Goal: Information Seeking & Learning: Learn about a topic

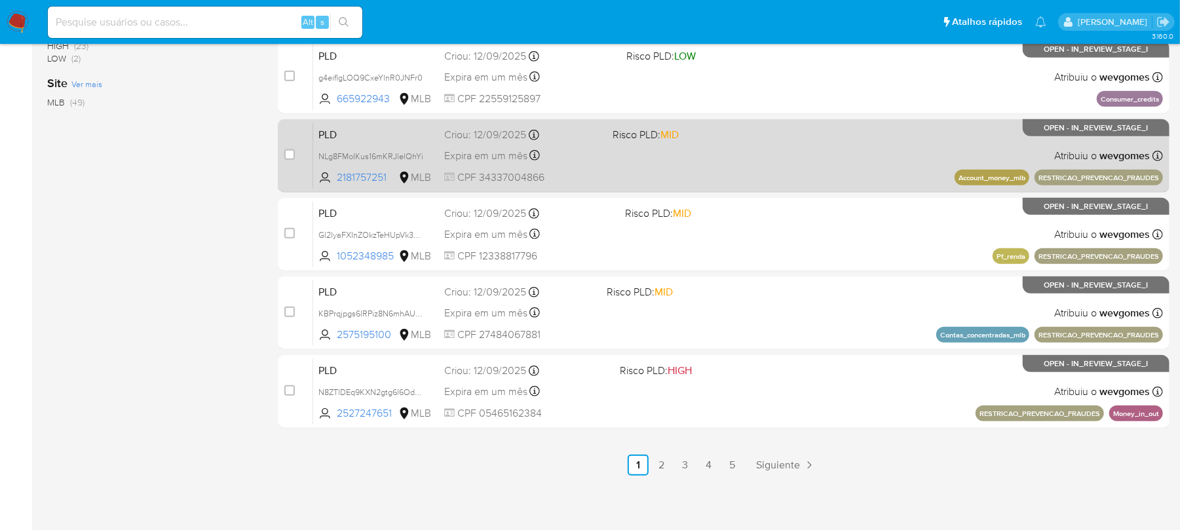
scroll to position [551, 0]
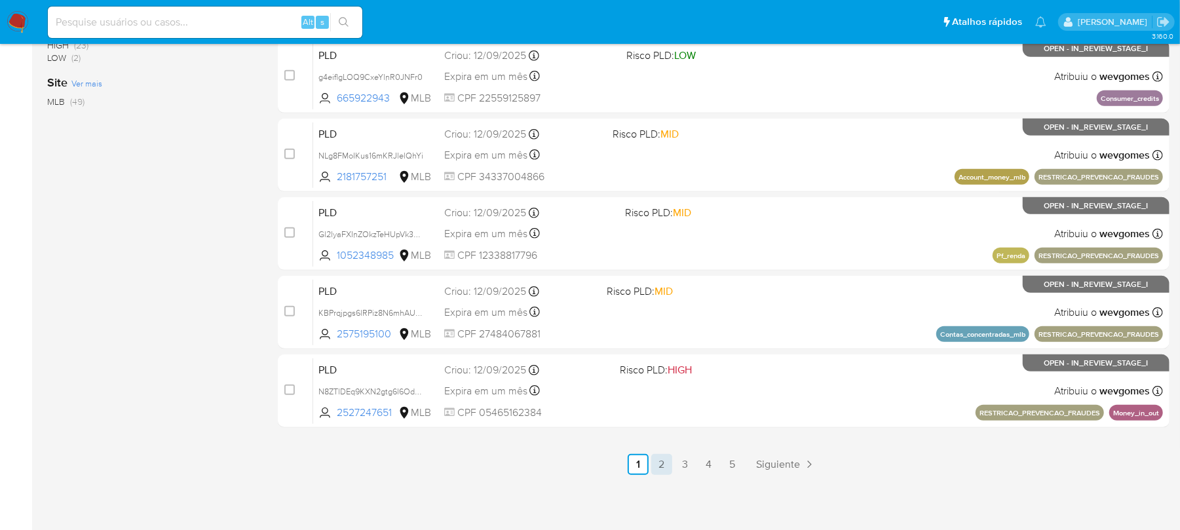
click at [668, 465] on link "2" at bounding box center [661, 464] width 21 height 21
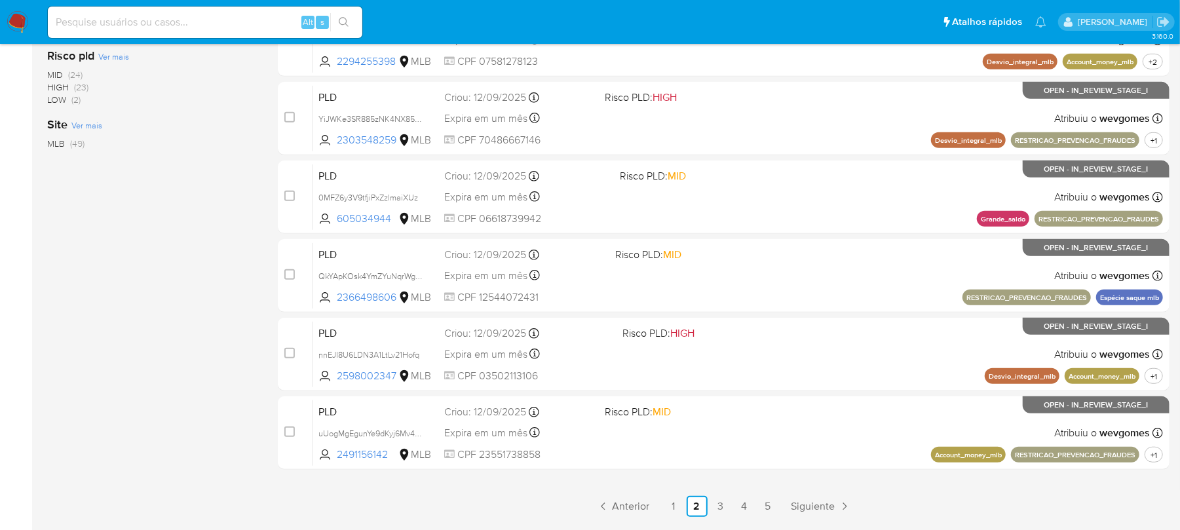
scroll to position [551, 0]
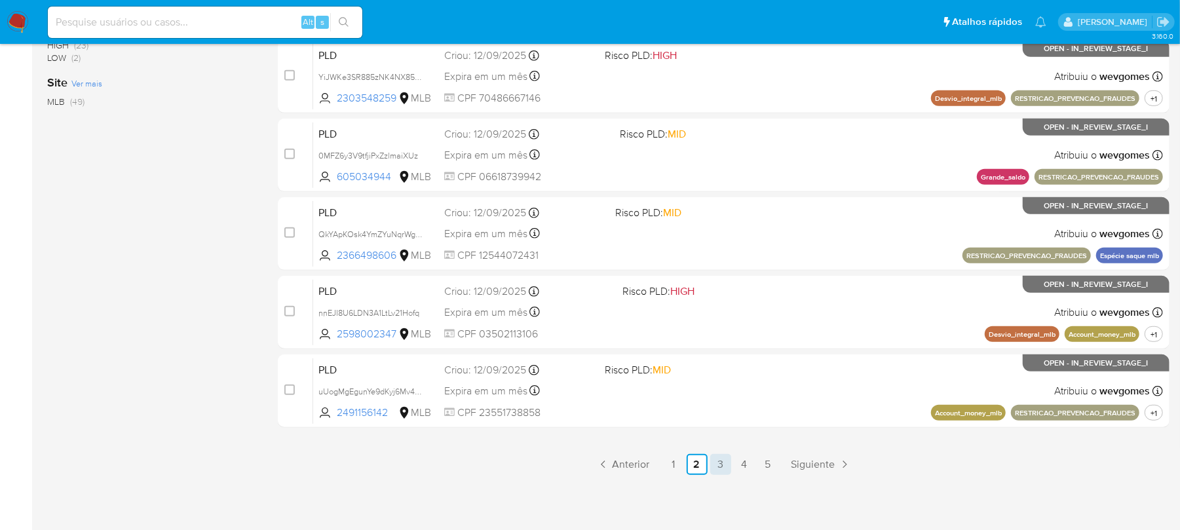
click at [721, 462] on link "3" at bounding box center [720, 464] width 21 height 21
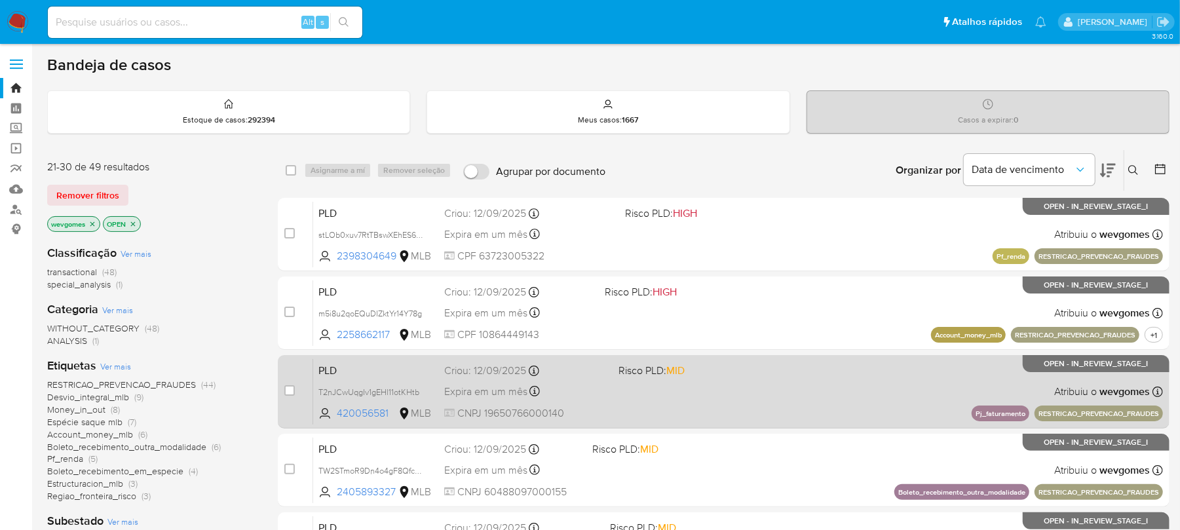
click at [745, 413] on div "PLD T2nJCwUqgIv1gEHl11otKHtb 420056581 MLB Risco PLD: MID Criou: 12/09/2025 Cri…" at bounding box center [738, 391] width 850 height 66
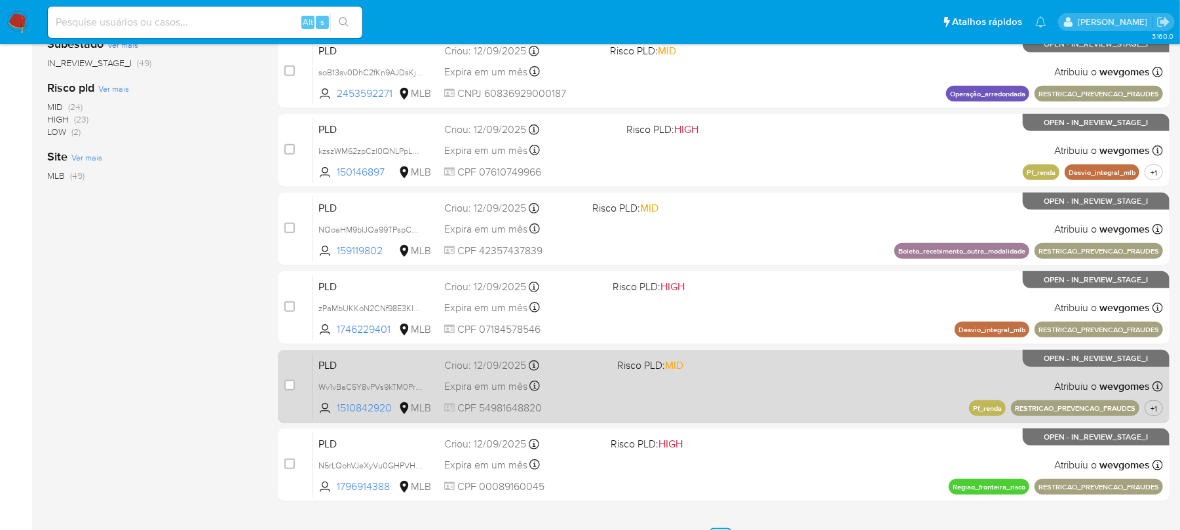
scroll to position [551, 0]
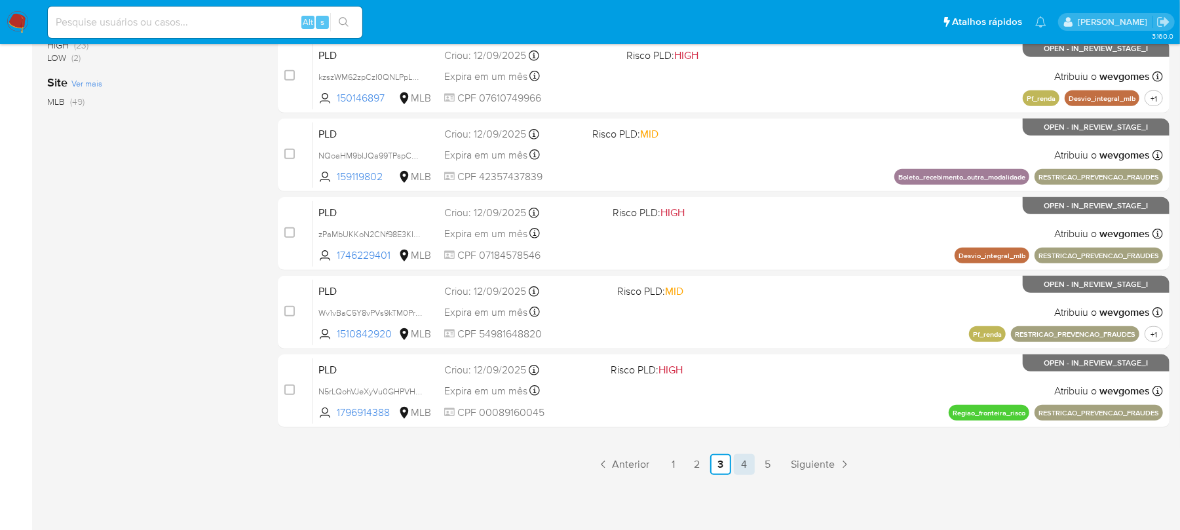
click at [737, 462] on link "4" at bounding box center [744, 464] width 21 height 21
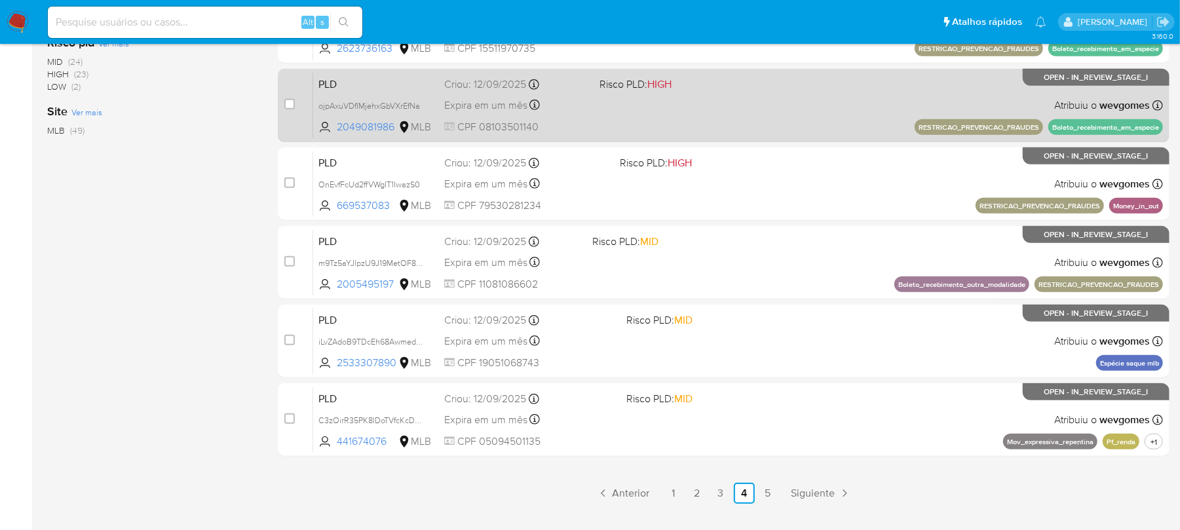
scroll to position [551, 0]
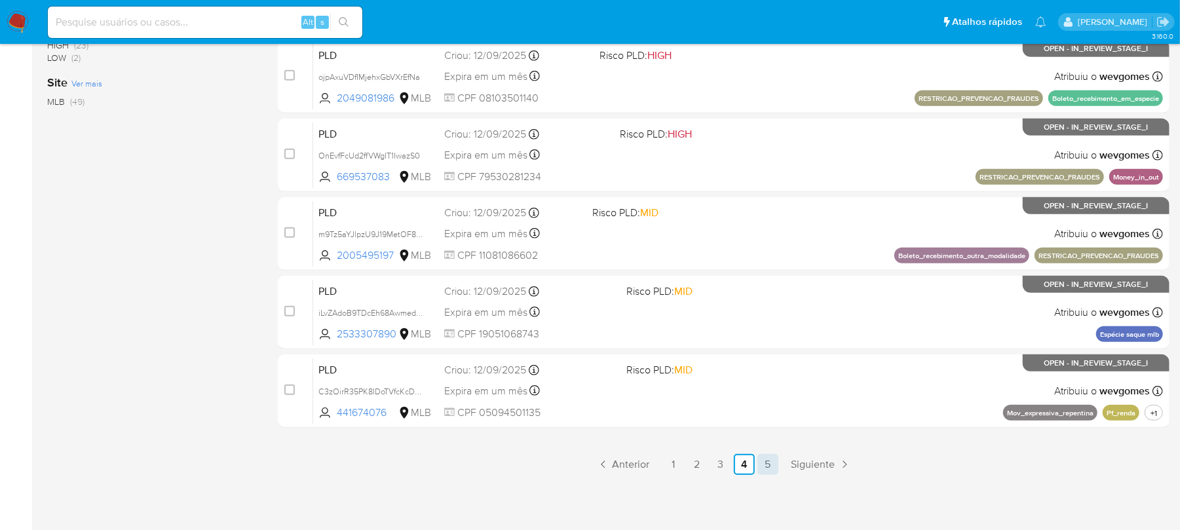
click at [765, 465] on link "5" at bounding box center [767, 464] width 21 height 21
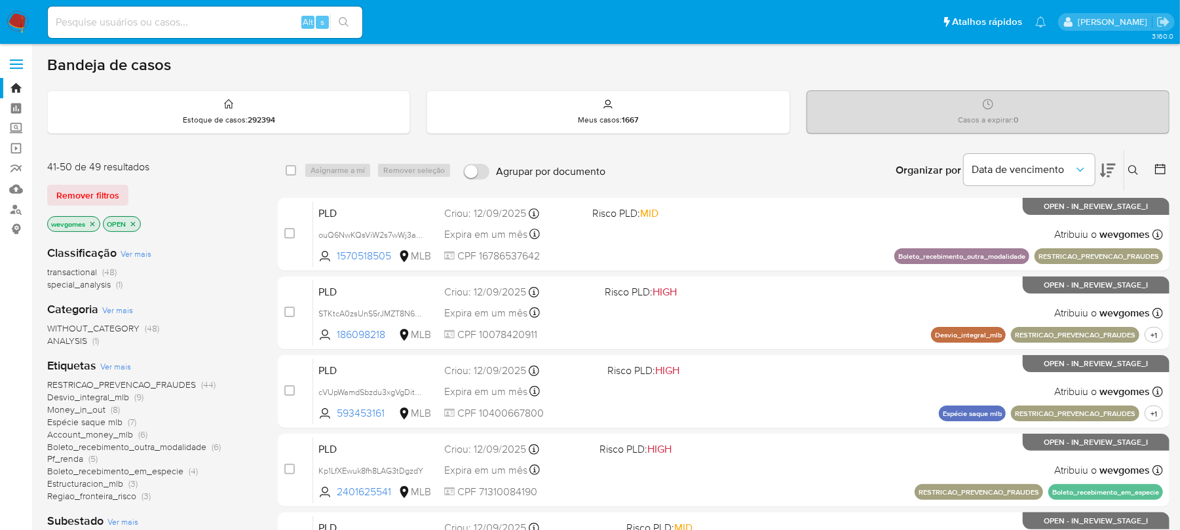
click at [116, 365] on span "Ver mais" at bounding box center [115, 366] width 31 height 12
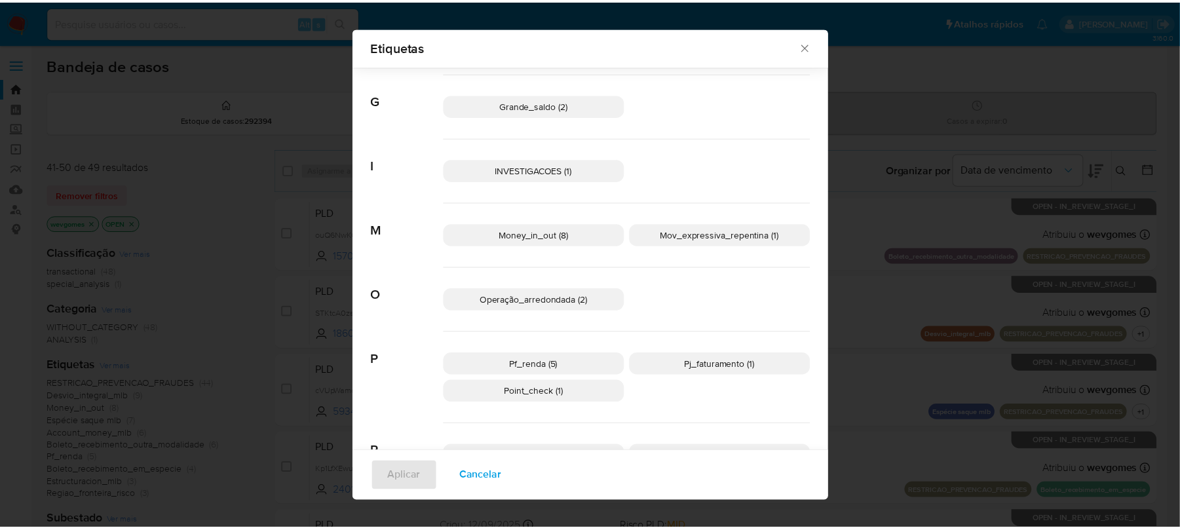
scroll to position [388, 0]
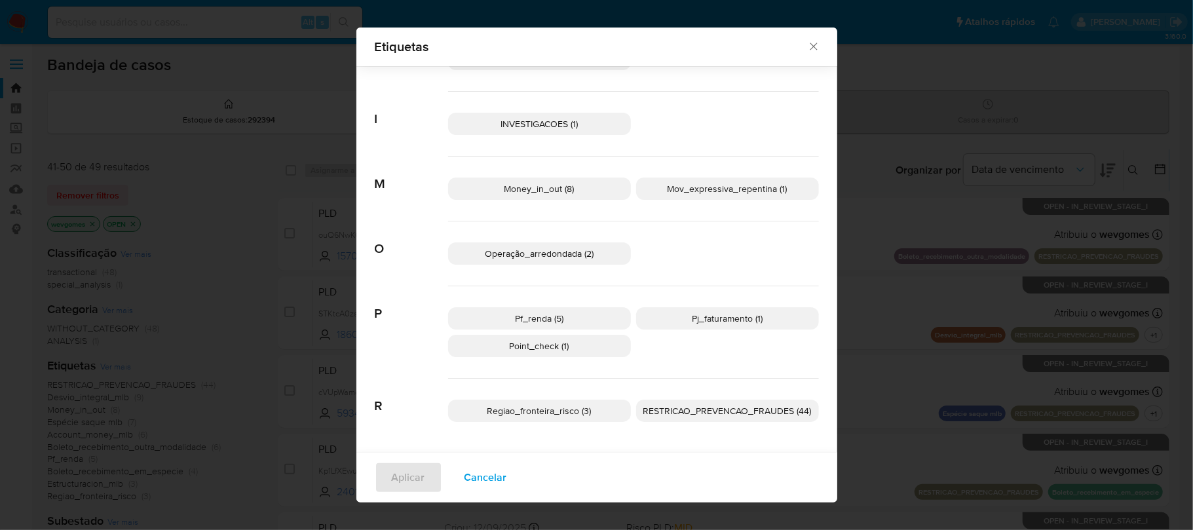
click at [704, 318] on span "Pj_faturamento (1)" at bounding box center [727, 318] width 71 height 13
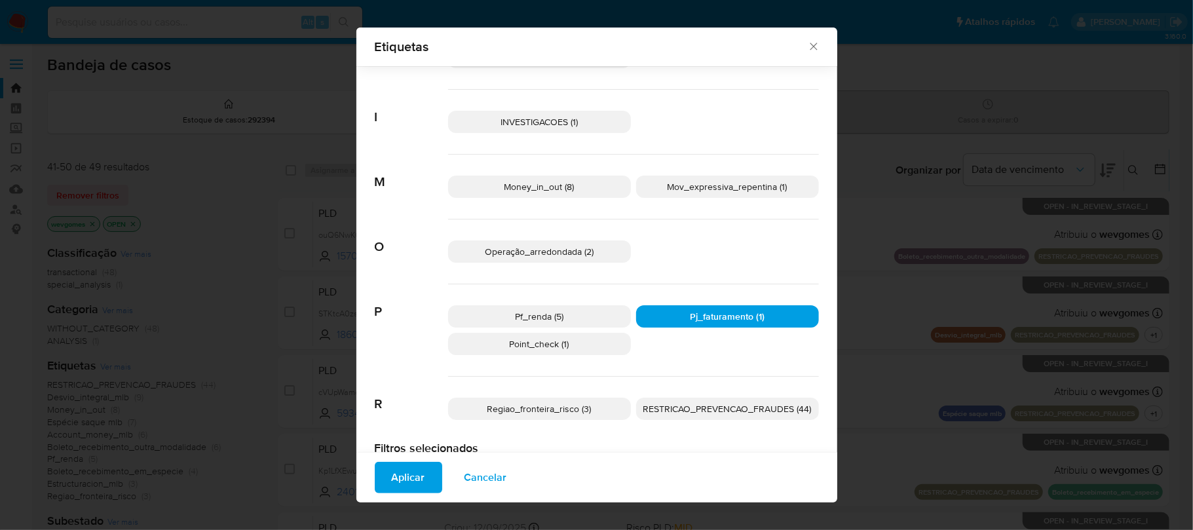
click at [396, 482] on span "Aplicar" at bounding box center [408, 477] width 33 height 29
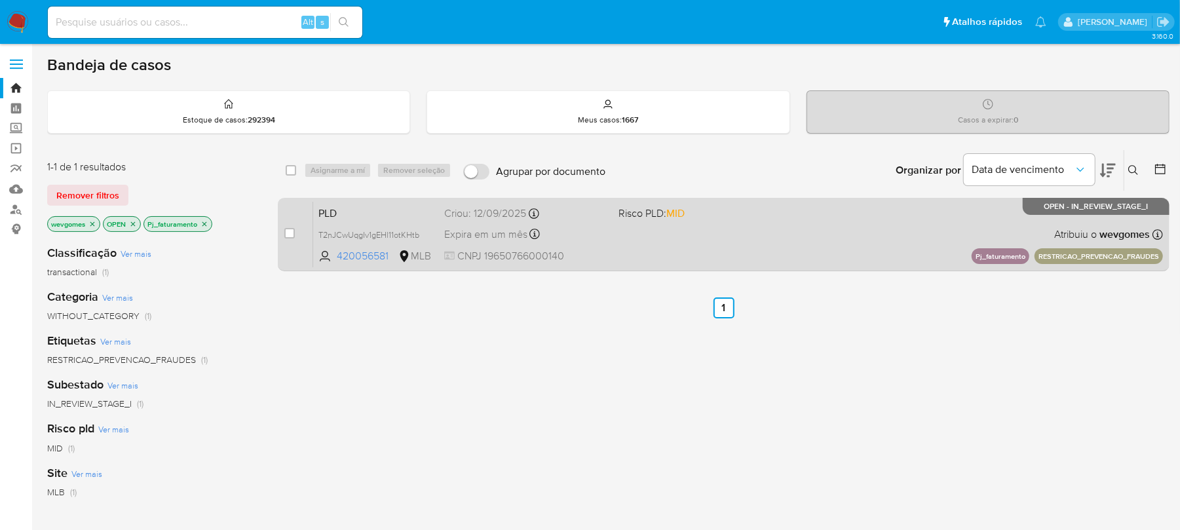
click at [640, 262] on div "PLD T2nJCwUqgIv1gEHl11otKHtb 420056581 MLB Risco PLD: MID Criou: 12/09/2025 Cri…" at bounding box center [738, 234] width 850 height 66
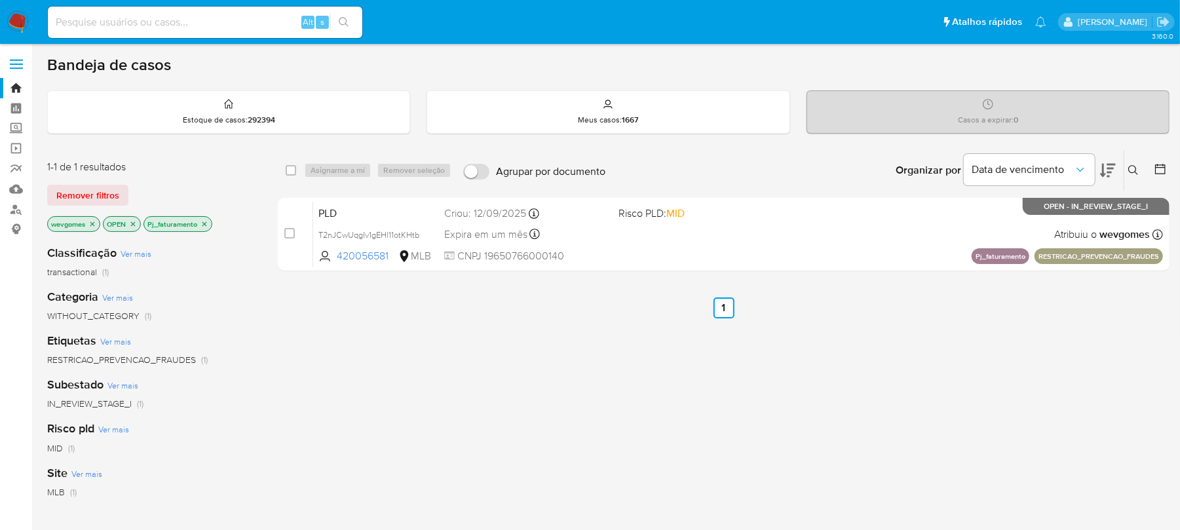
click at [14, 22] on img at bounding box center [18, 22] width 22 height 22
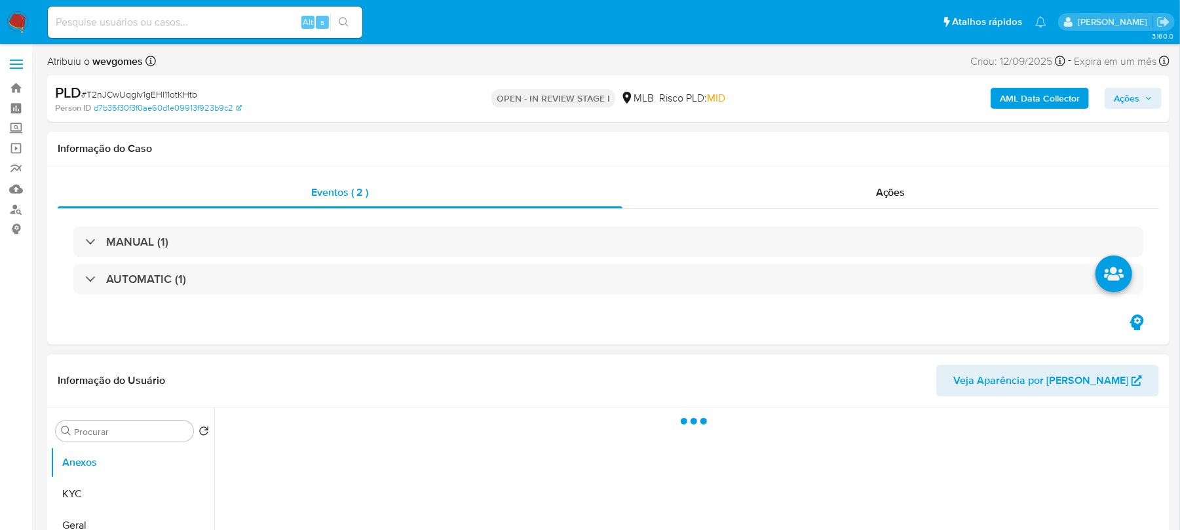
select select "10"
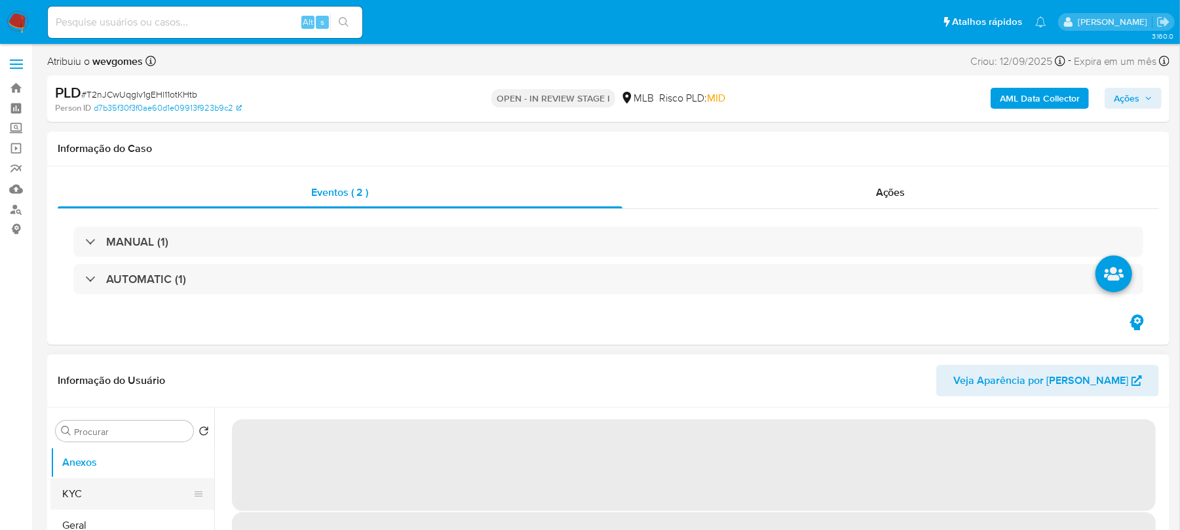
click at [83, 495] on button "KYC" at bounding box center [126, 493] width 153 height 31
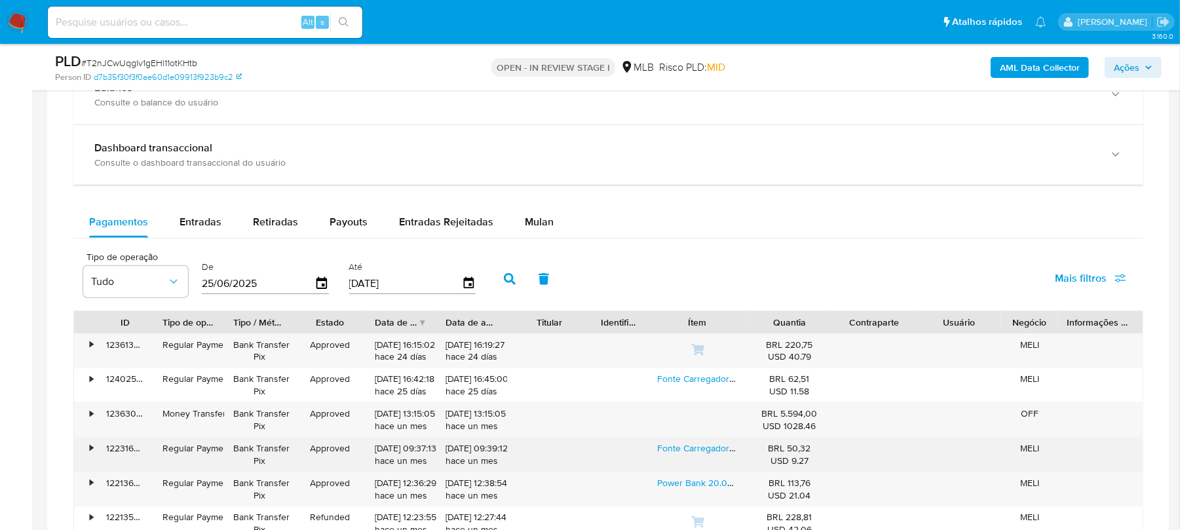
scroll to position [1048, 0]
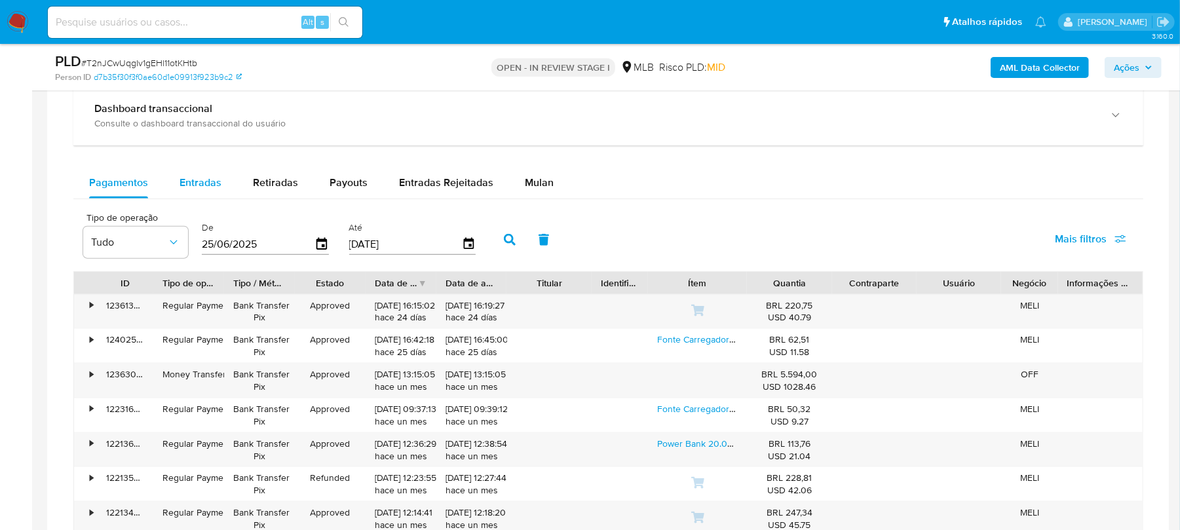
click at [186, 189] on span "Entradas" at bounding box center [201, 182] width 42 height 15
select select "10"
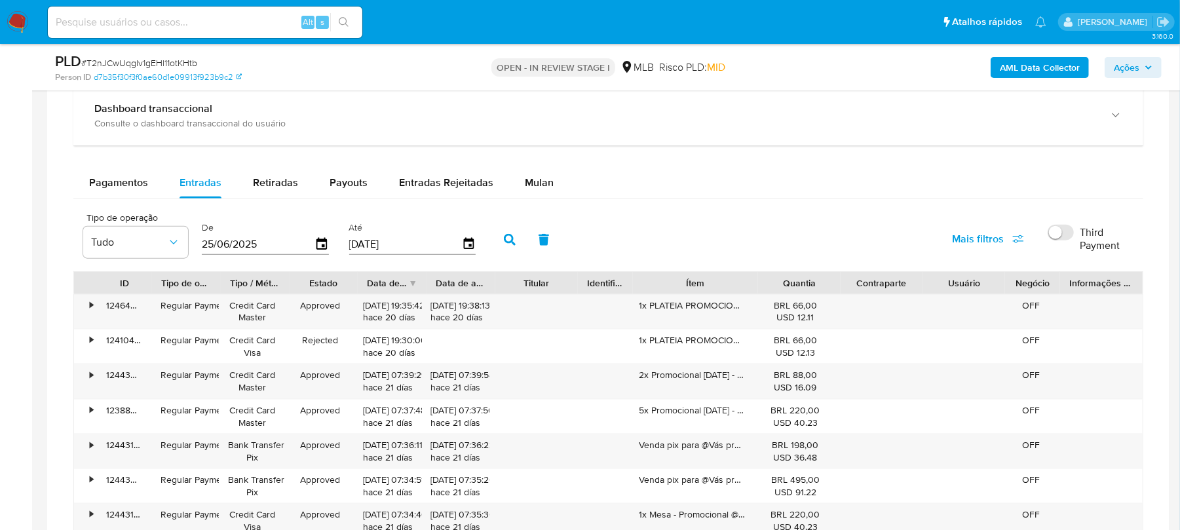
drag, startPoint x: 750, startPoint y: 283, endPoint x: 860, endPoint y: 286, distance: 110.1
click at [860, 286] on div "ID Tipo de operação Tipo / Método Estado Data de criação Data de aprovação Titu…" at bounding box center [608, 283] width 1069 height 22
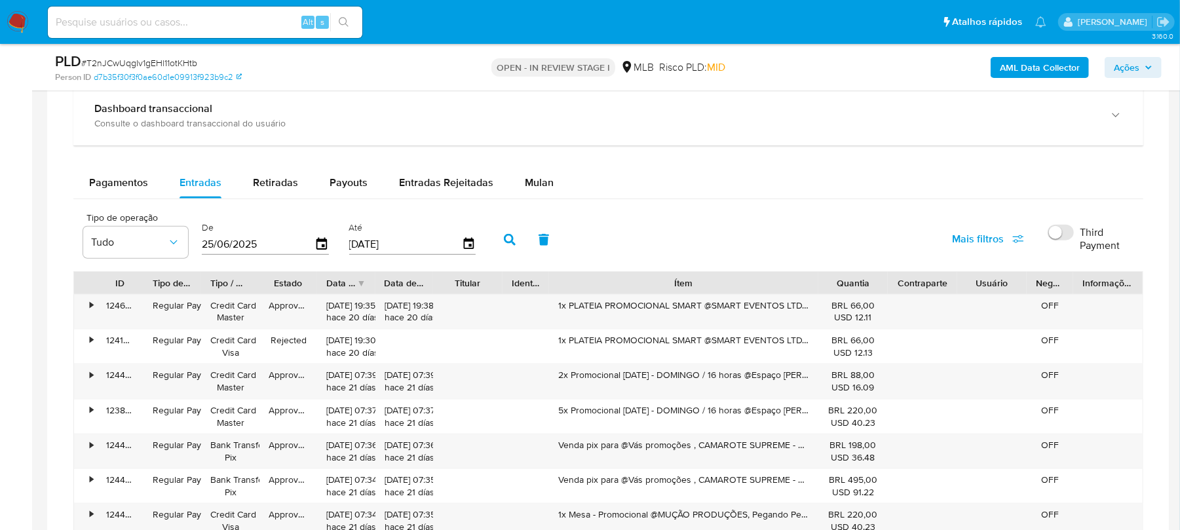
drag, startPoint x: 792, startPoint y: 287, endPoint x: 852, endPoint y: 288, distance: 60.3
click at [852, 288] on div "ID Tipo de operação Tipo / Método Estado Data de criação Data de aprovação Titu…" at bounding box center [608, 283] width 1069 height 22
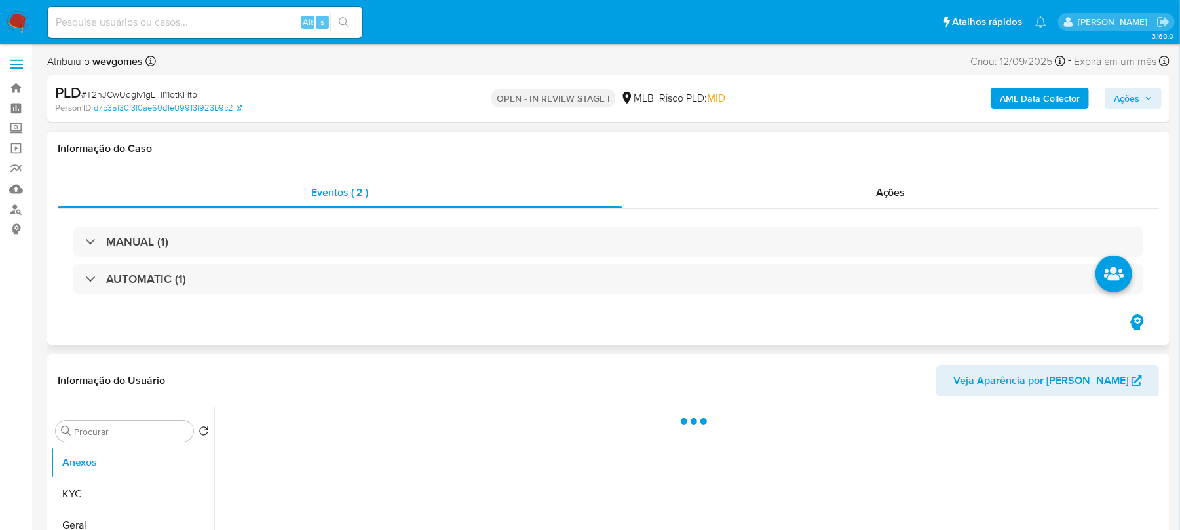
select select "10"
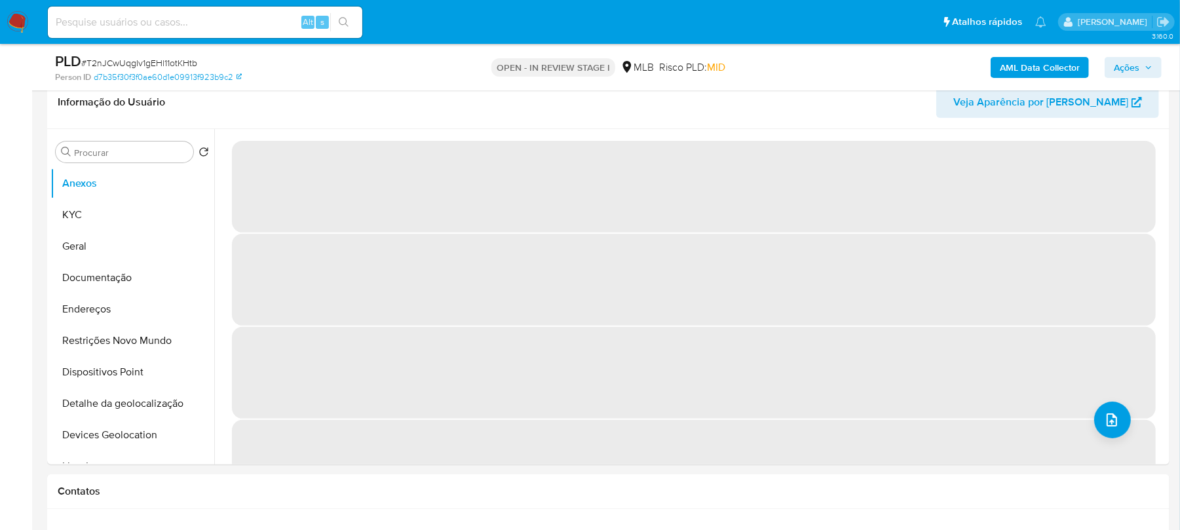
scroll to position [233, 0]
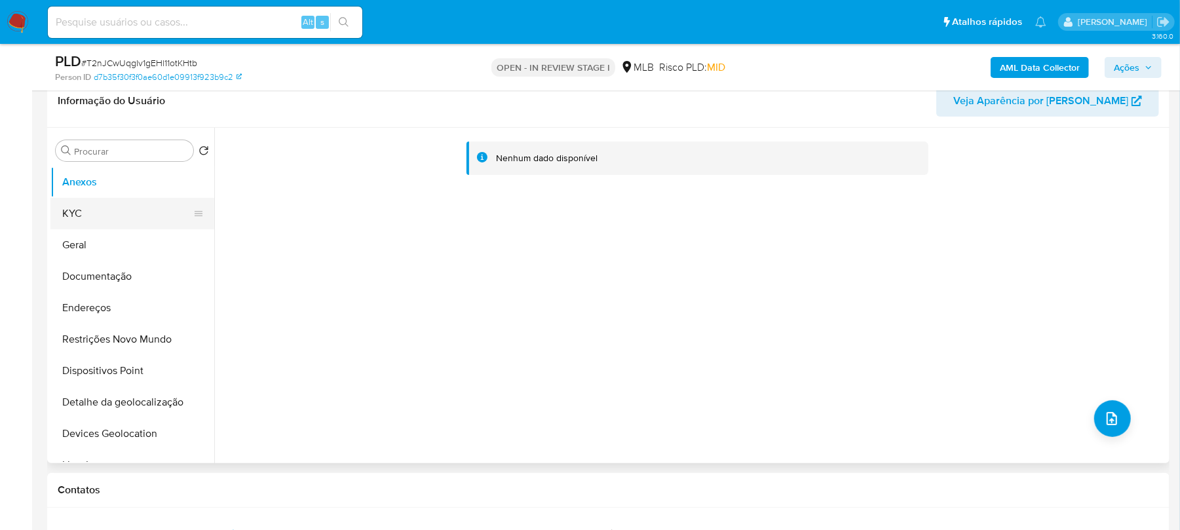
click at [83, 219] on button "KYC" at bounding box center [126, 213] width 153 height 31
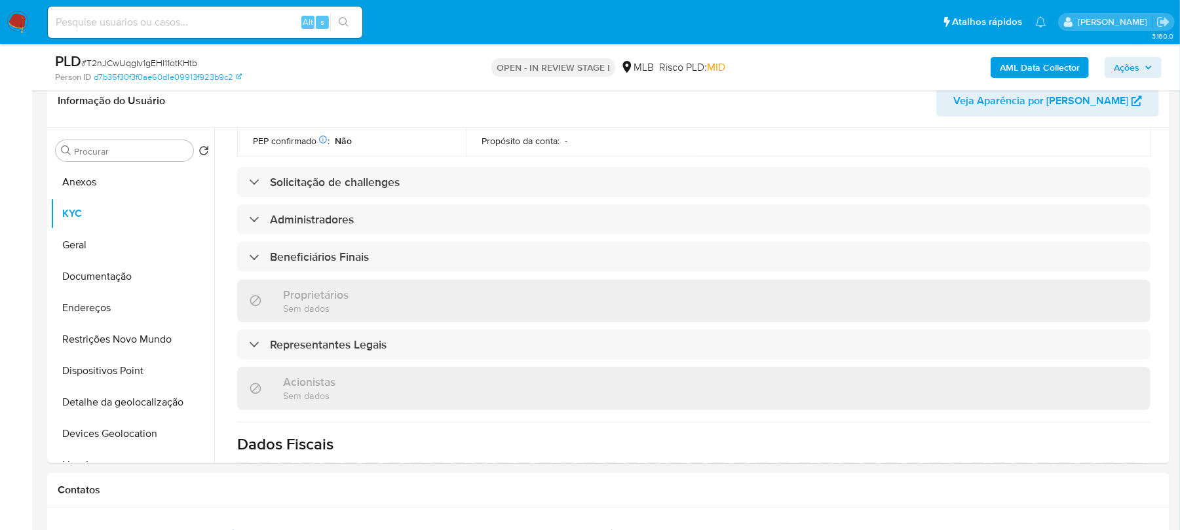
scroll to position [423, 0]
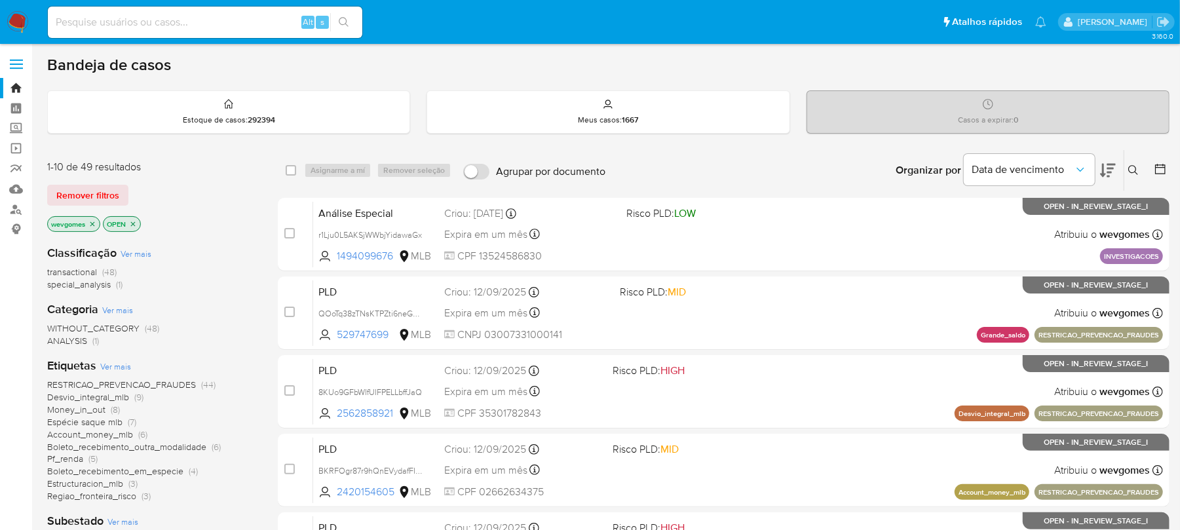
click at [95, 221] on icon "close-filter" at bounding box center [92, 224] width 8 height 8
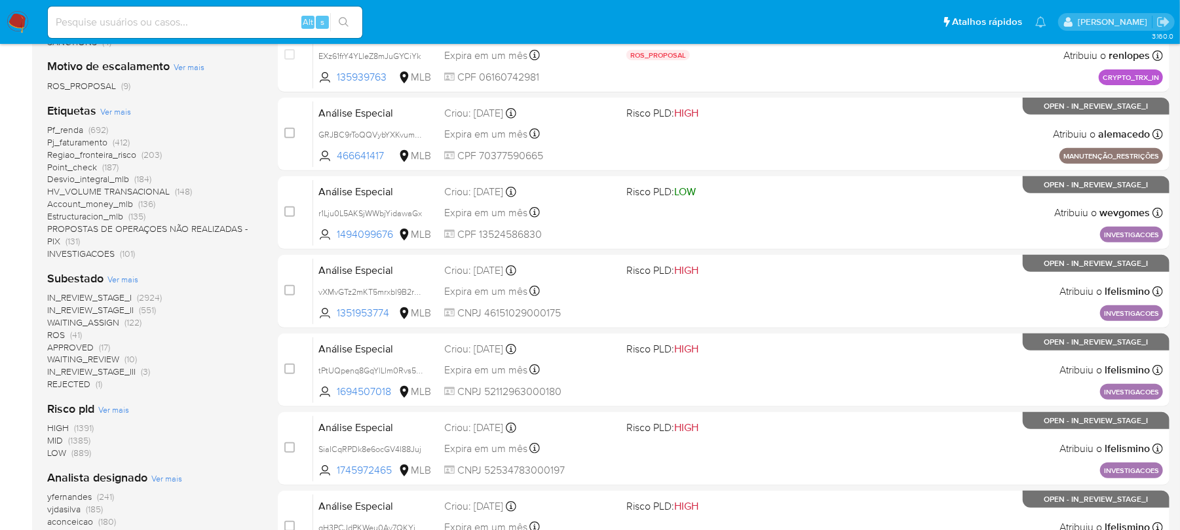
scroll to position [349, 0]
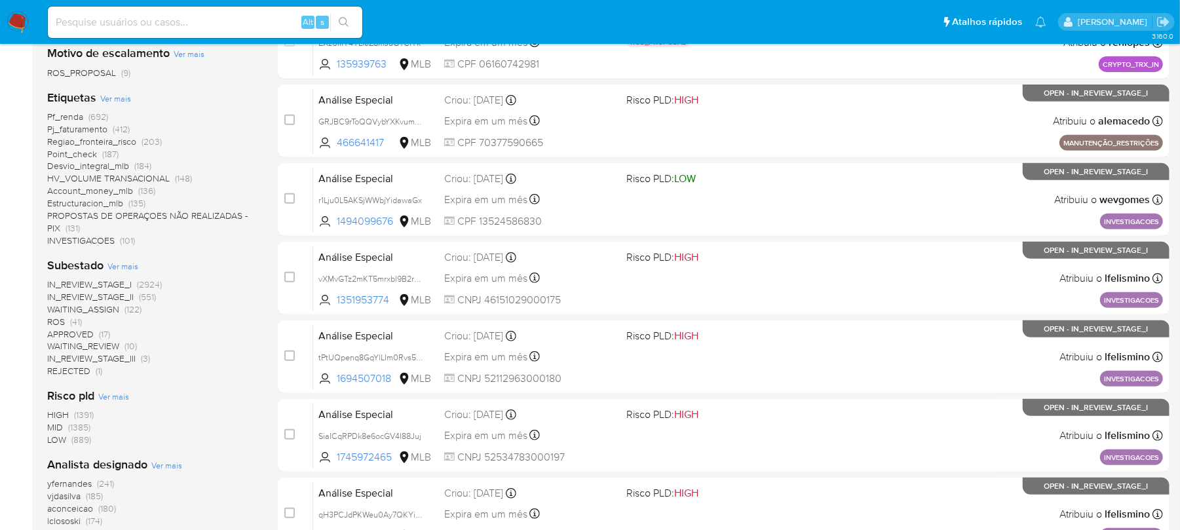
click at [69, 132] on span "Pj_faturamento" at bounding box center [77, 129] width 60 height 13
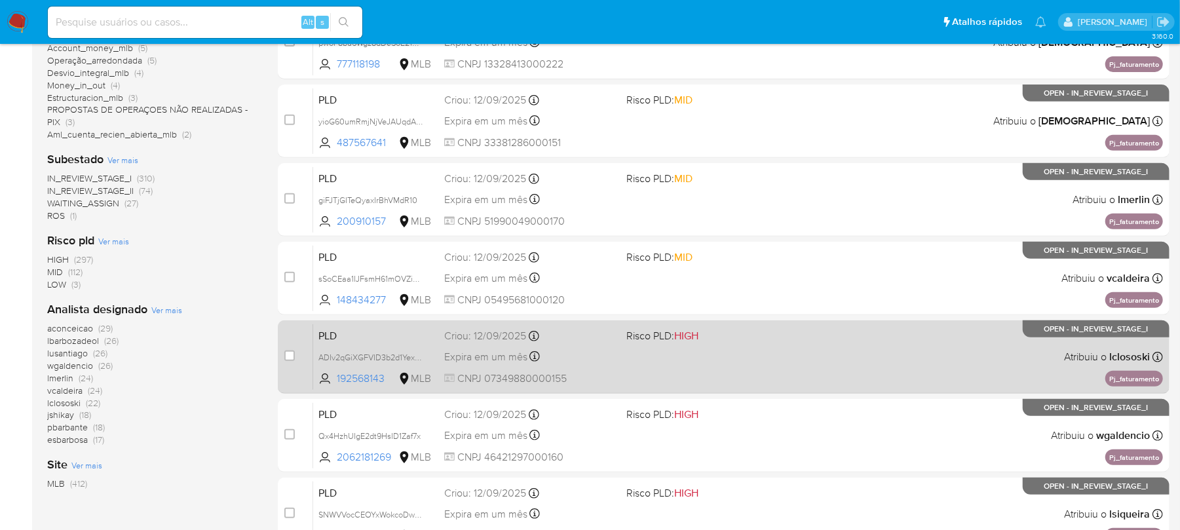
click at [730, 370] on div "PLD ADIv2qGiXGFVID3b2d1Yex9p 192568143 MLB Risco PLD: HIGH Criou: 12/09/2025 Cr…" at bounding box center [738, 357] width 850 height 66
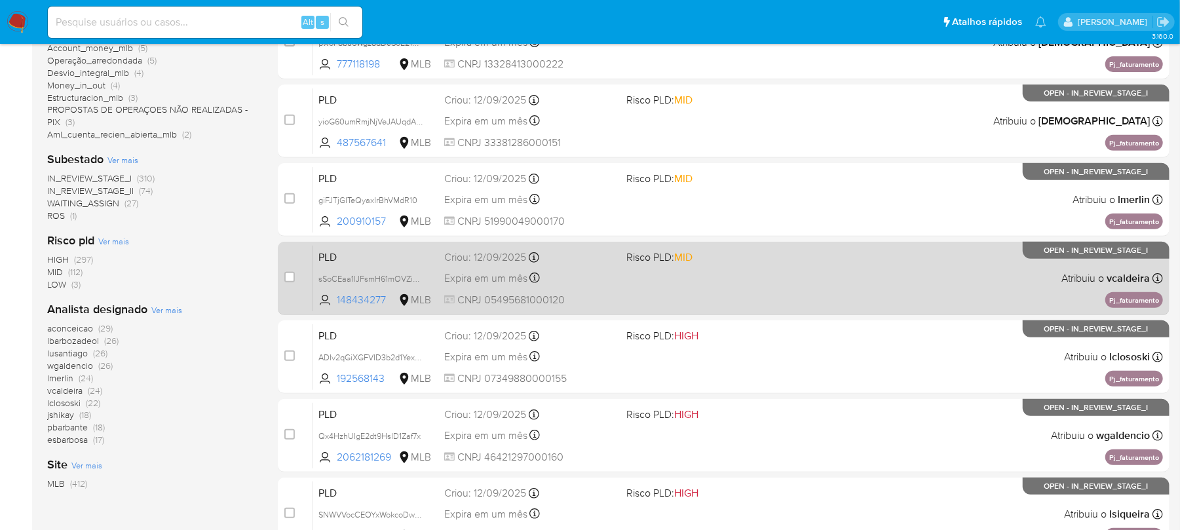
scroll to position [551, 0]
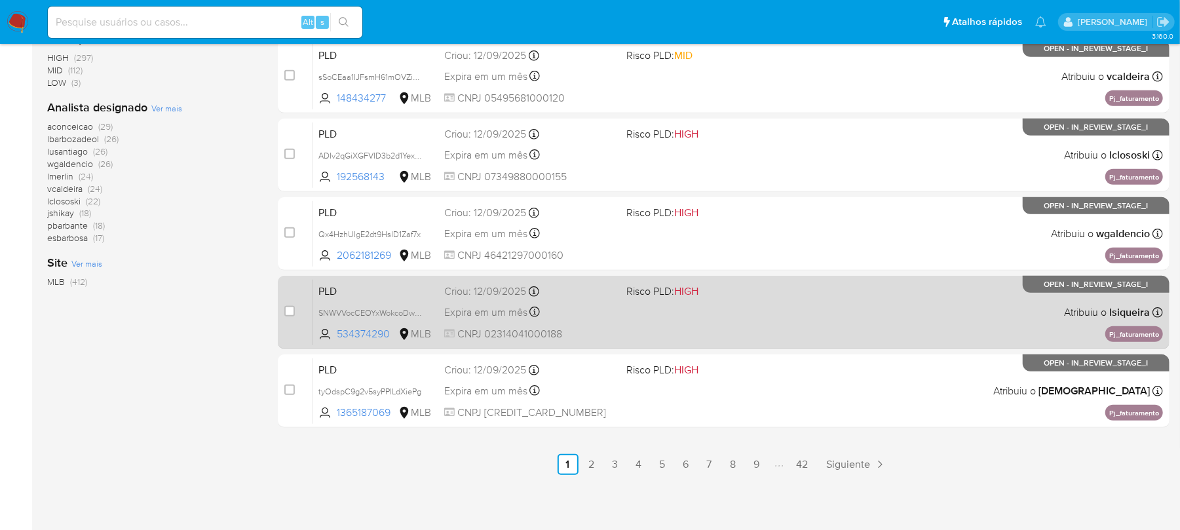
click at [635, 334] on div "PLD SNWVVocCEOYxWokcoDwhVPbI 534374290 MLB Risco PLD: HIGH Criou: 12/09/2025 Cr…" at bounding box center [738, 312] width 850 height 66
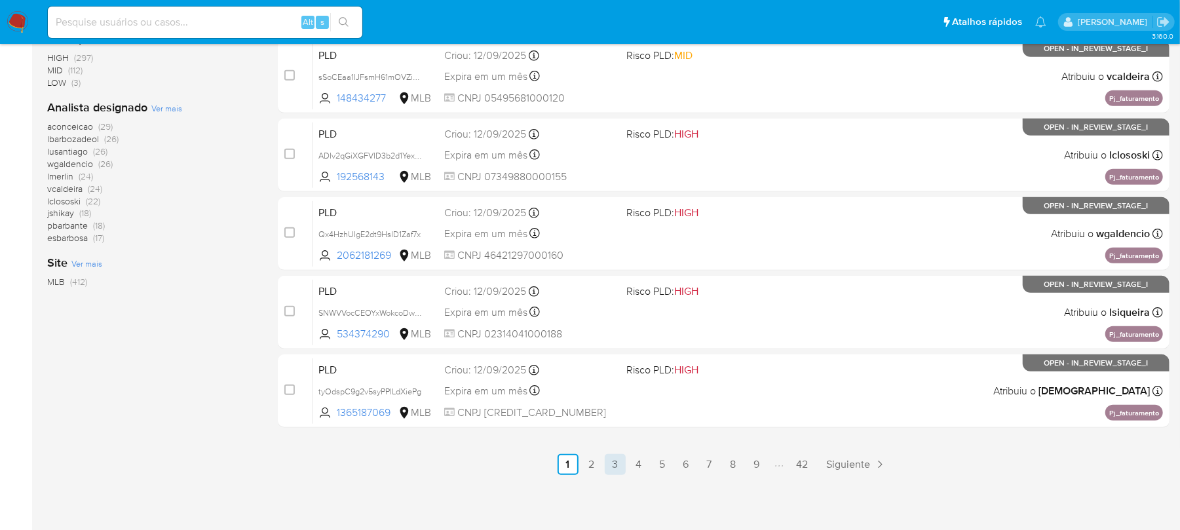
click at [616, 465] on link "3" at bounding box center [615, 464] width 21 height 21
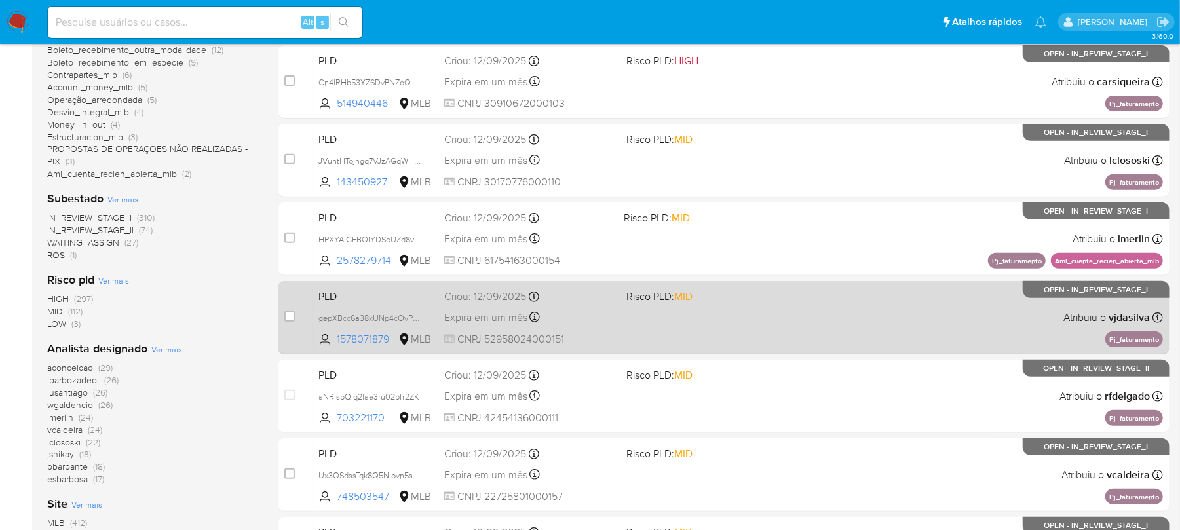
scroll to position [349, 0]
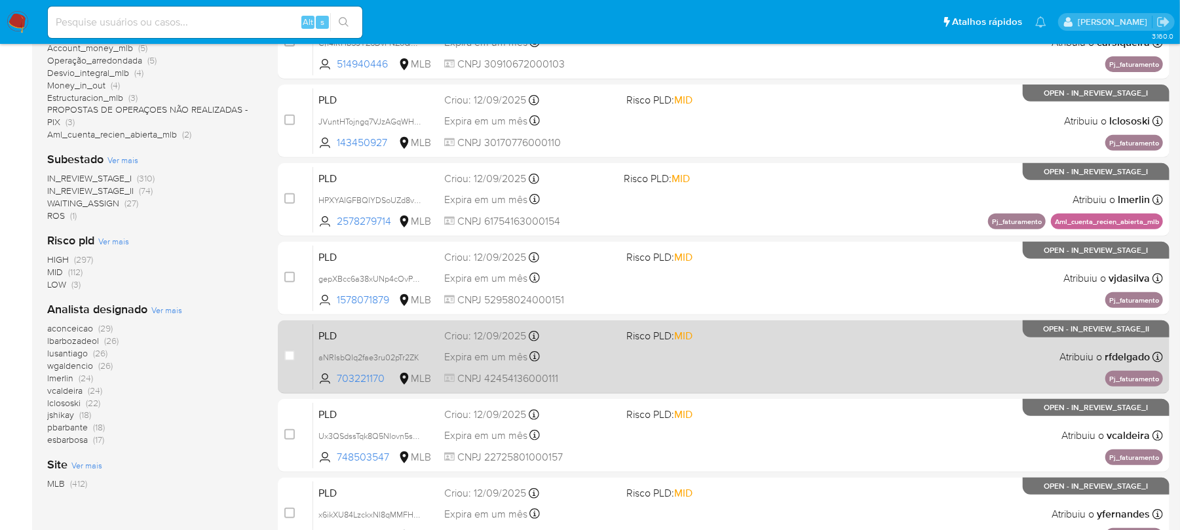
click at [692, 372] on div "PLD aNRIsbQIq2fae3ru02pTr2ZK 703221170 MLB Risco PLD: MID Criou: 12/09/2025 Cri…" at bounding box center [738, 357] width 850 height 66
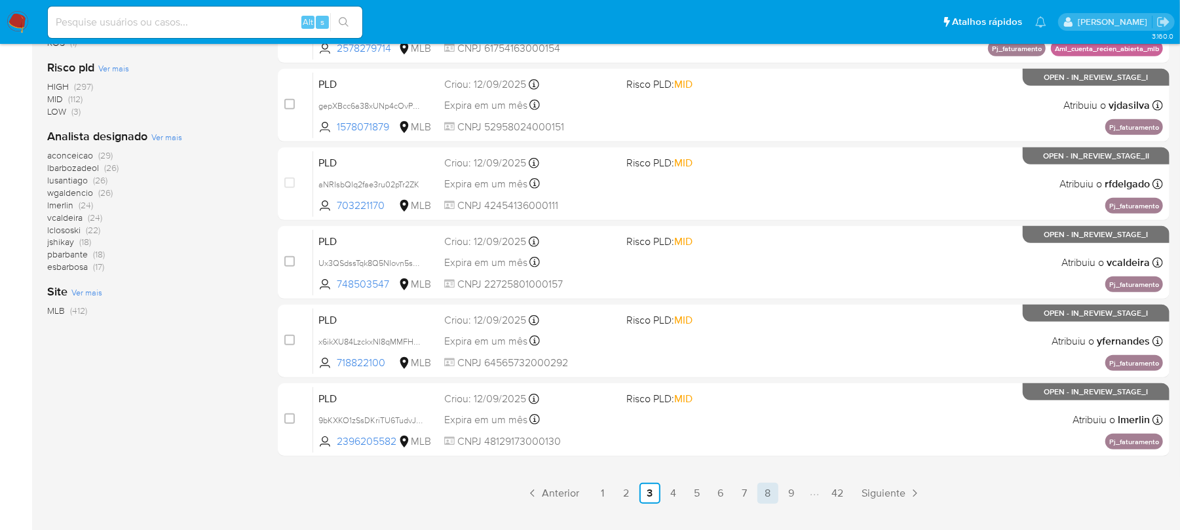
scroll to position [551, 0]
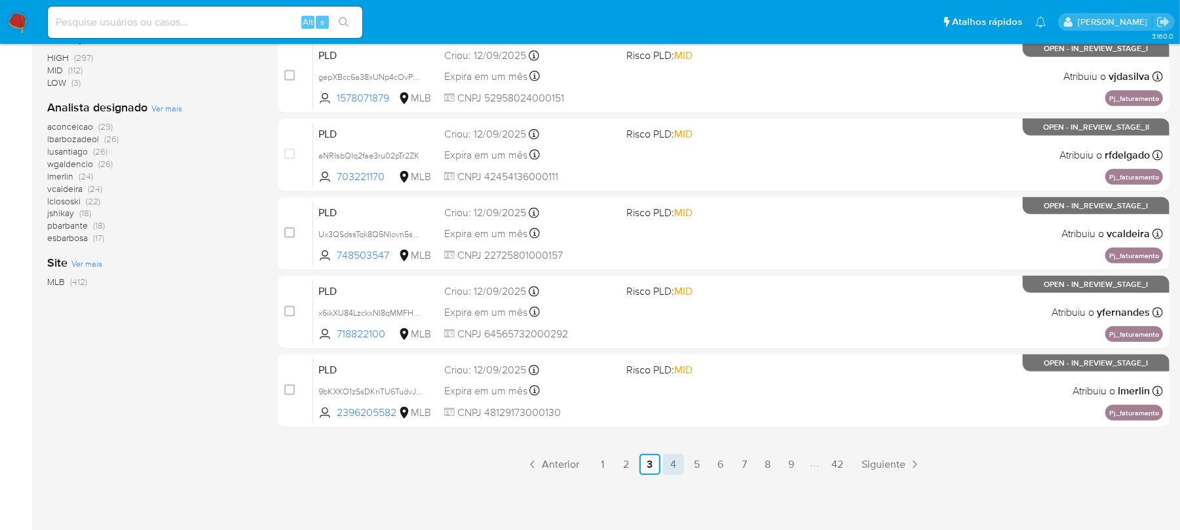
click at [680, 465] on link "4" at bounding box center [673, 464] width 21 height 21
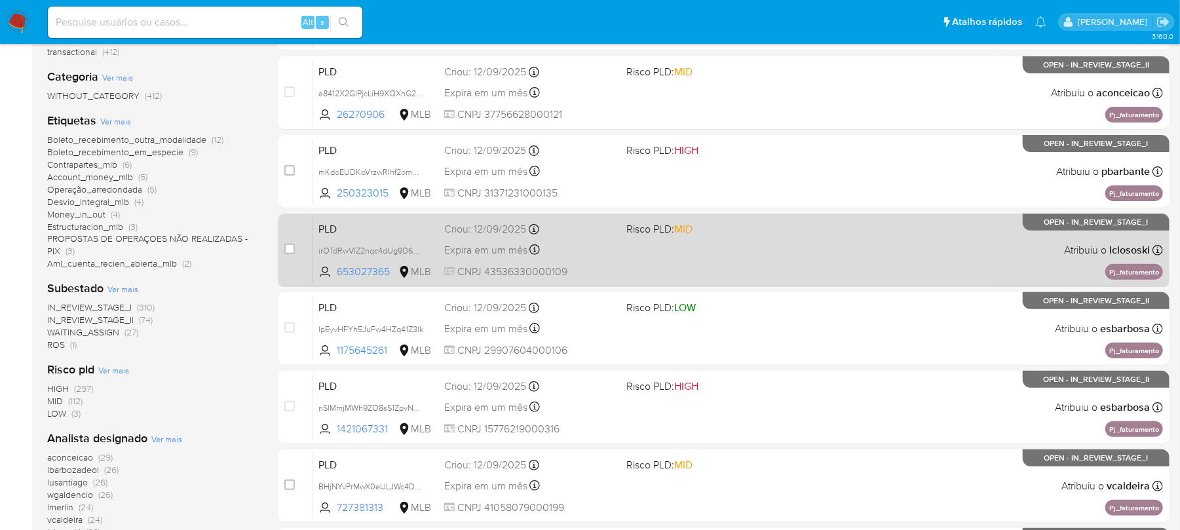
scroll to position [233, 0]
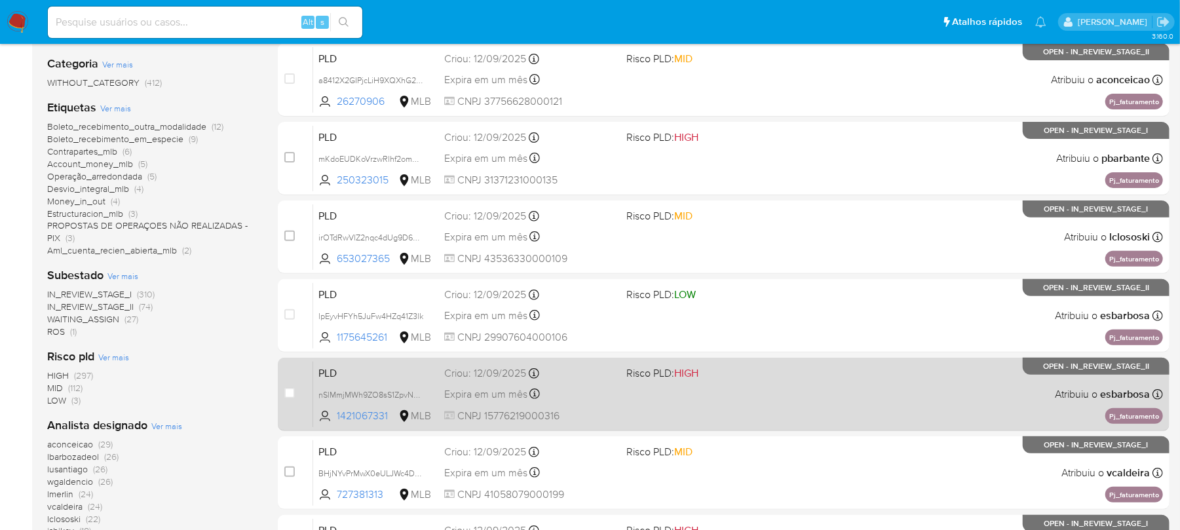
click at [679, 414] on div "PLD nSlMmjMWh9ZO8sS1ZpvNk43n 1421067331 MLB Risco PLD: HIGH Criou: 12/09/2025 C…" at bounding box center [738, 394] width 850 height 66
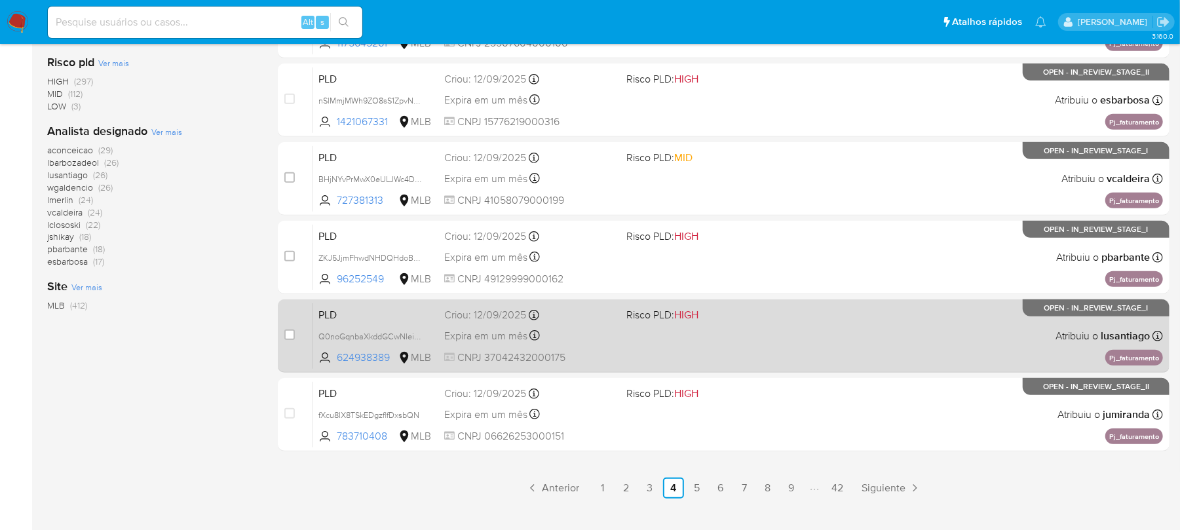
scroll to position [551, 0]
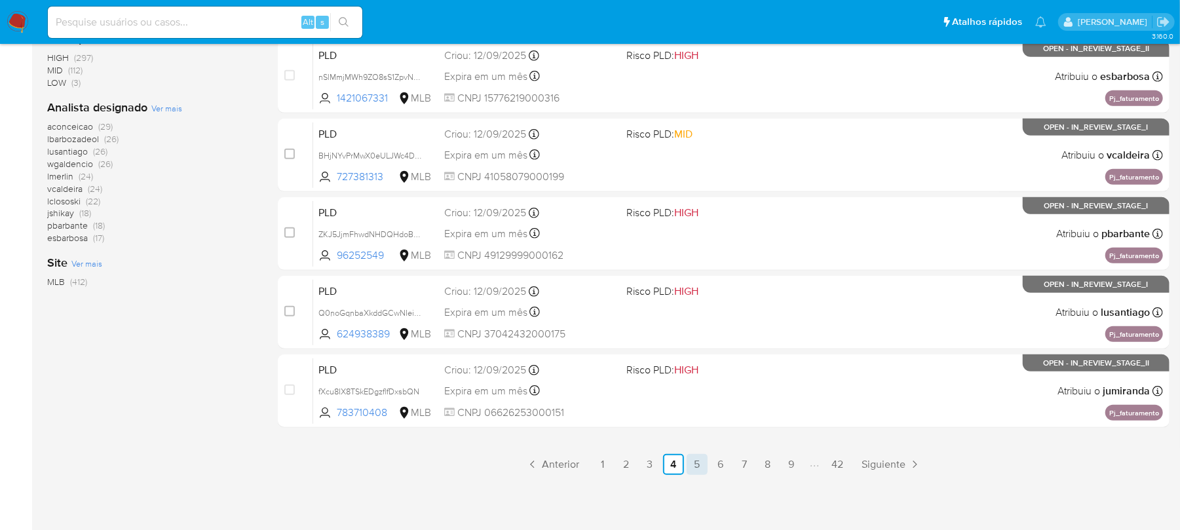
click at [695, 470] on link "5" at bounding box center [697, 464] width 21 height 21
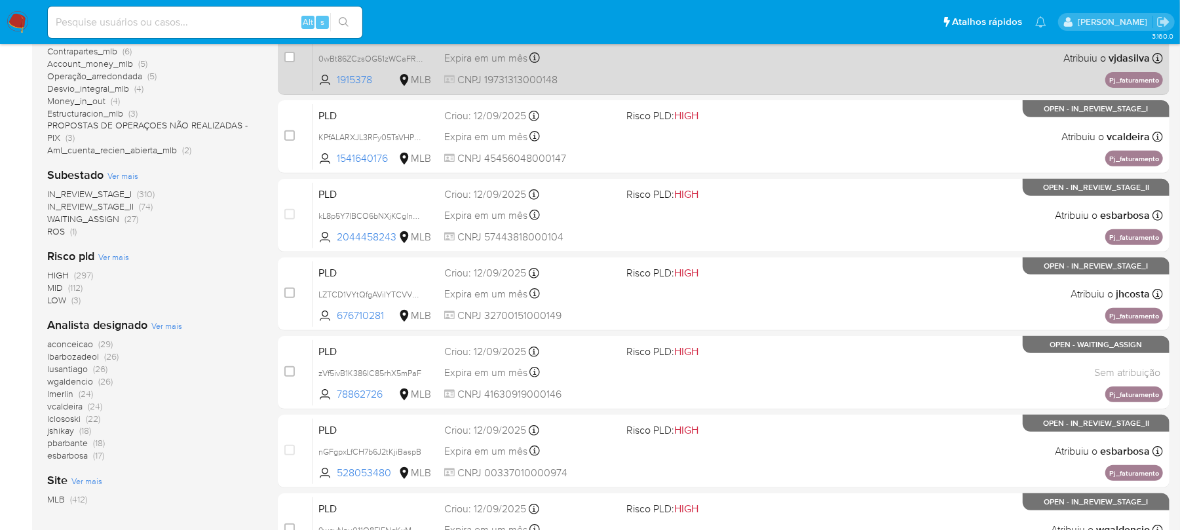
scroll to position [349, 0]
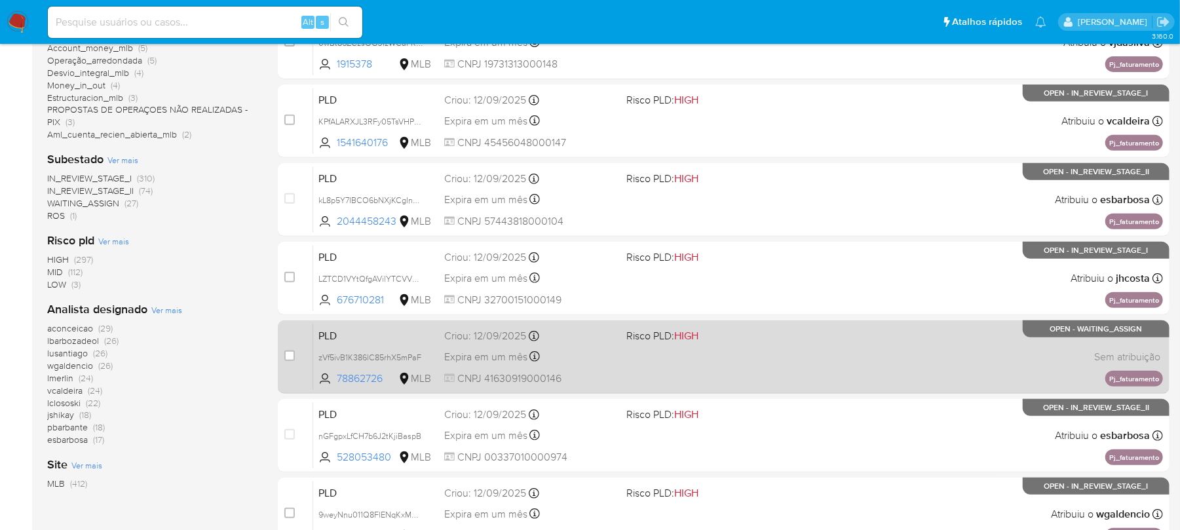
click at [638, 362] on div "PLD zVf5ivB1K386lC85rhX5mPaF 78862726 MLB Risco PLD: HIGH Criou: 12/09/2025 Cri…" at bounding box center [738, 357] width 850 height 66
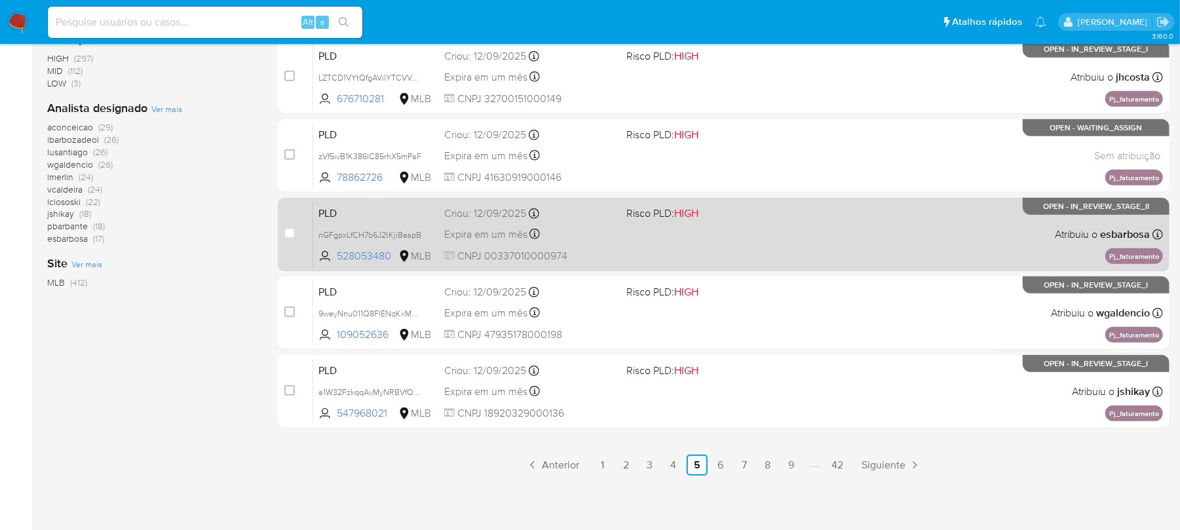
scroll to position [551, 0]
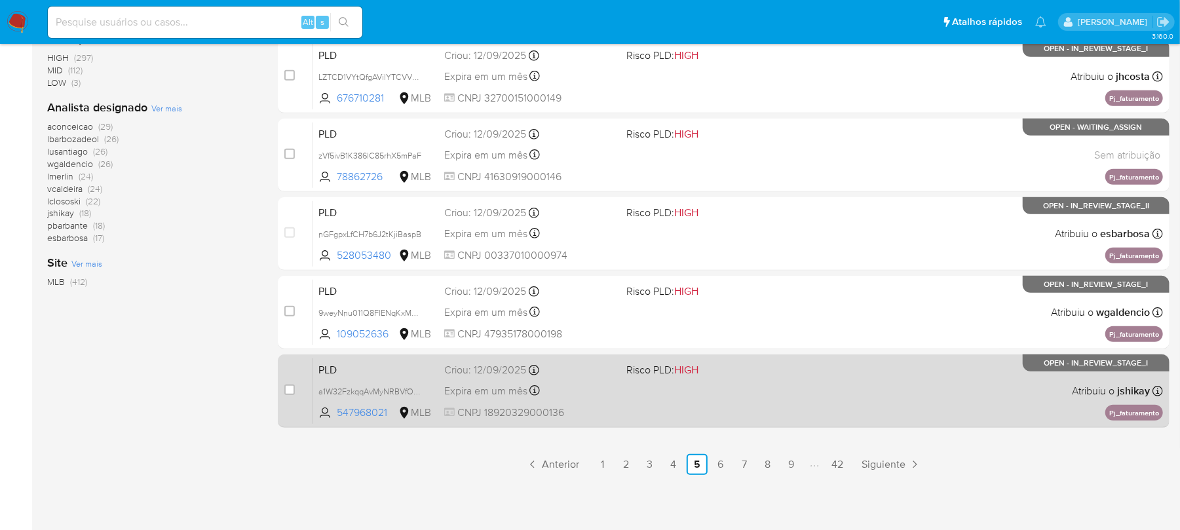
click at [624, 407] on div "PLD a1W32FzkqqAvMyNRBVfOguHy 547968021 MLB Risco PLD: HIGH Criou: 12/09/2025 Cr…" at bounding box center [738, 391] width 850 height 66
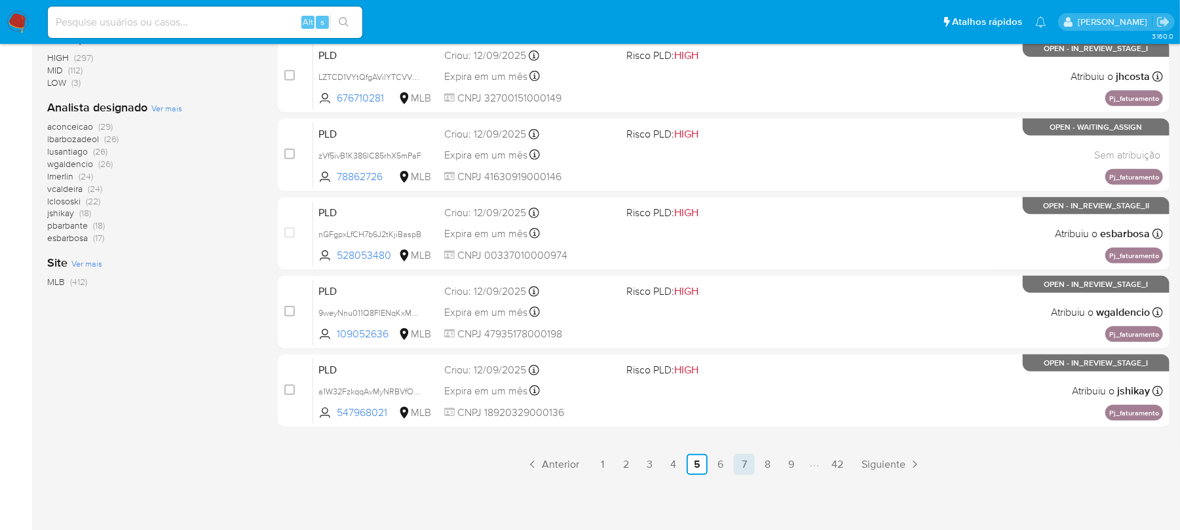
click at [743, 470] on link "7" at bounding box center [744, 464] width 21 height 21
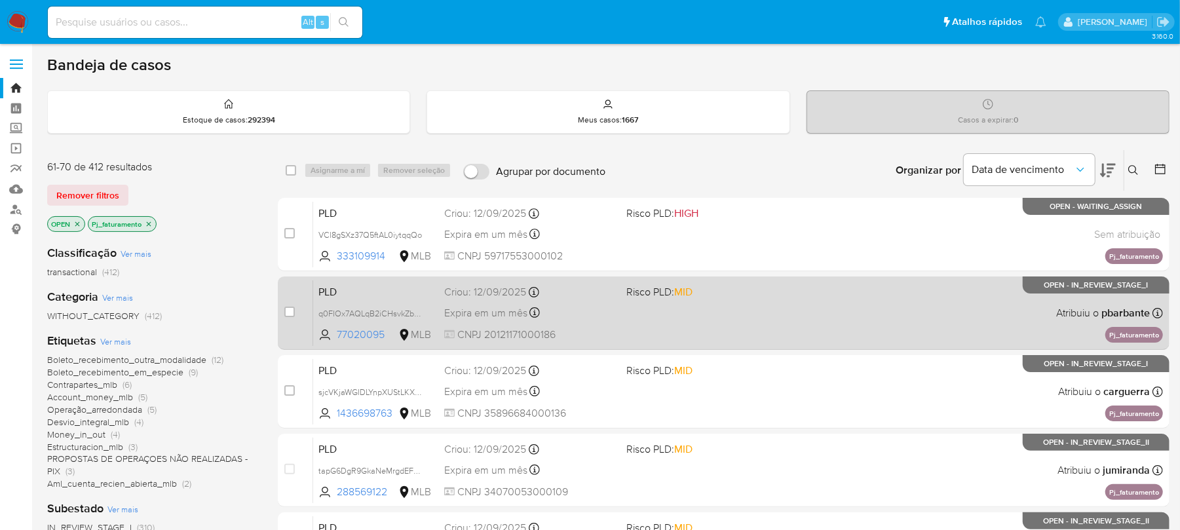
click at [680, 341] on div "PLD q0FIOx7AQLqB2iCHsvkZbpLm 77020095 MLB Risco PLD: MID Criou: 12/09/2025 Crio…" at bounding box center [738, 313] width 850 height 66
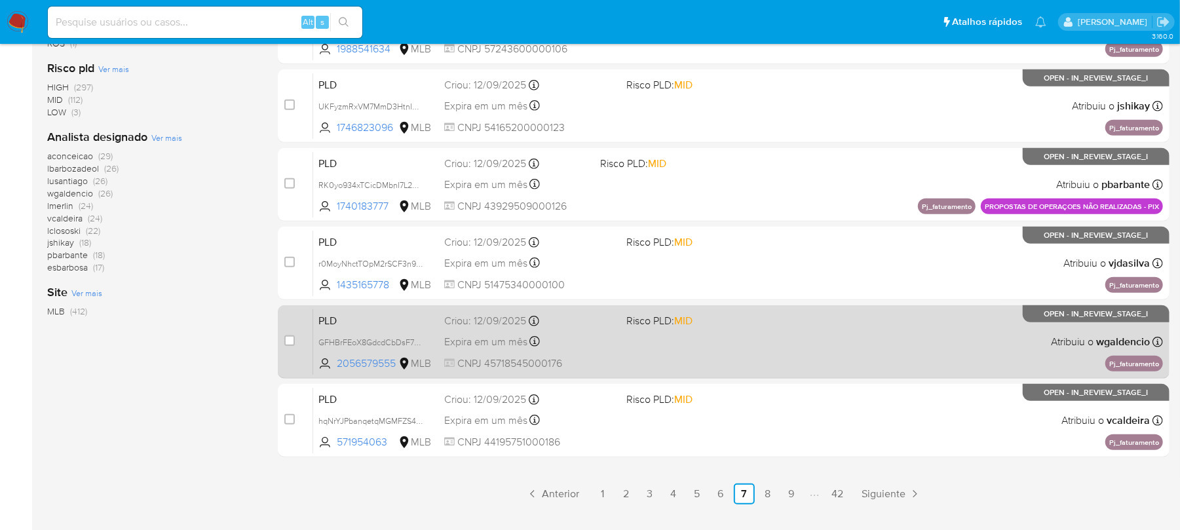
scroll to position [551, 0]
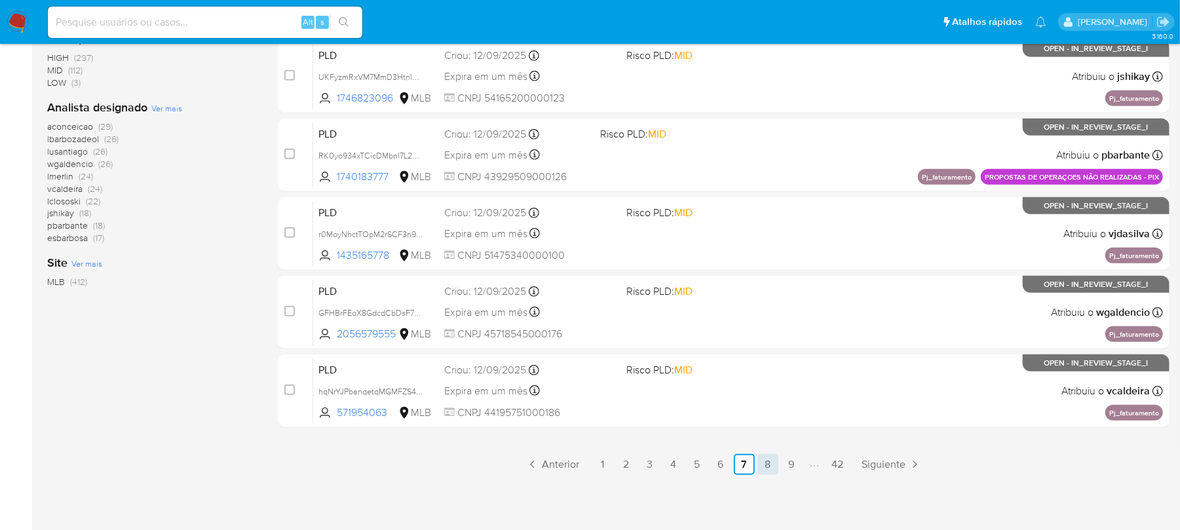
click at [772, 469] on link "8" at bounding box center [767, 464] width 21 height 21
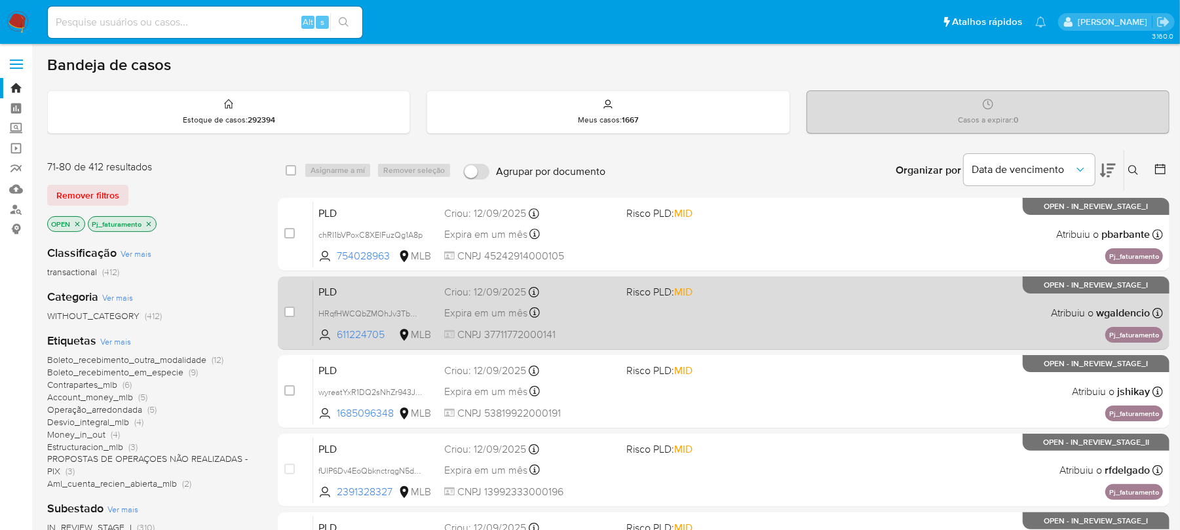
click at [638, 338] on div "PLD HRqfHWCQbZMOhJv3TbmKgfWr 611224705 MLB Risco PLD: MID Criou: 12/09/2025 Cri…" at bounding box center [738, 313] width 850 height 66
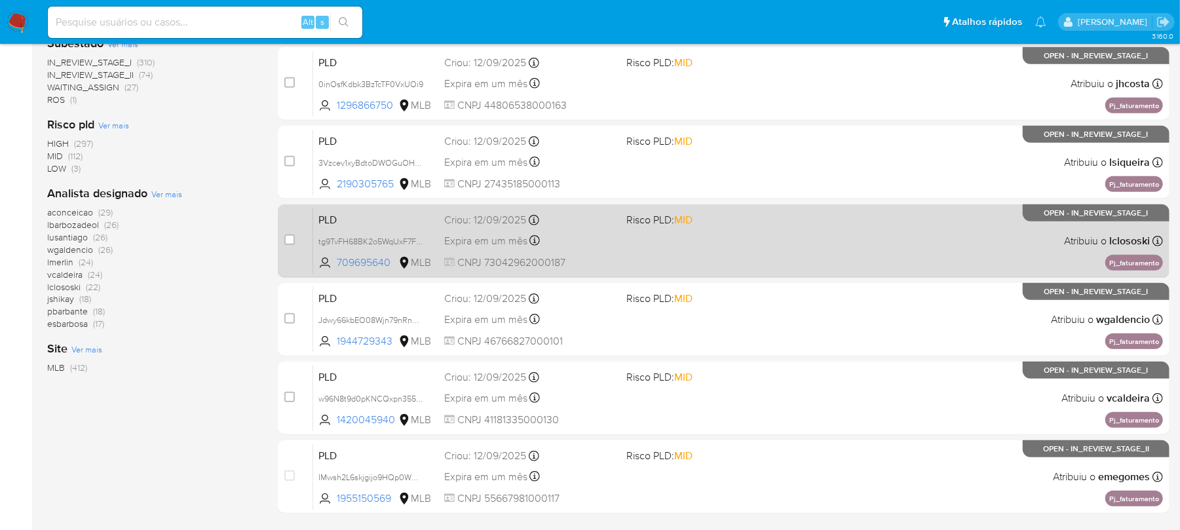
scroll to position [551, 0]
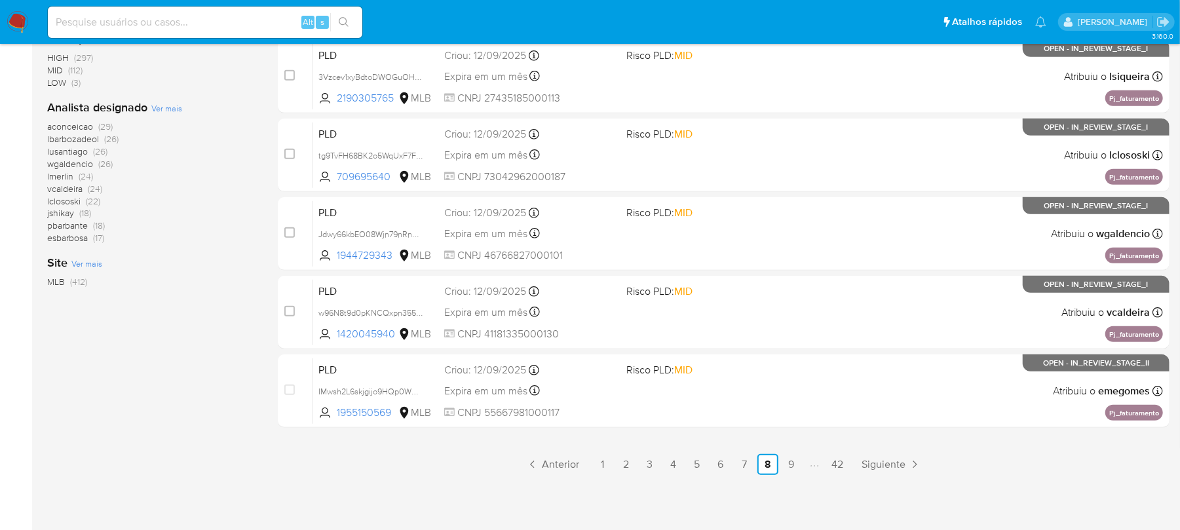
click at [429, 467] on ul "Anterior 1 2 3 4 5 6 7 8 9 42 Siguiente" at bounding box center [724, 464] width 892 height 21
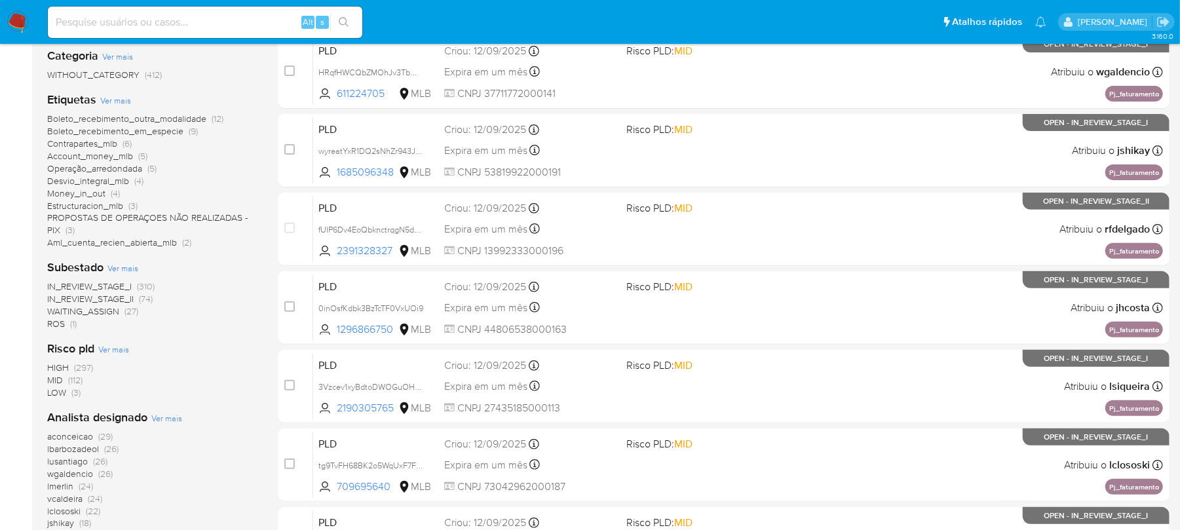
scroll to position [202, 0]
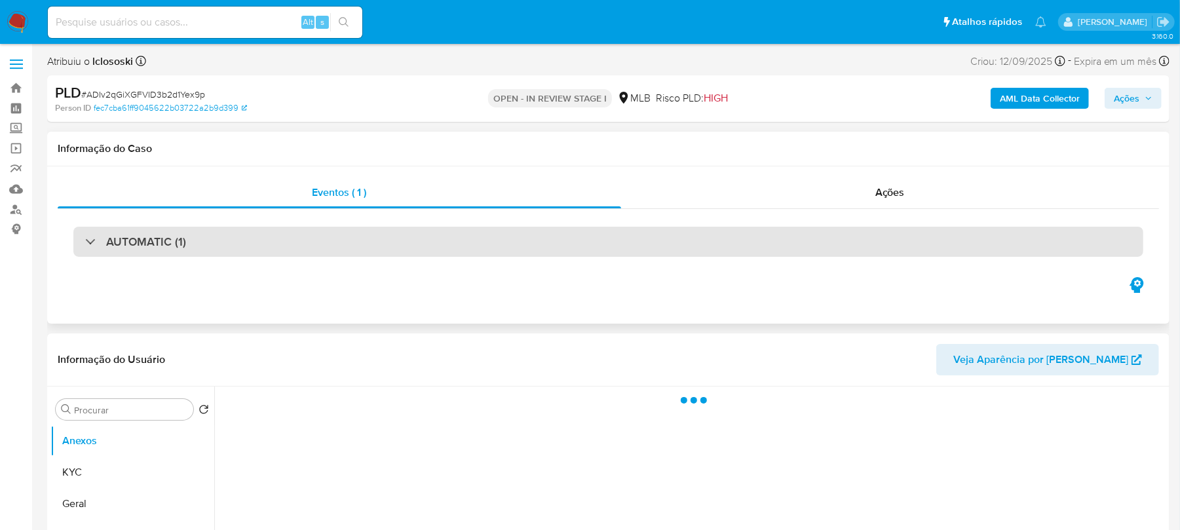
click at [379, 241] on div "AUTOMATIC (1)" at bounding box center [608, 242] width 1070 height 30
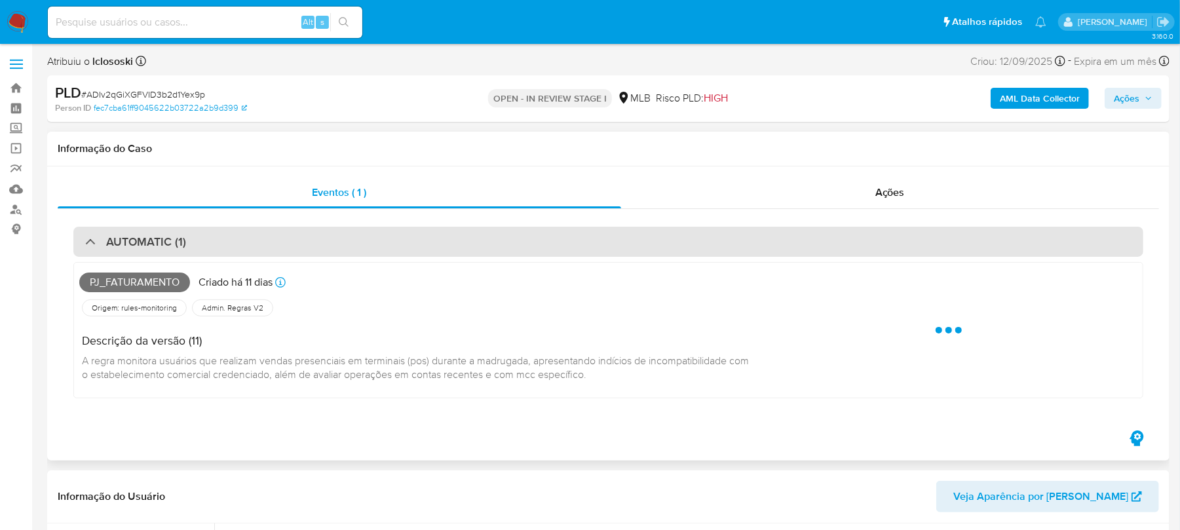
select select "10"
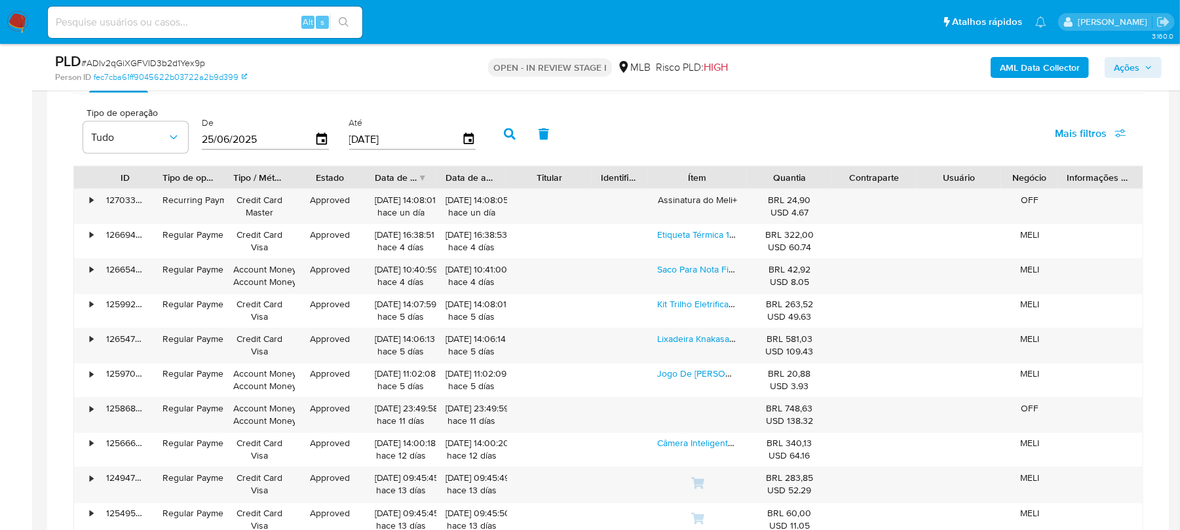
scroll to position [1514, 0]
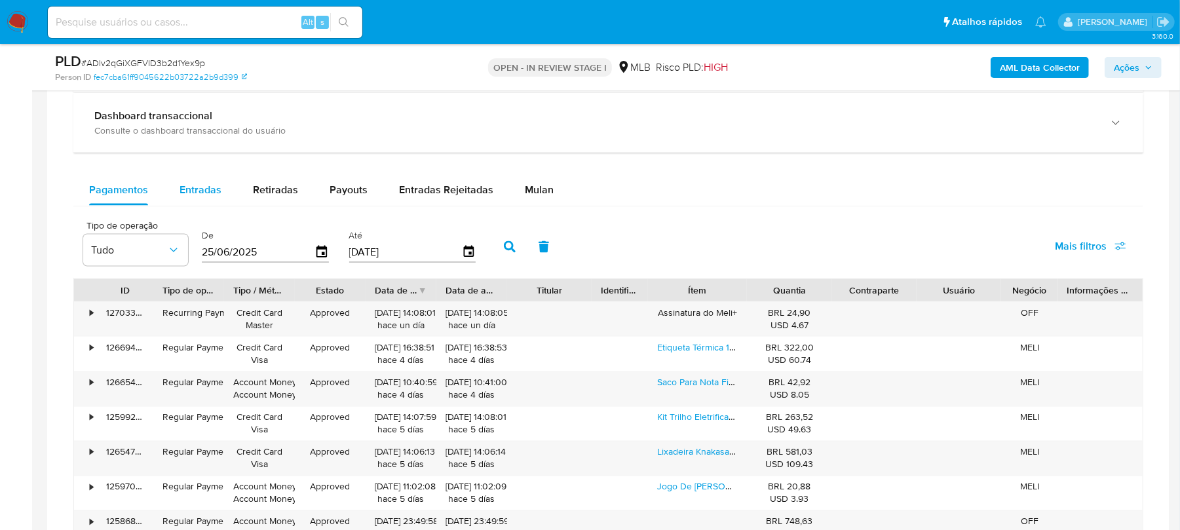
click at [201, 189] on span "Entradas" at bounding box center [201, 189] width 42 height 15
select select "10"
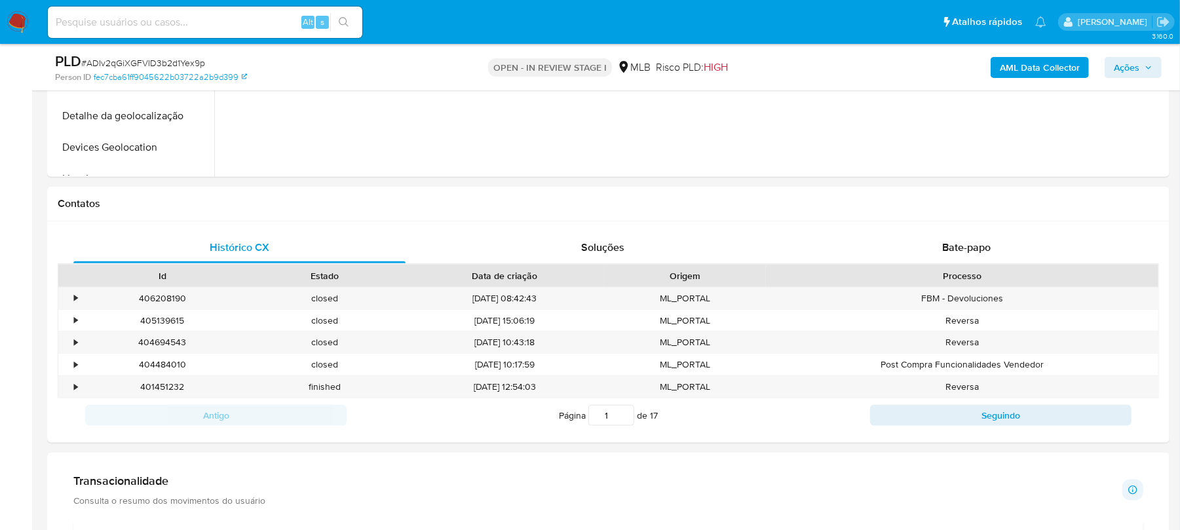
scroll to position [815, 0]
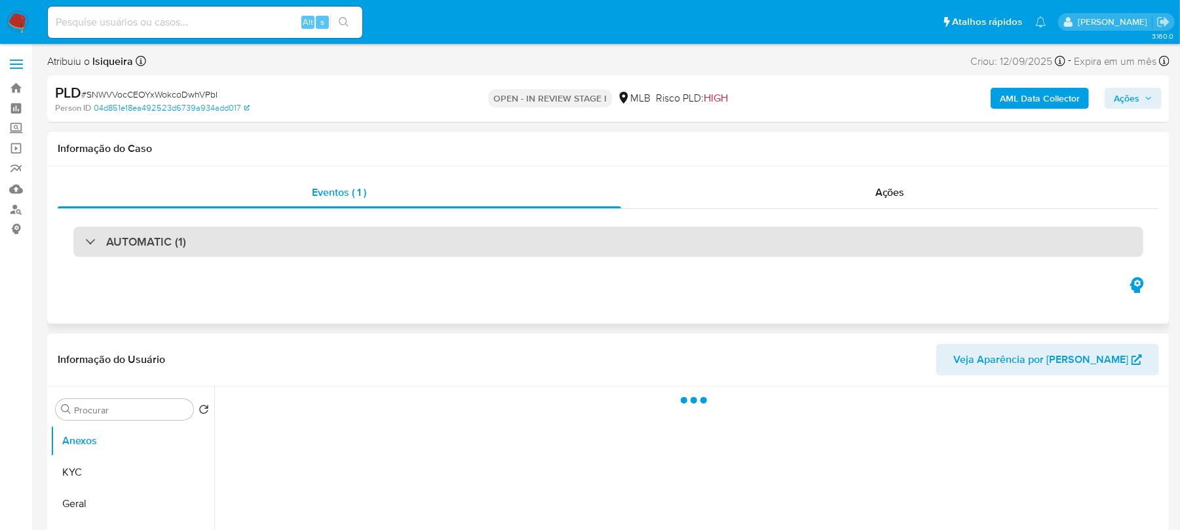
click at [257, 244] on div "AUTOMATIC (1)" at bounding box center [608, 242] width 1070 height 30
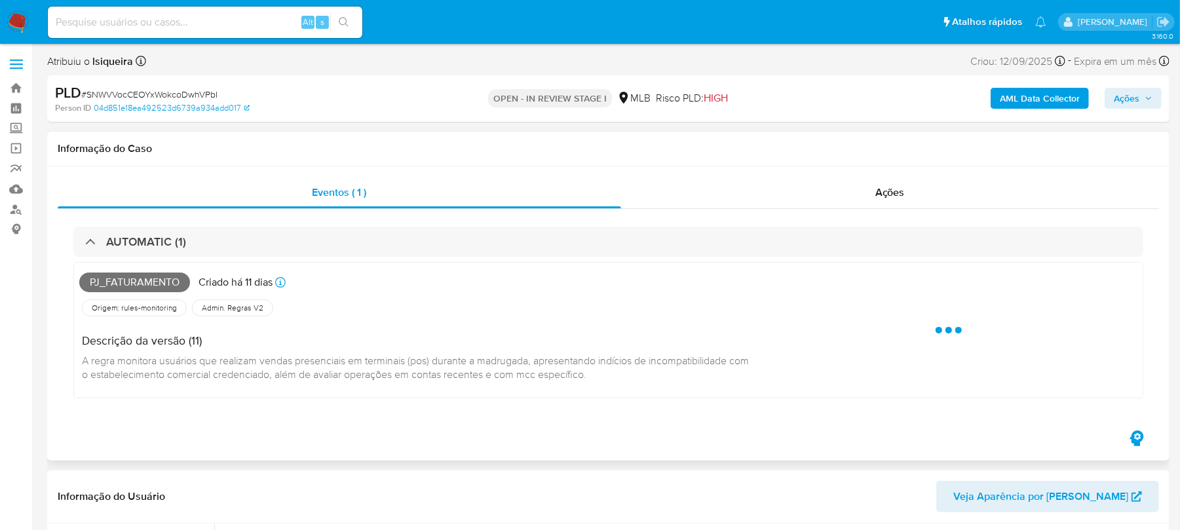
select select "10"
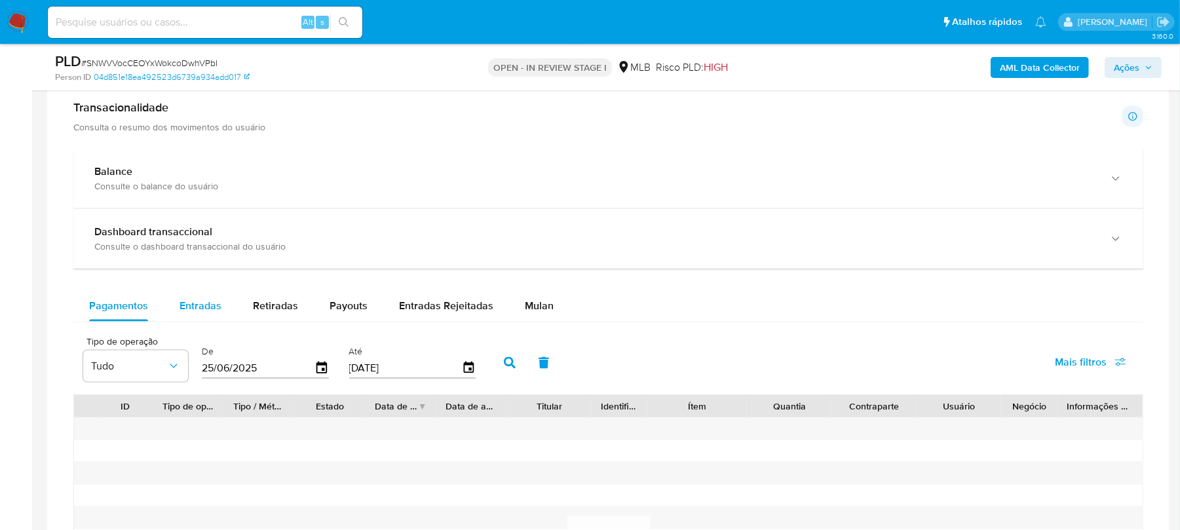
click at [204, 305] on span "Entradas" at bounding box center [201, 305] width 42 height 15
select select "10"
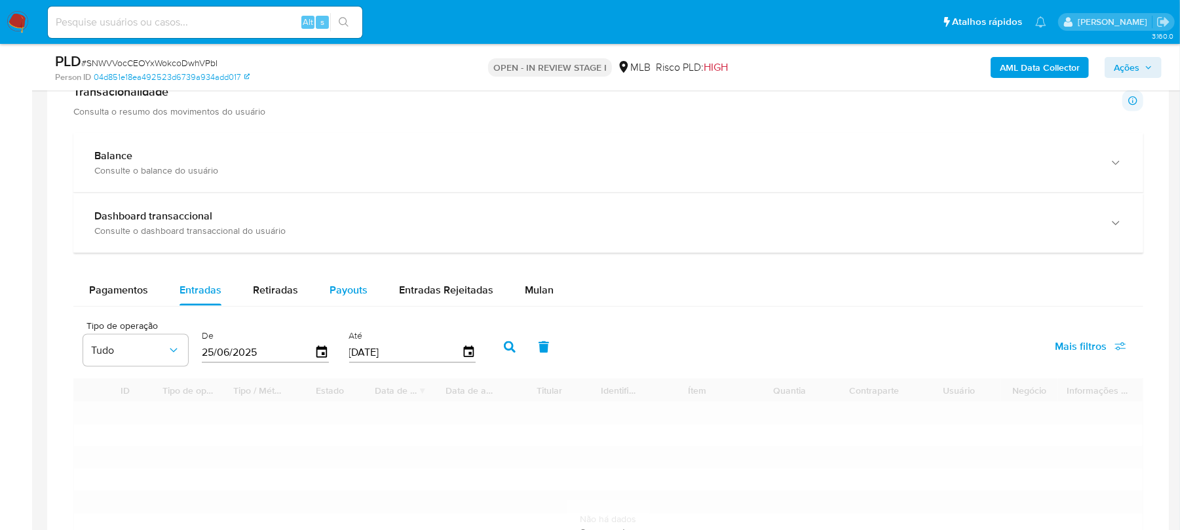
scroll to position [1514, 0]
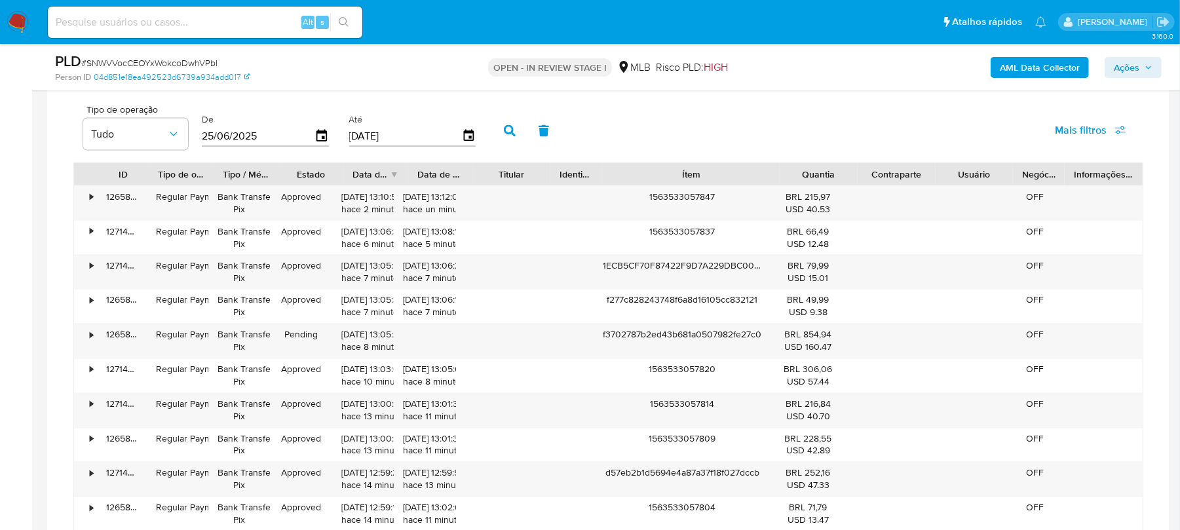
drag, startPoint x: 739, startPoint y: 176, endPoint x: 822, endPoint y: 180, distance: 82.6
click at [822, 180] on div "ID Tipo de operação Tipo / Método Estado Data de criação Data de aprovação Titu…" at bounding box center [608, 174] width 1069 height 22
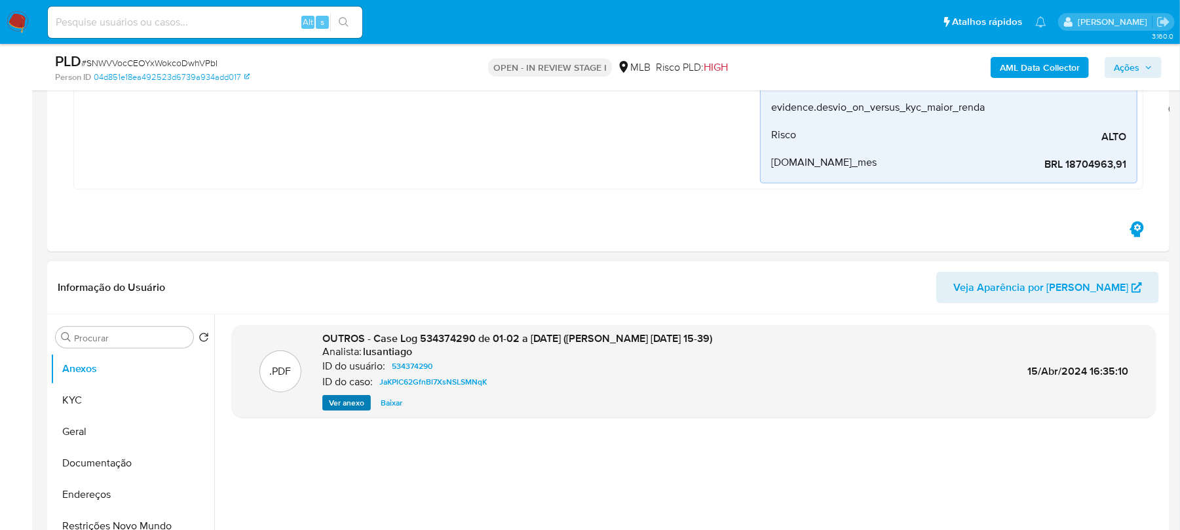
scroll to position [465, 0]
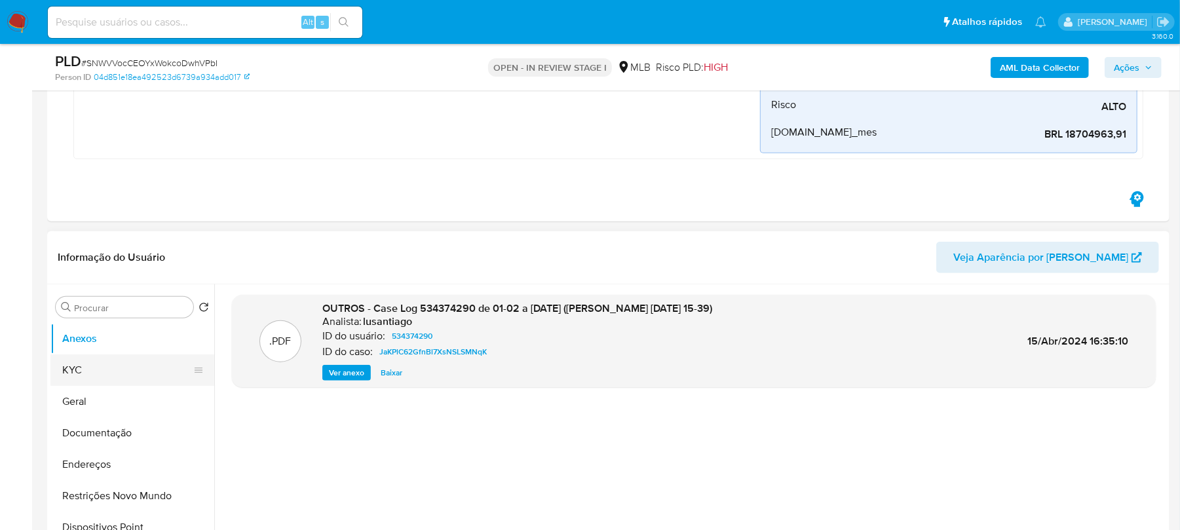
click at [74, 373] on button "KYC" at bounding box center [126, 369] width 153 height 31
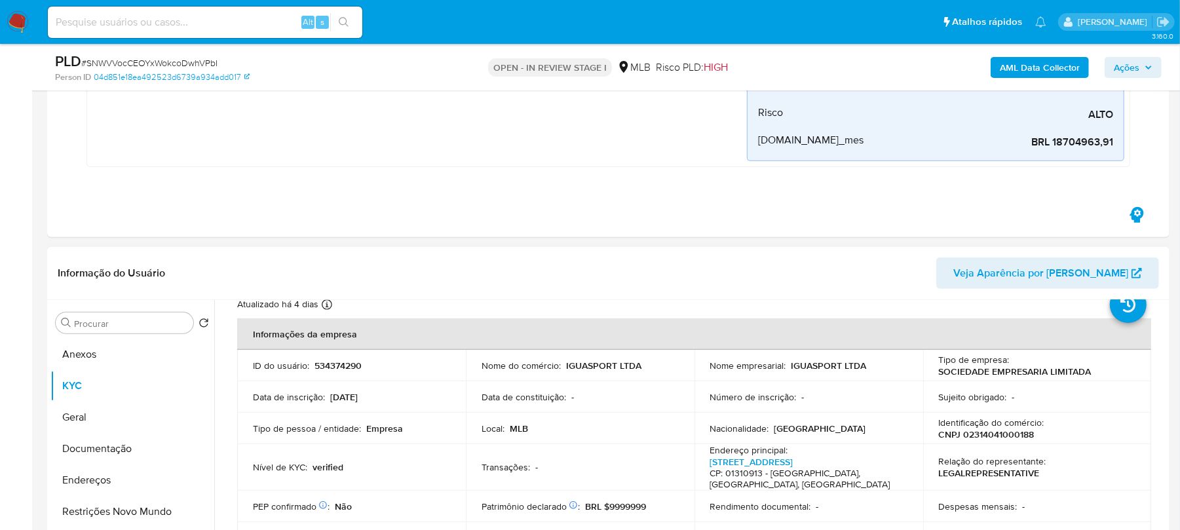
scroll to position [116, 0]
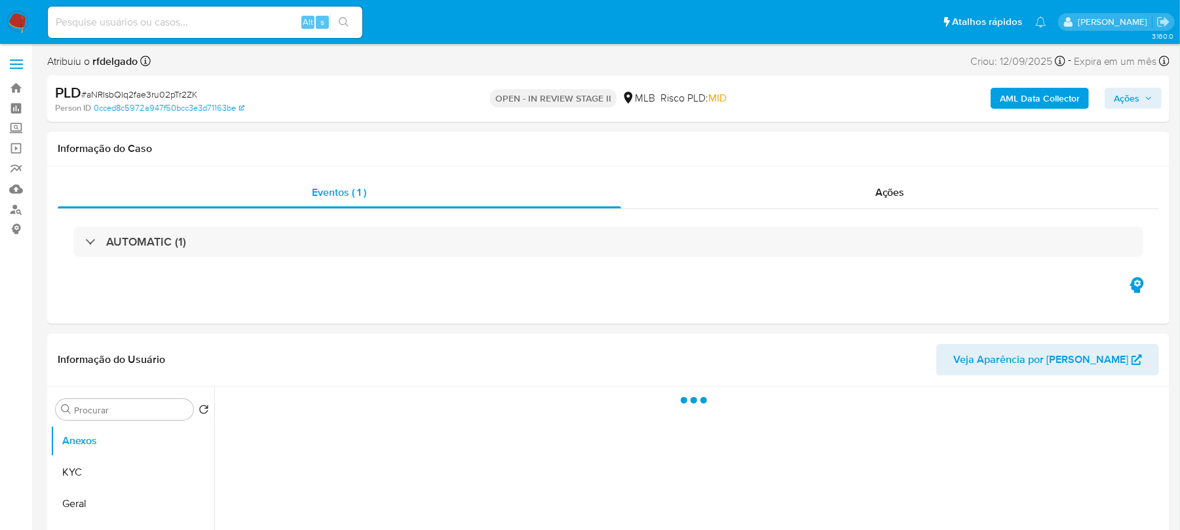
select select "10"
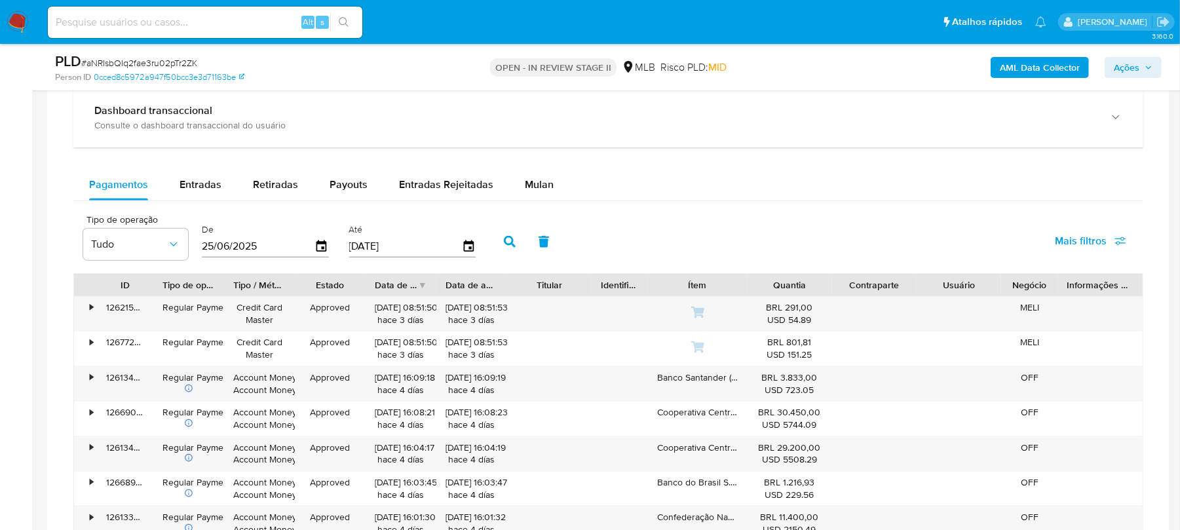
scroll to position [1048, 0]
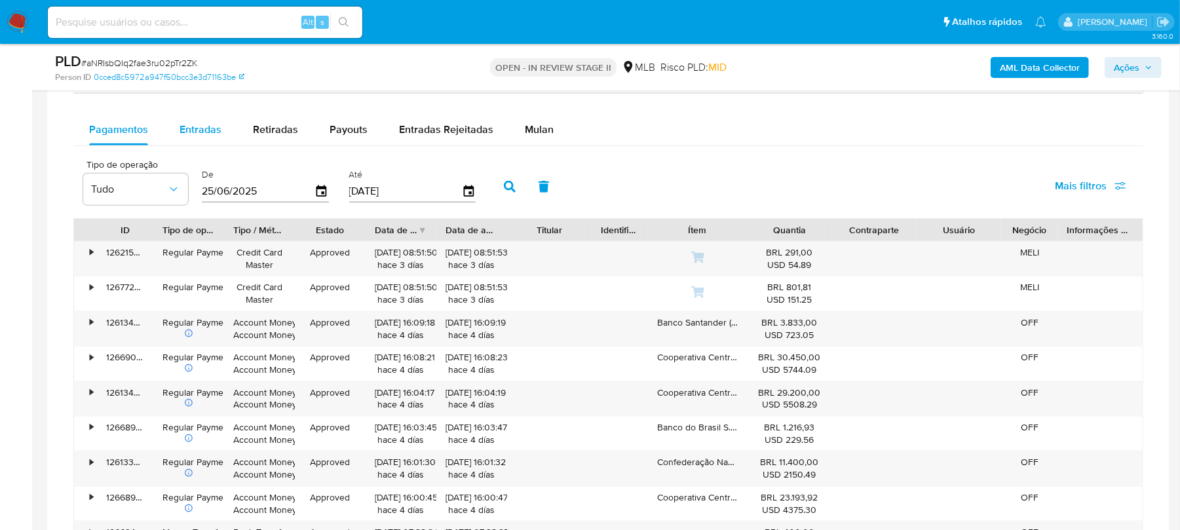
click at [208, 142] on div "Entradas" at bounding box center [201, 129] width 42 height 31
select select "10"
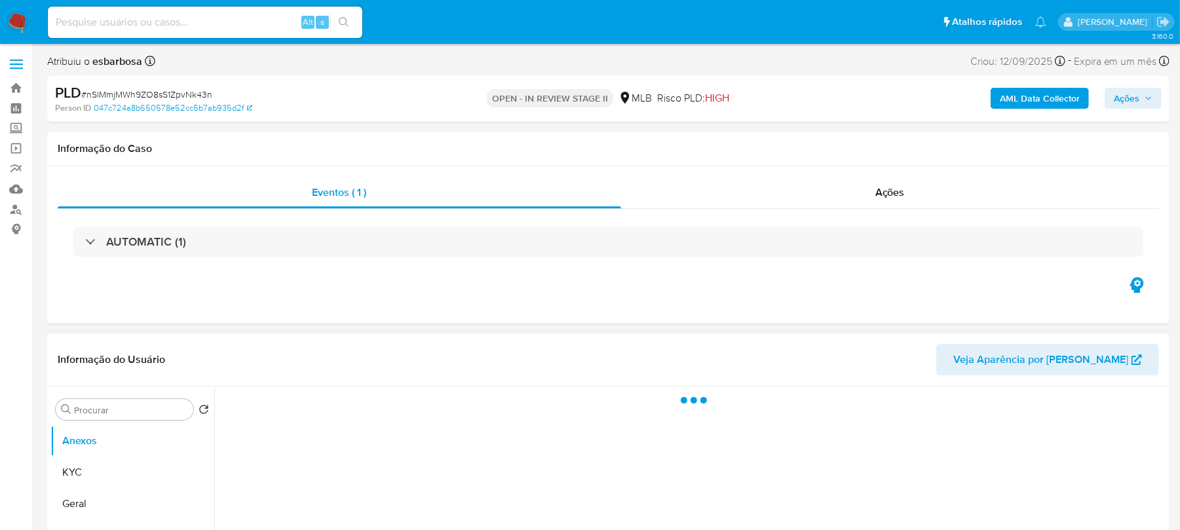
select select "10"
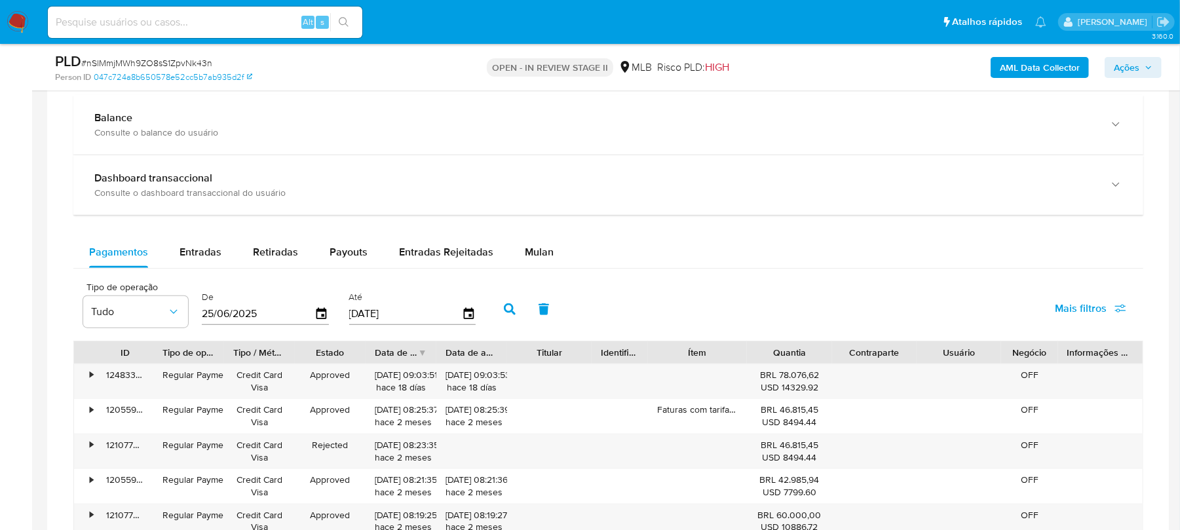
scroll to position [932, 0]
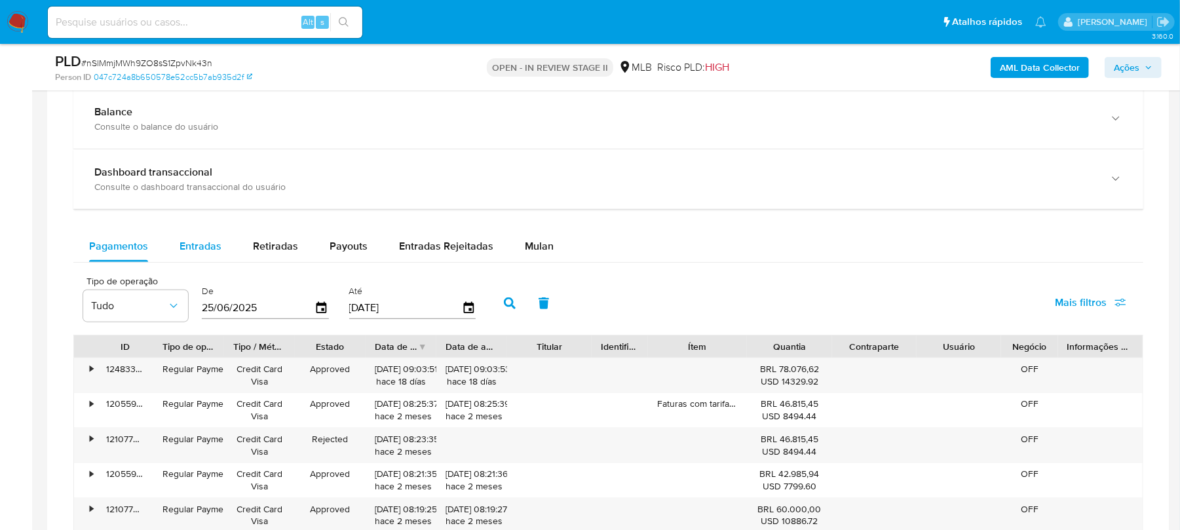
click at [194, 249] on span "Entradas" at bounding box center [201, 246] width 42 height 15
select select "10"
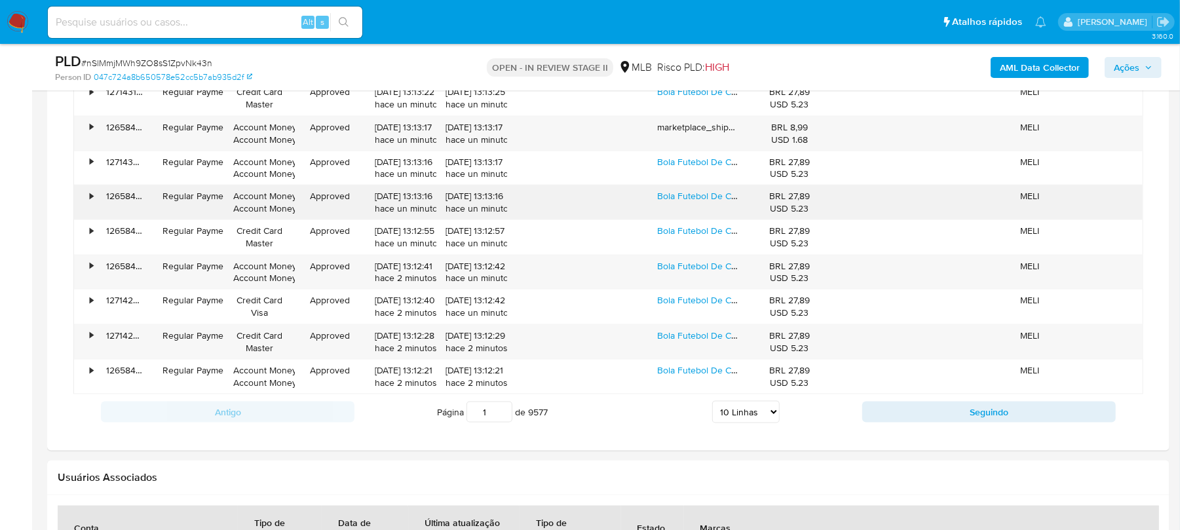
scroll to position [1282, 0]
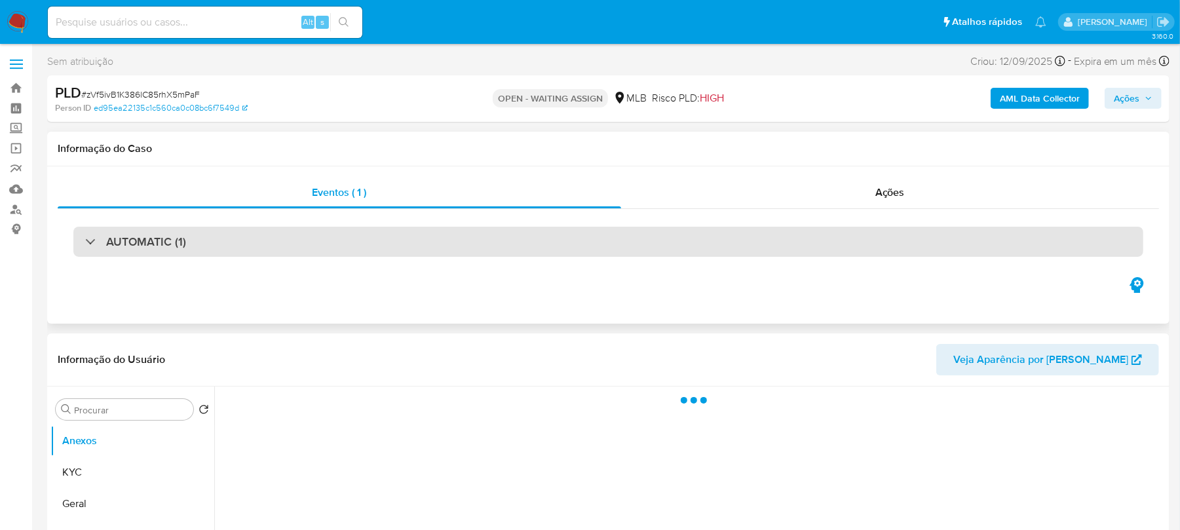
click at [307, 248] on div "AUTOMATIC (1)" at bounding box center [608, 242] width 1070 height 30
select select "10"
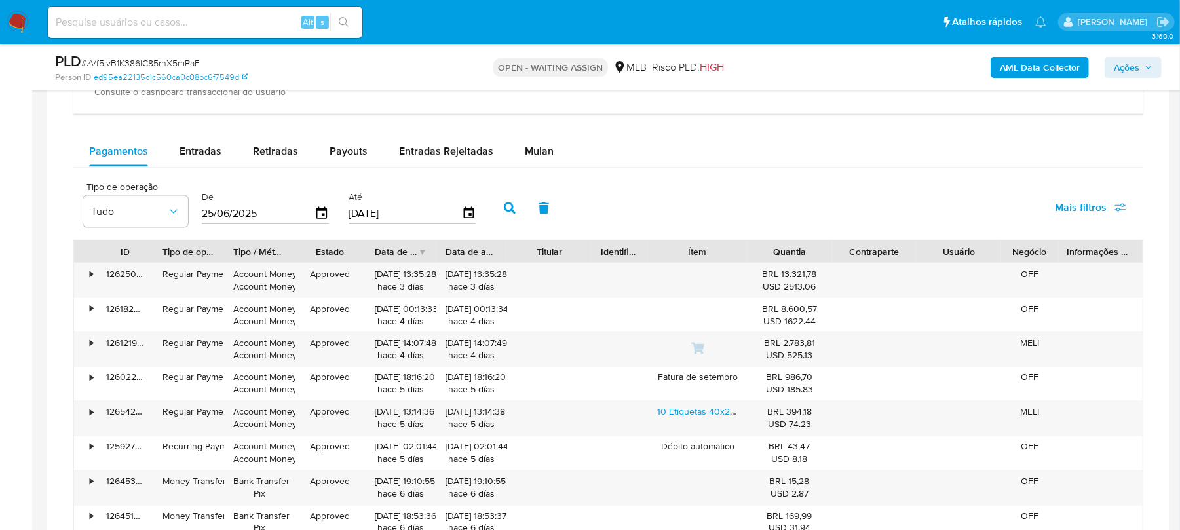
scroll to position [1398, 0]
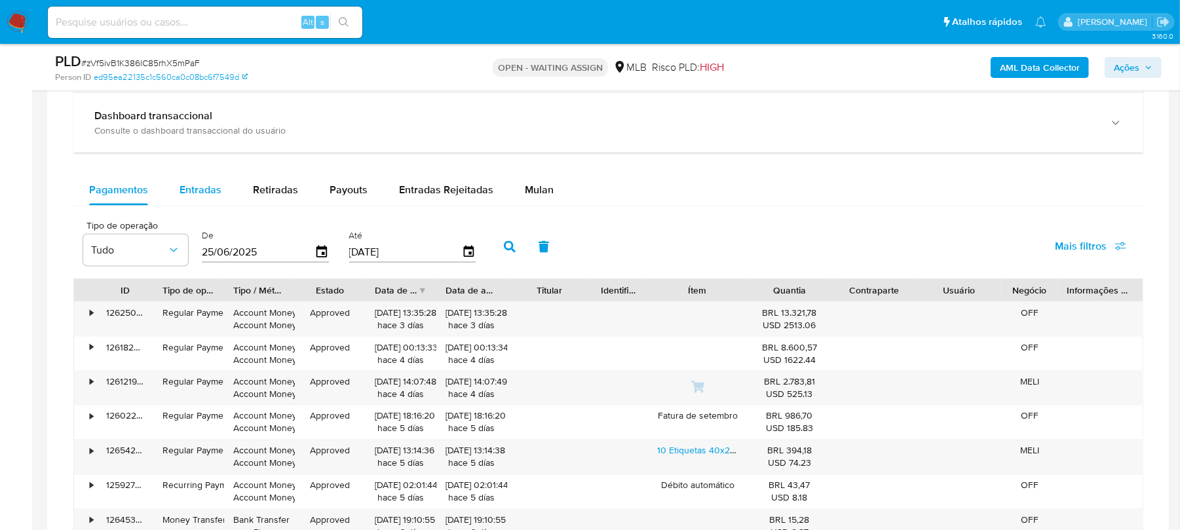
click at [206, 197] on span "Entradas" at bounding box center [201, 189] width 42 height 15
select select "10"
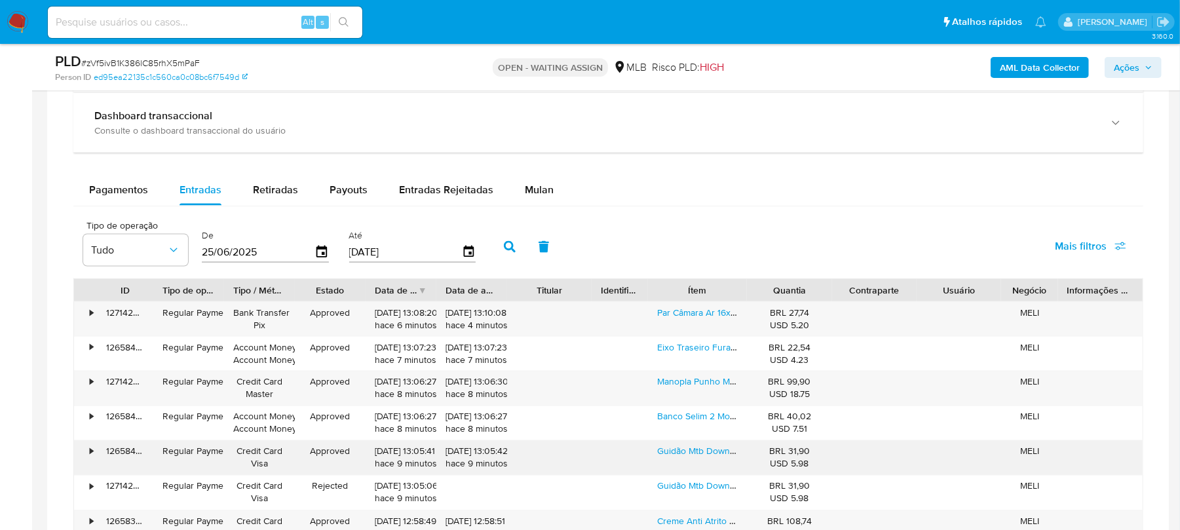
scroll to position [1514, 0]
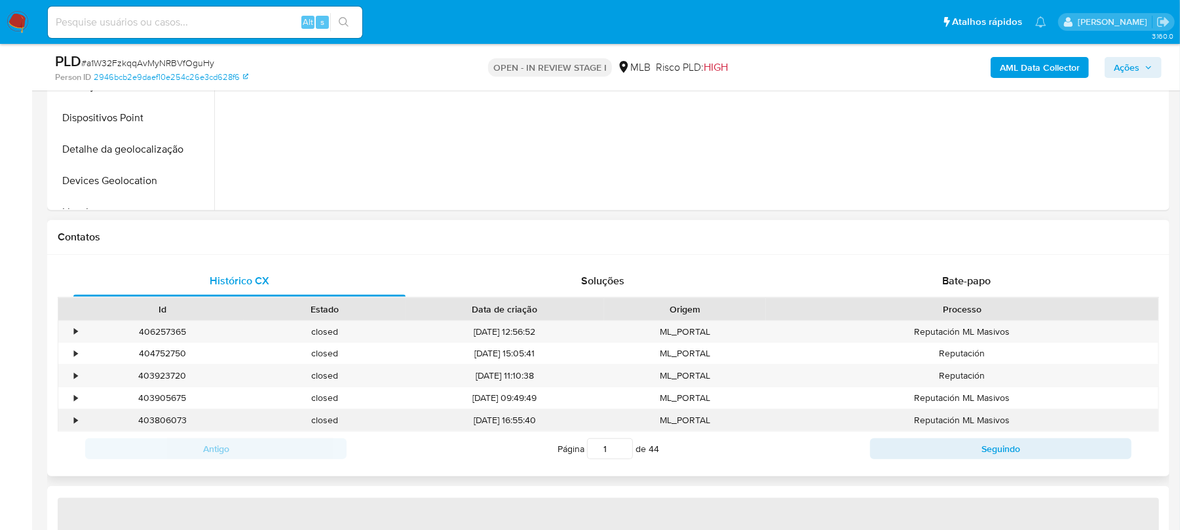
select select "10"
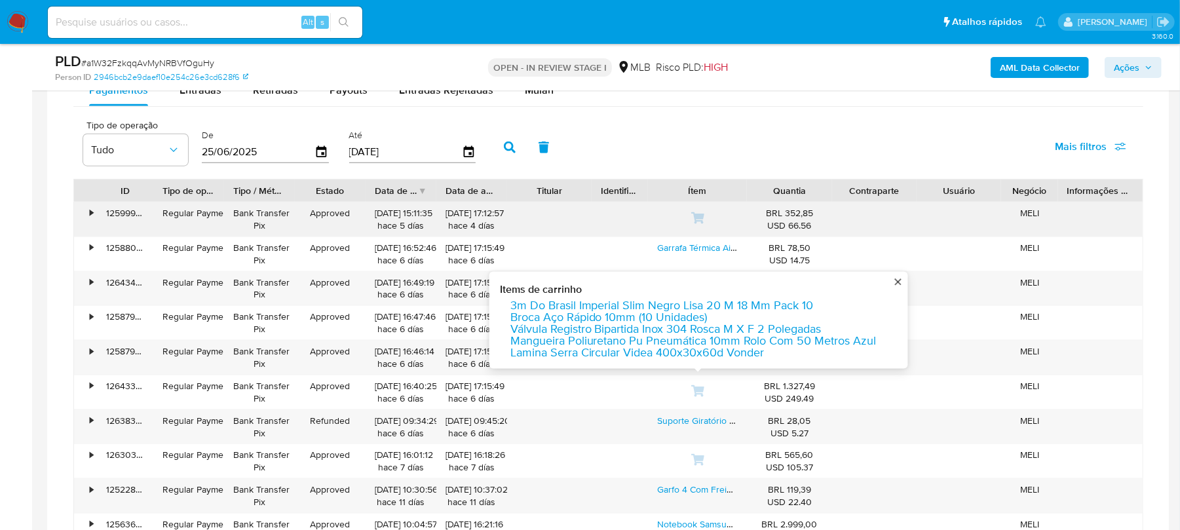
scroll to position [1048, 0]
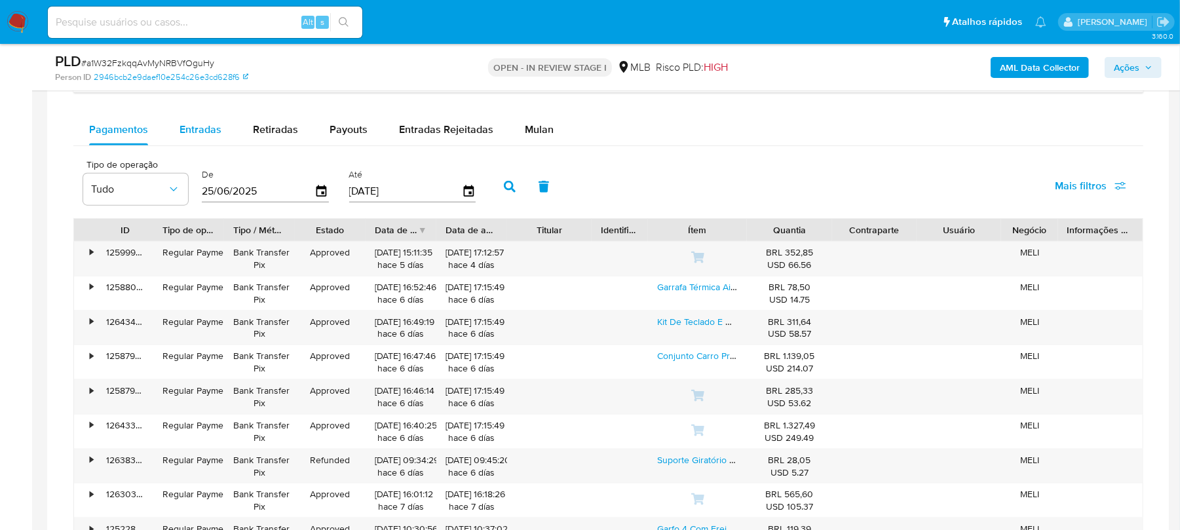
click at [185, 137] on span "Entradas" at bounding box center [201, 129] width 42 height 15
select select "10"
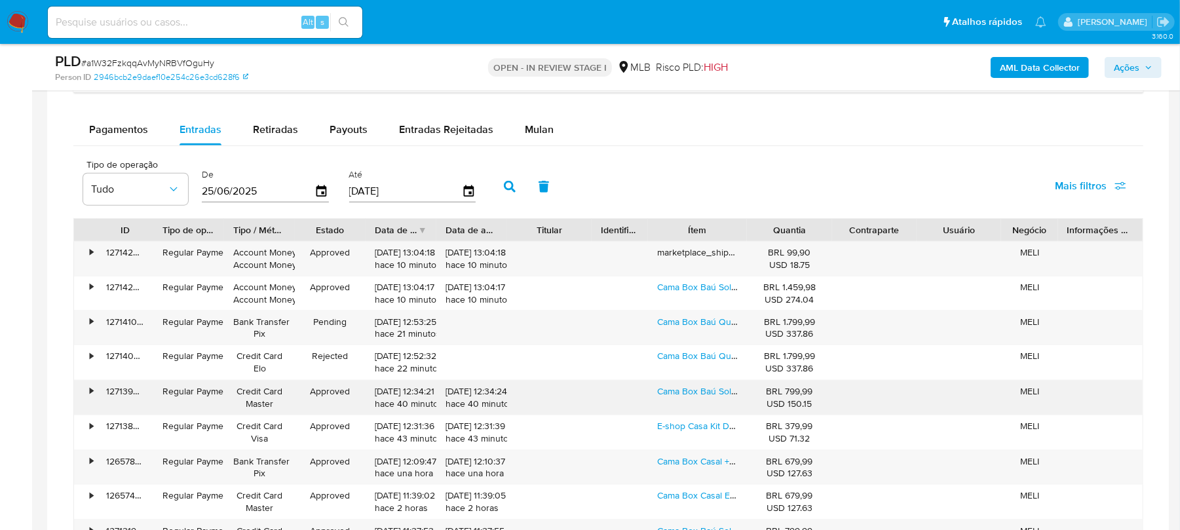
scroll to position [1164, 0]
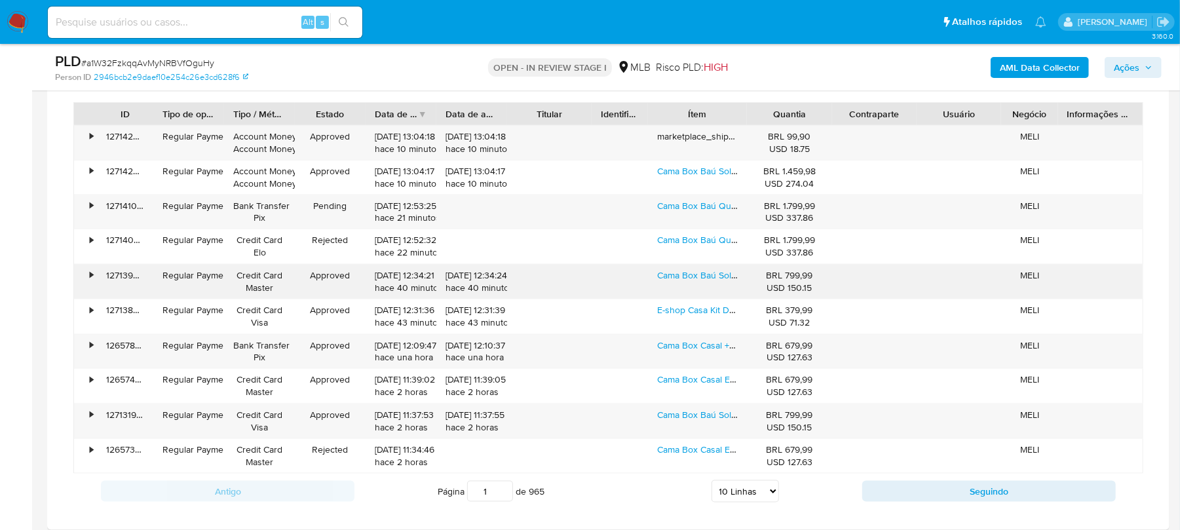
click at [88, 282] on div "•" at bounding box center [85, 282] width 23 height 34
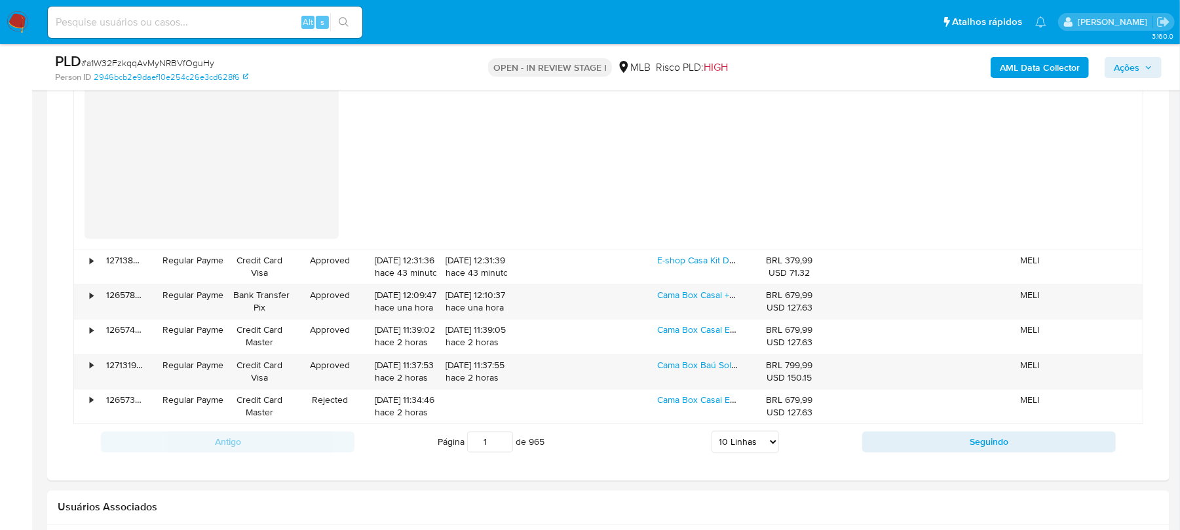
scroll to position [1747, 0]
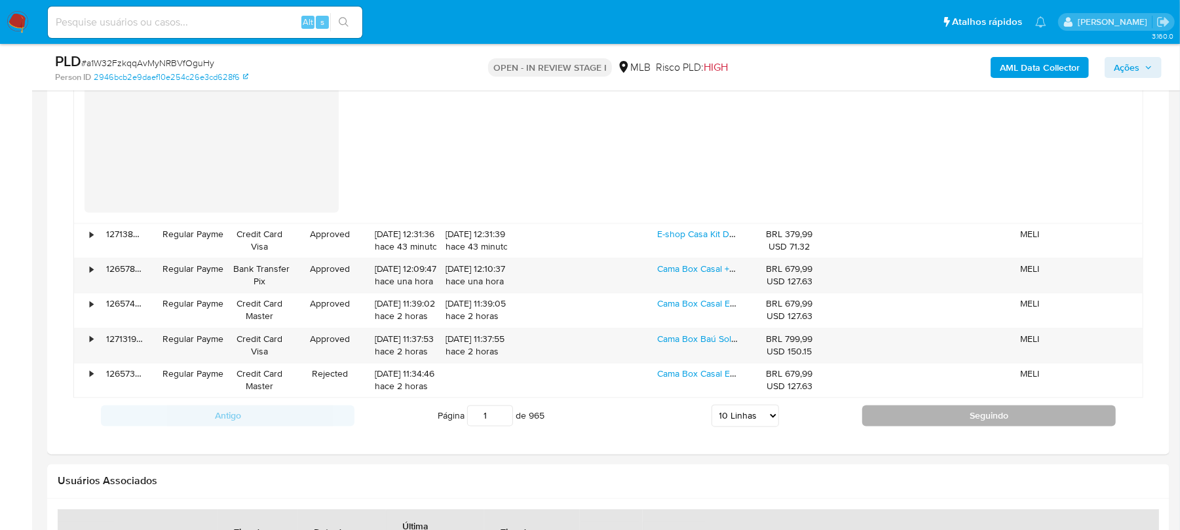
click at [903, 415] on button "Seguindo" at bounding box center [989, 416] width 254 height 21
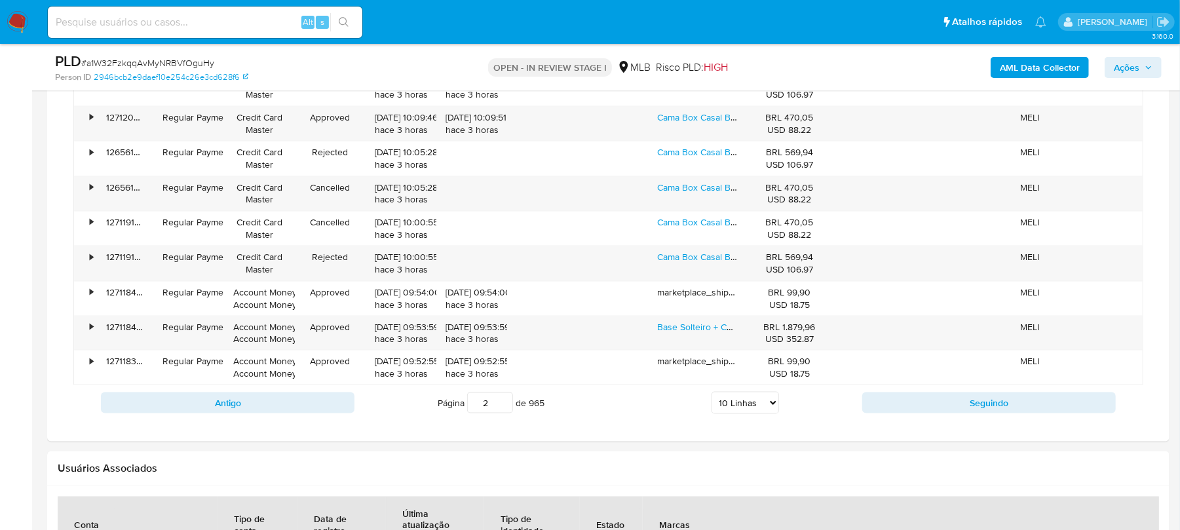
scroll to position [1231, 0]
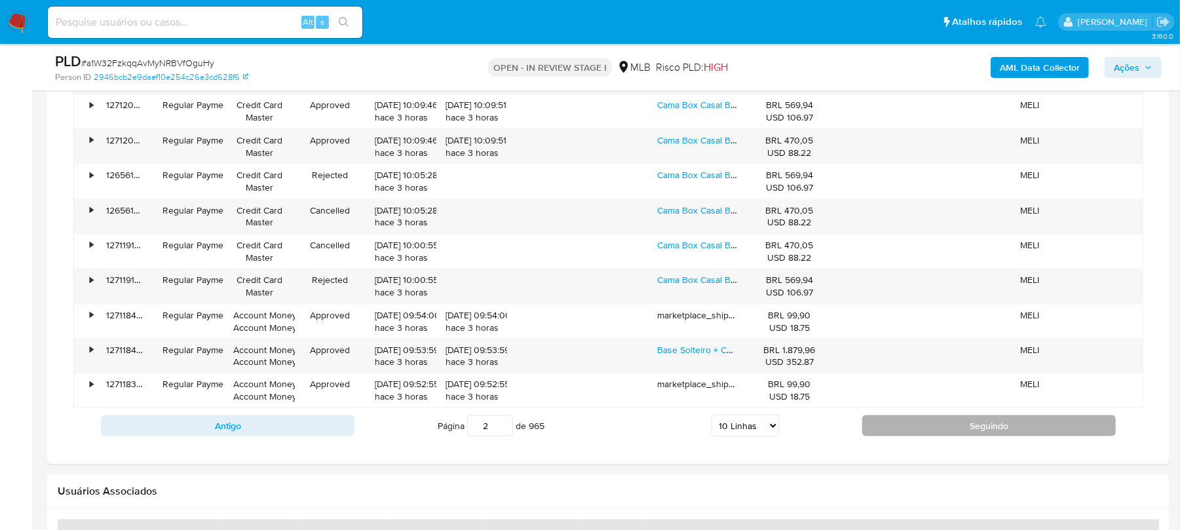
click at [898, 436] on button "Seguindo" at bounding box center [989, 425] width 254 height 21
type input "3"
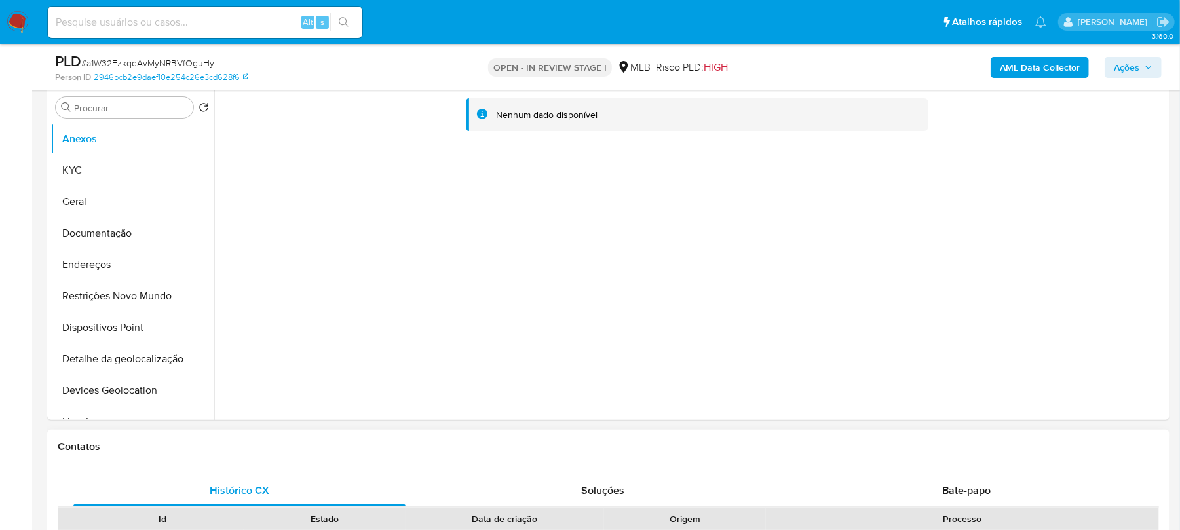
scroll to position [66, 0]
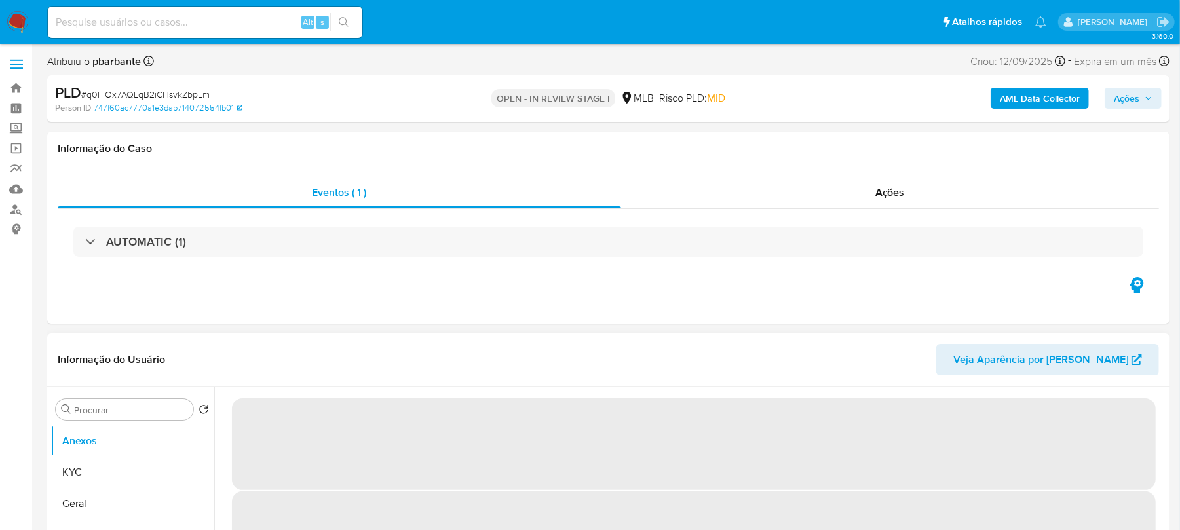
select select "10"
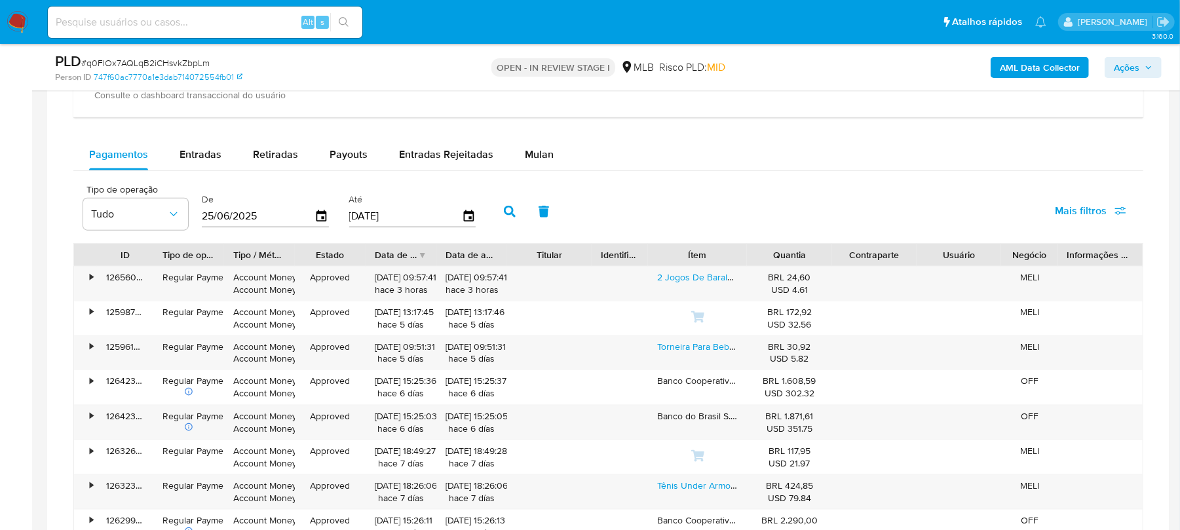
scroll to position [932, 0]
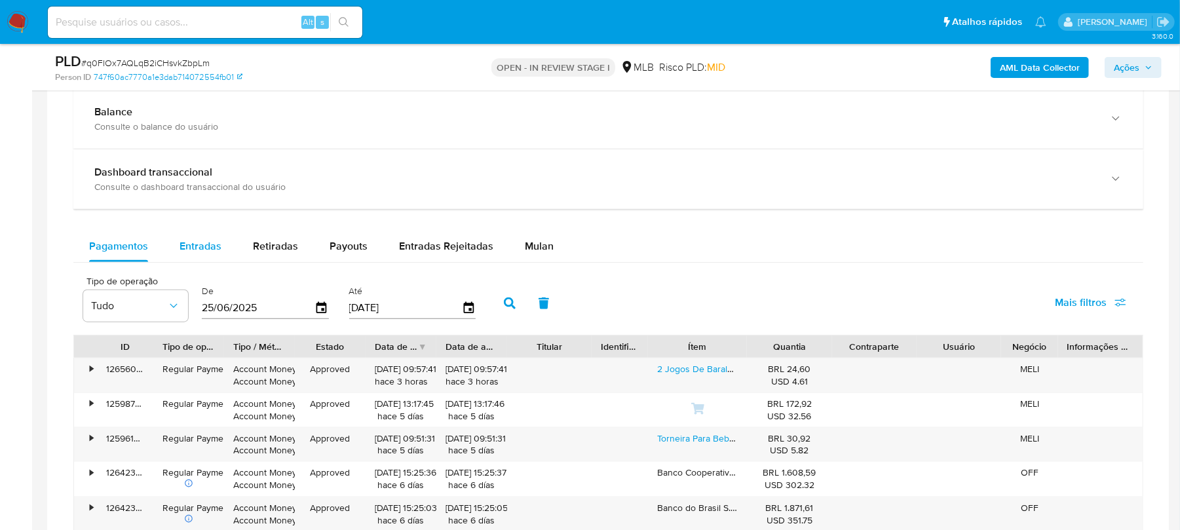
click at [202, 252] on span "Entradas" at bounding box center [201, 246] width 42 height 15
select select "10"
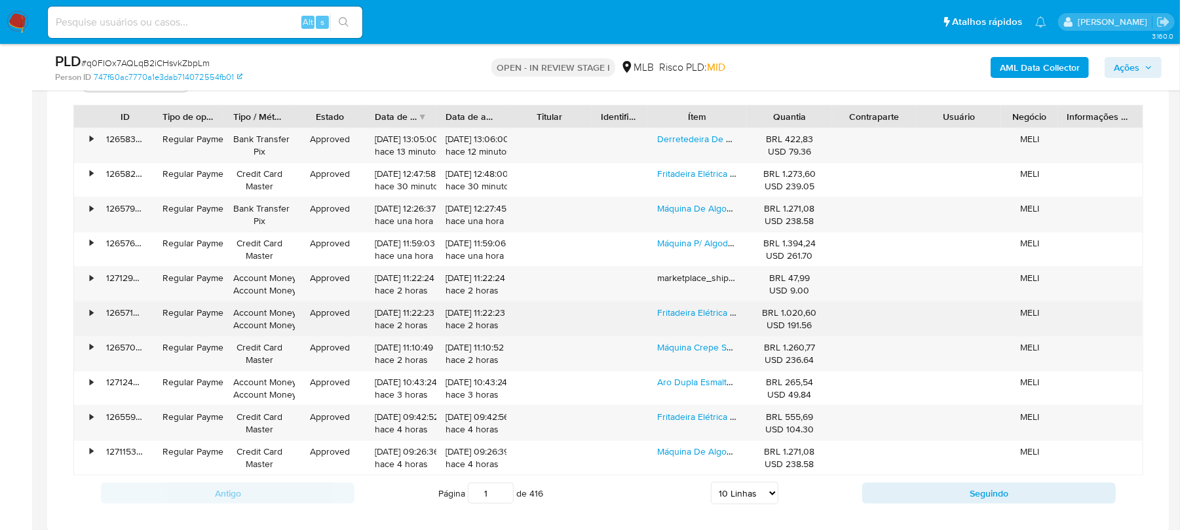
scroll to position [1164, 0]
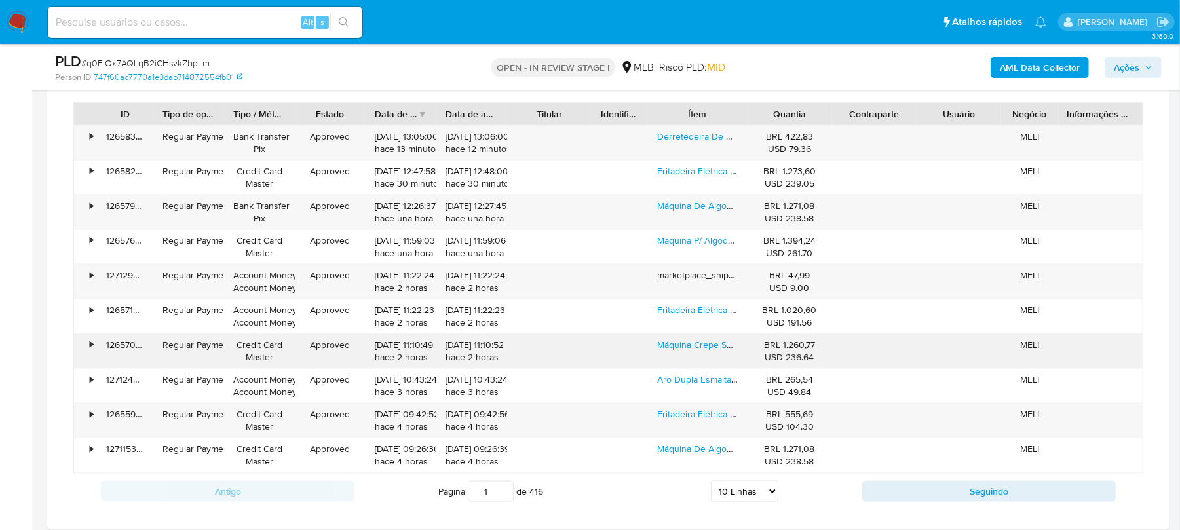
click at [95, 353] on div "•" at bounding box center [85, 351] width 23 height 34
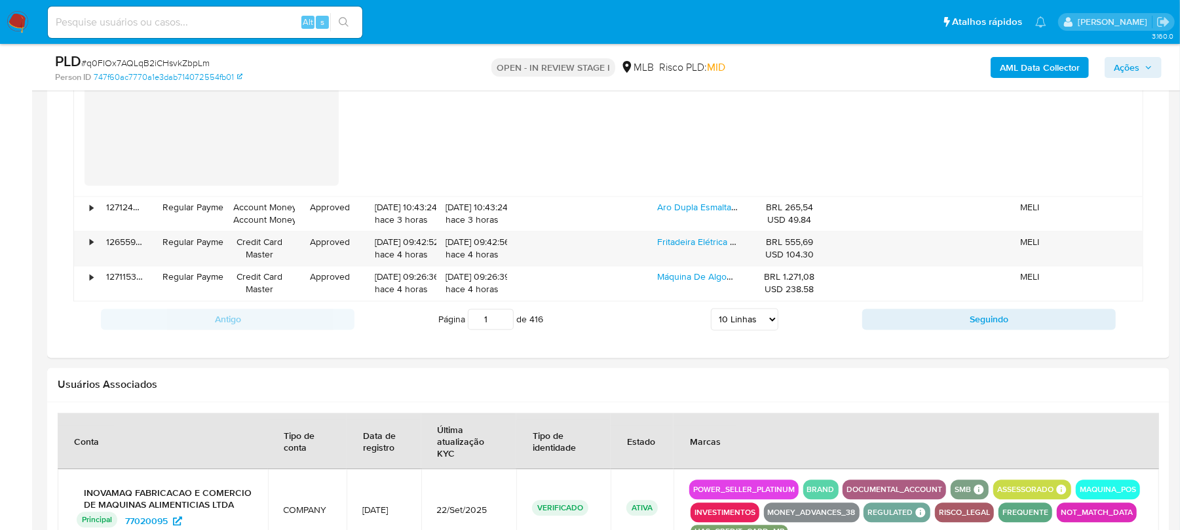
scroll to position [1863, 0]
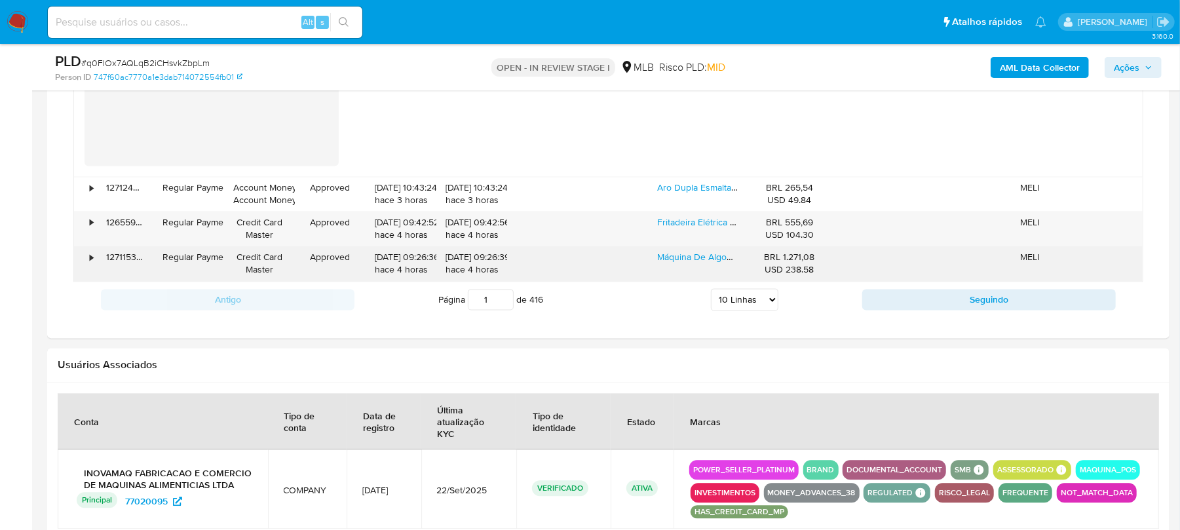
click at [90, 263] on div "•" at bounding box center [91, 257] width 3 height 12
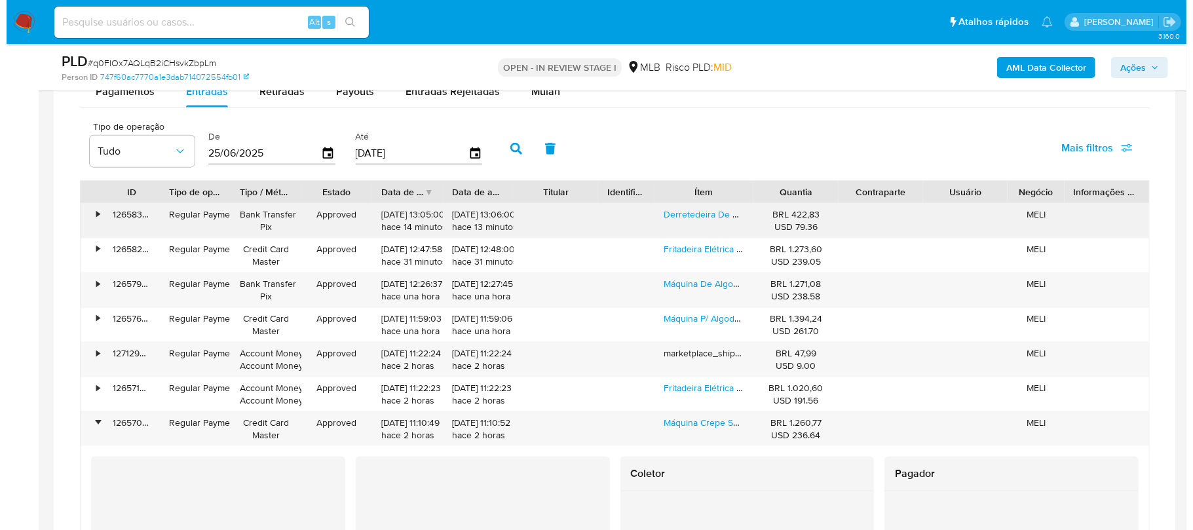
scroll to position [932, 0]
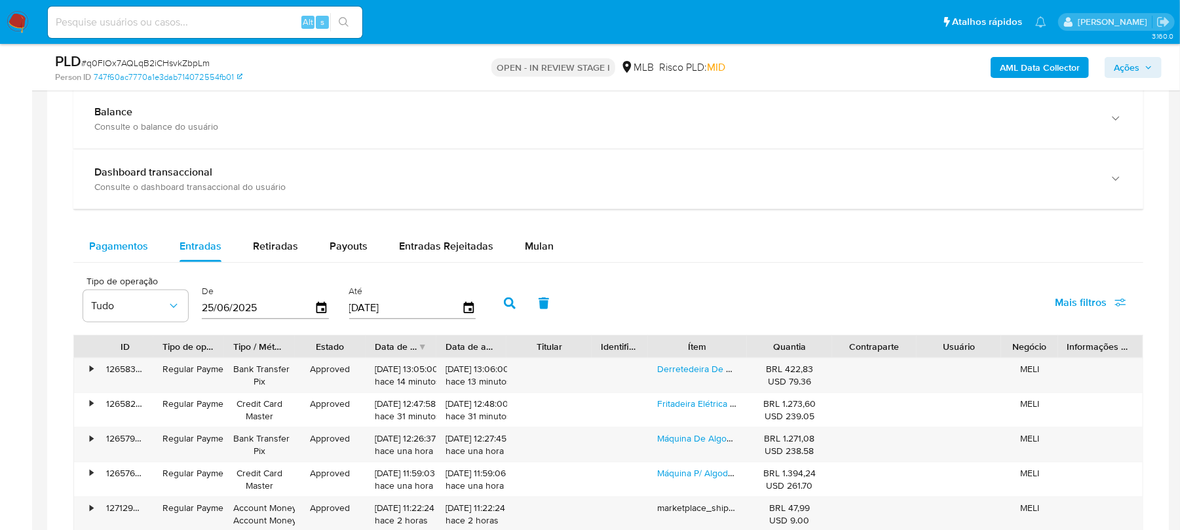
click at [118, 248] on span "Pagamentos" at bounding box center [118, 246] width 59 height 15
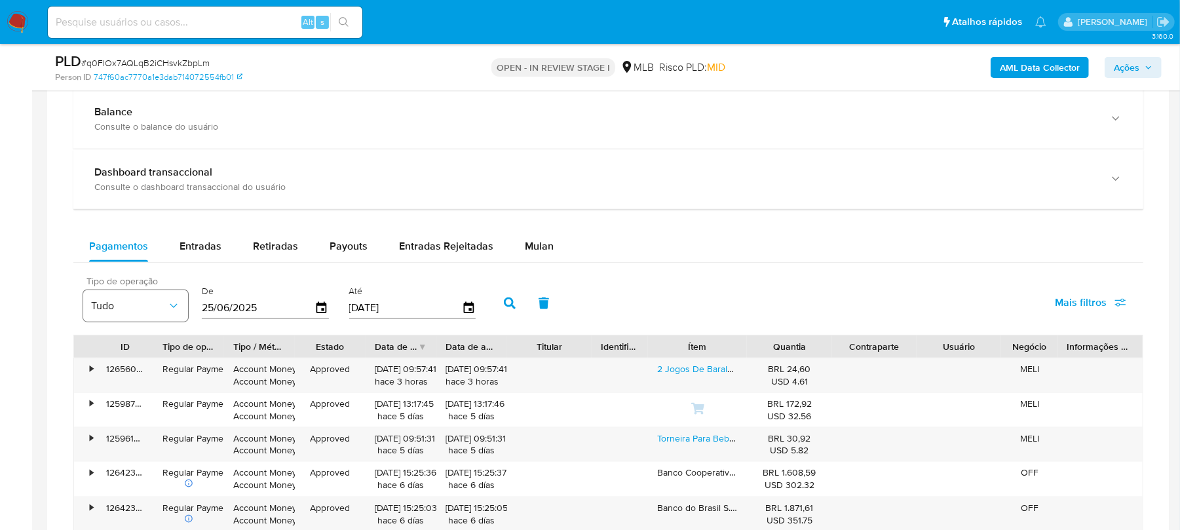
click at [176, 309] on icon "button" at bounding box center [173, 305] width 13 height 13
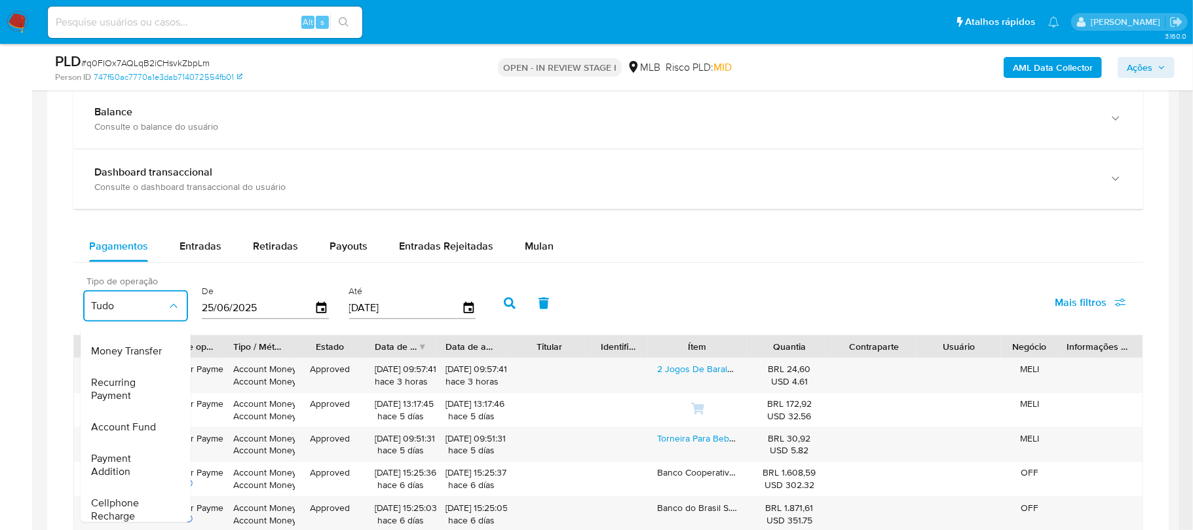
scroll to position [62, 0]
click at [110, 470] on span "Payment Addition" at bounding box center [129, 470] width 76 height 26
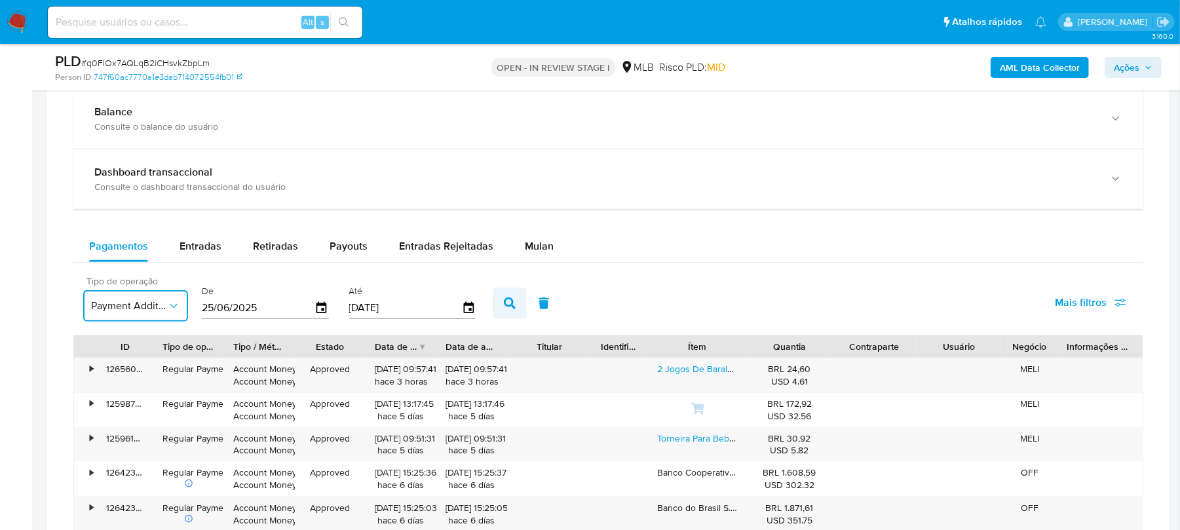
click at [504, 309] on icon "button" at bounding box center [510, 303] width 12 height 12
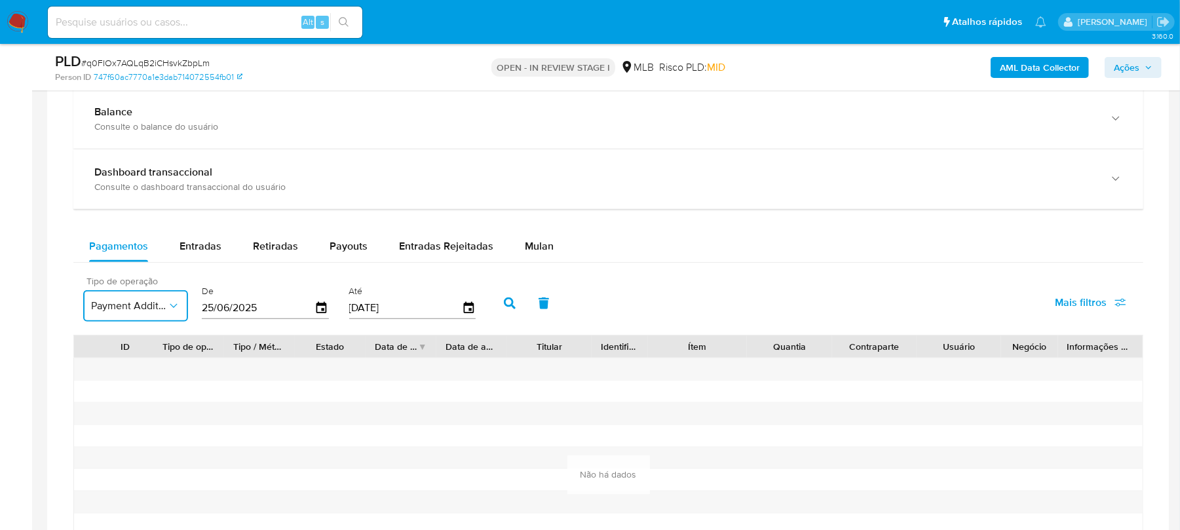
click at [177, 312] on icon "button" at bounding box center [173, 305] width 13 height 13
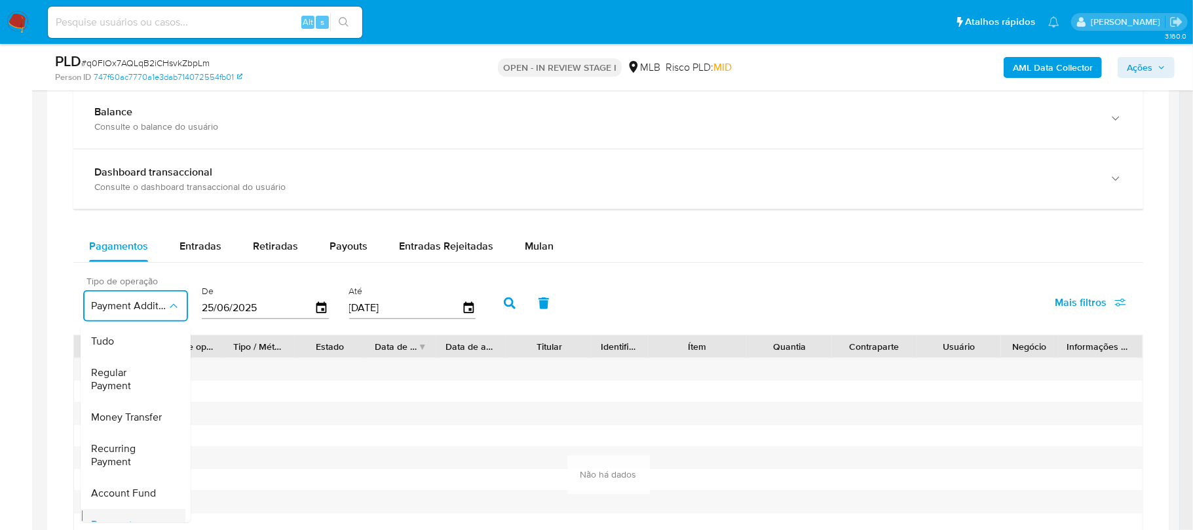
scroll to position [114, 0]
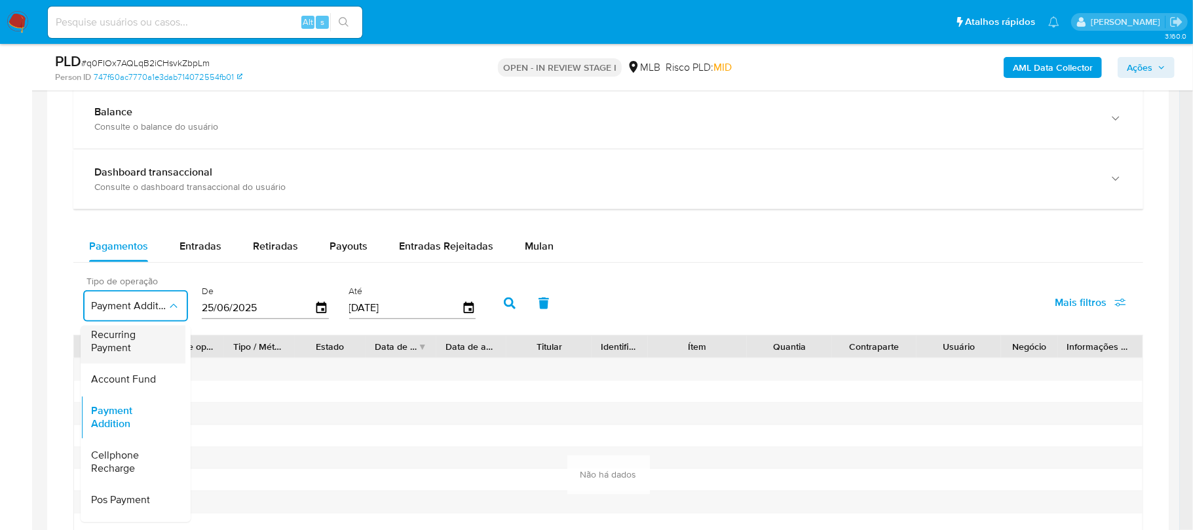
click at [116, 354] on span "Recurring Payment" at bounding box center [129, 341] width 76 height 26
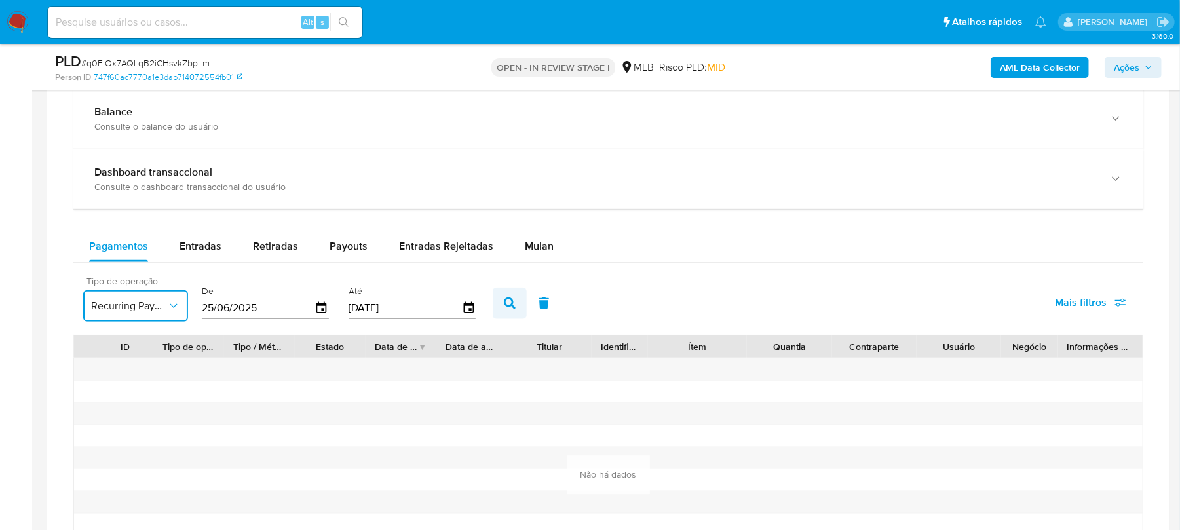
click at [514, 309] on icon "button" at bounding box center [510, 303] width 12 height 12
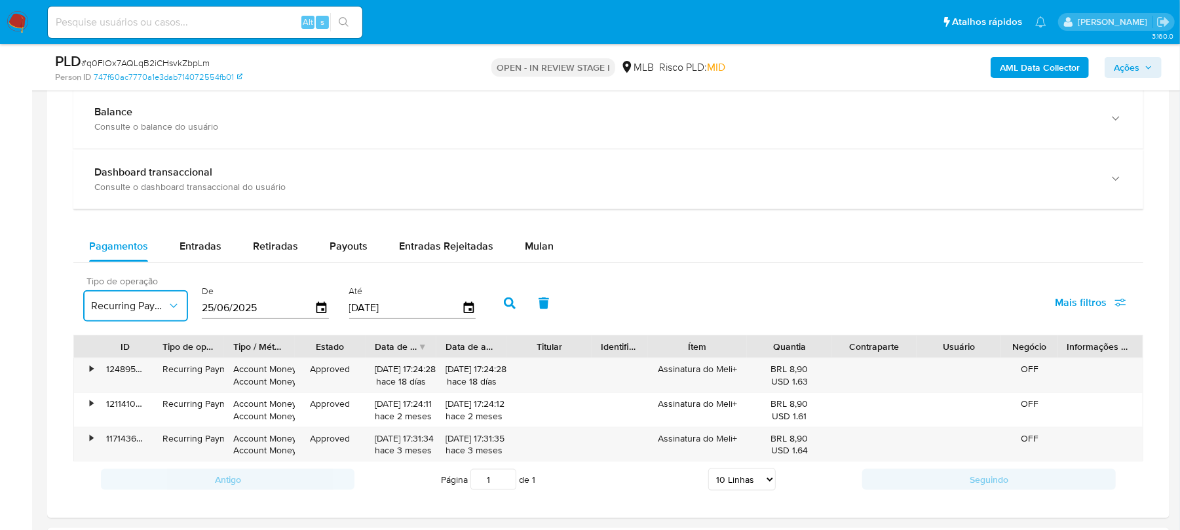
click at [171, 313] on icon "button" at bounding box center [173, 305] width 13 height 13
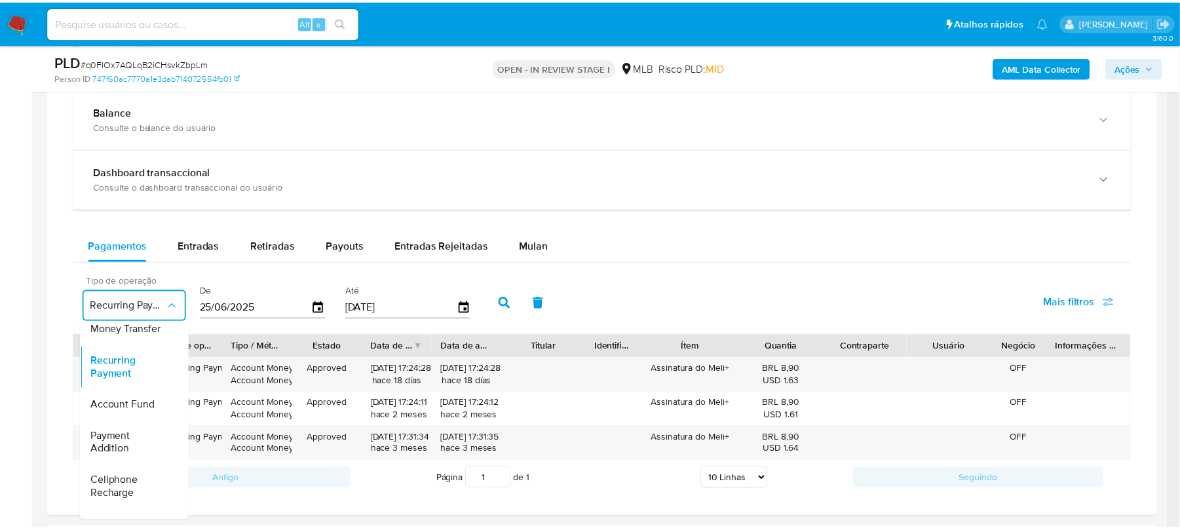
scroll to position [0, 0]
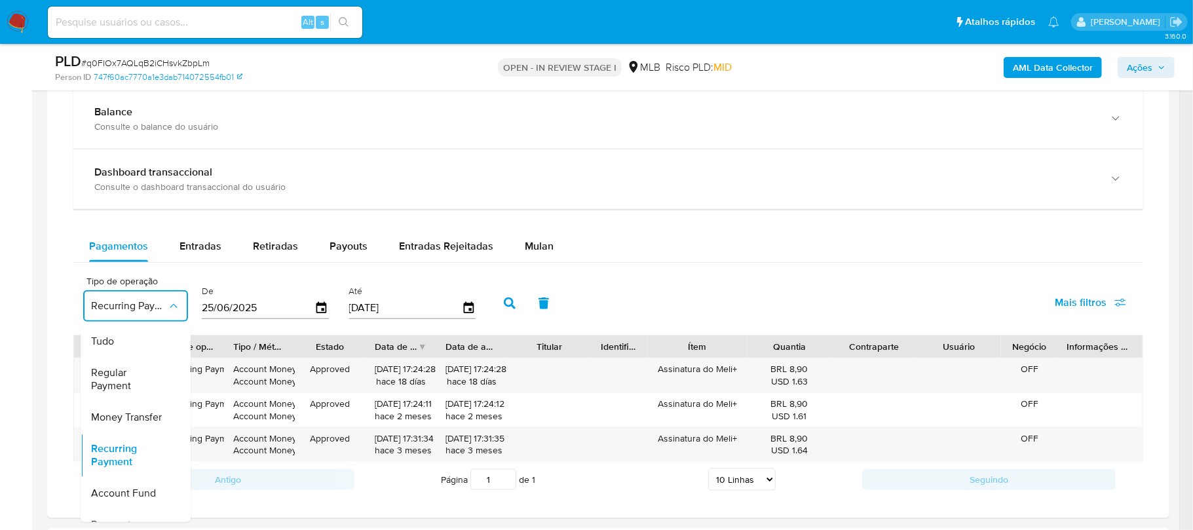
click at [704, 271] on div "Pagamentos Entradas Retiradas Payouts Entradas Rejeitadas Mulan Tipo de operaçã…" at bounding box center [608, 364] width 1070 height 267
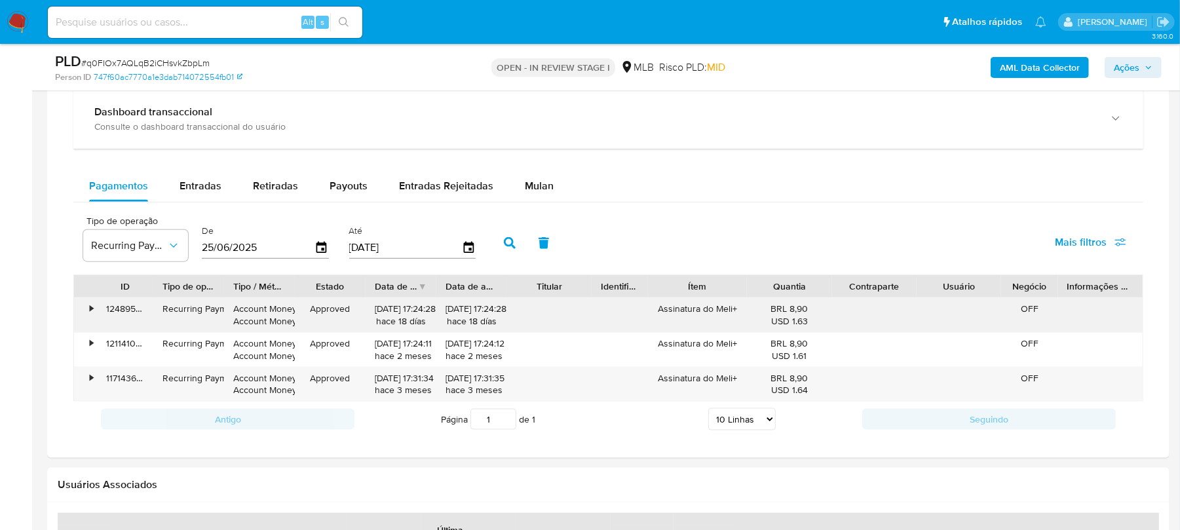
scroll to position [1048, 0]
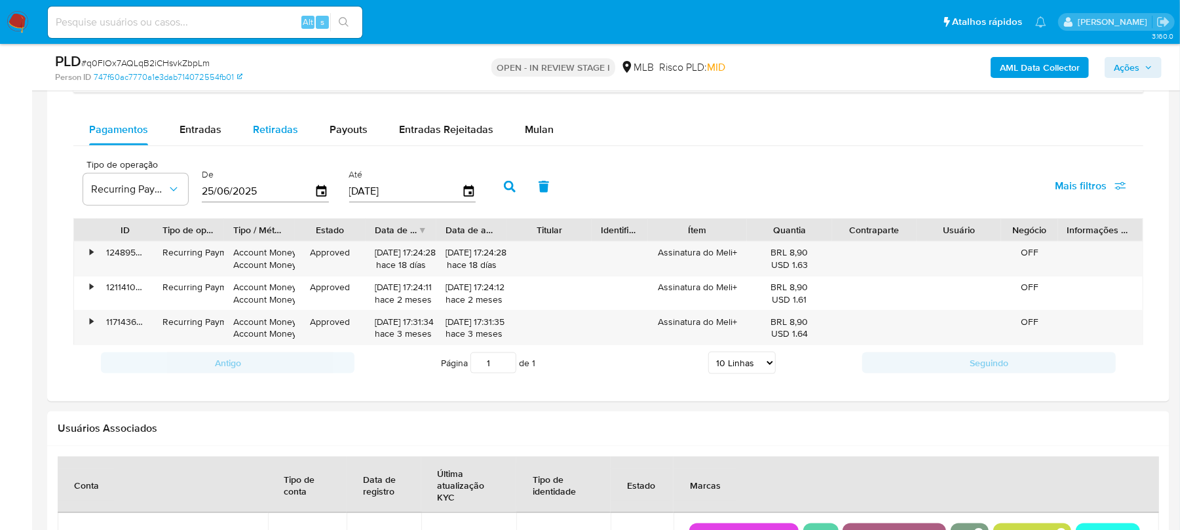
click at [265, 137] on span "Retiradas" at bounding box center [275, 129] width 45 height 15
select select "10"
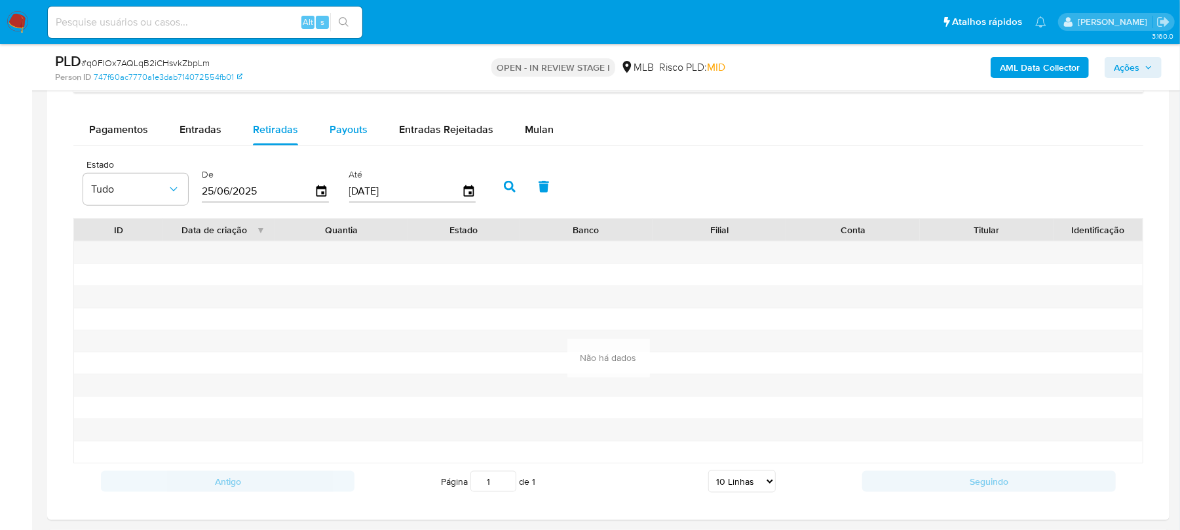
click at [364, 134] on button "Payouts" at bounding box center [348, 129] width 69 height 31
select select "10"
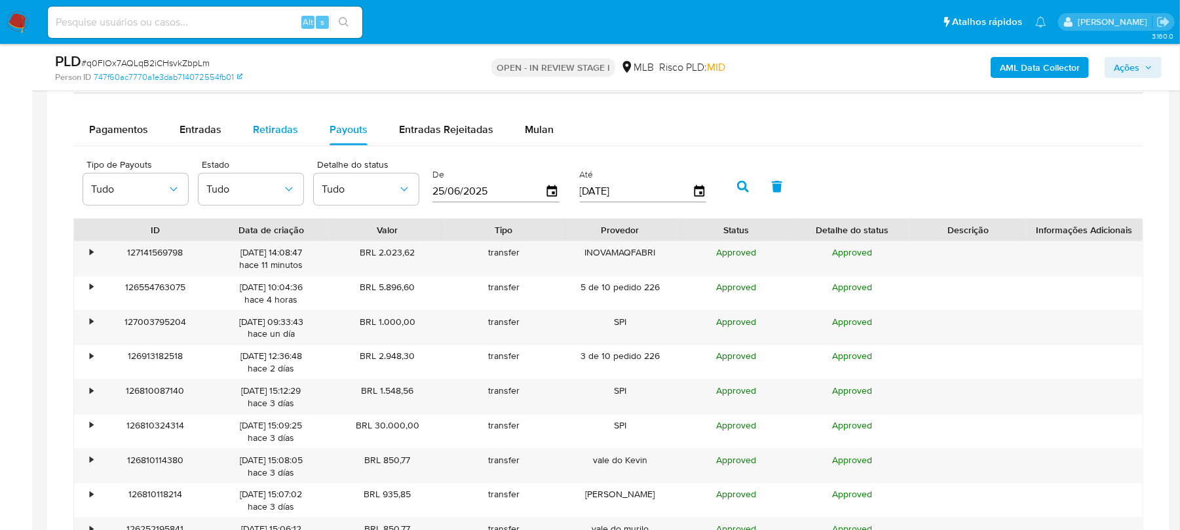
click at [286, 134] on span "Retiradas" at bounding box center [275, 129] width 45 height 15
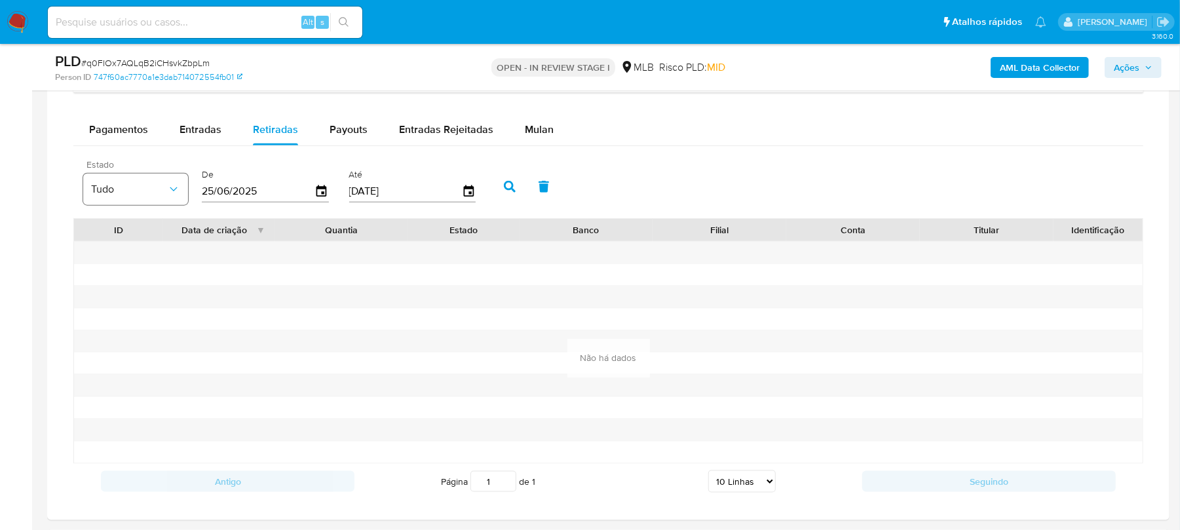
click at [169, 195] on icon "button" at bounding box center [173, 189] width 13 height 13
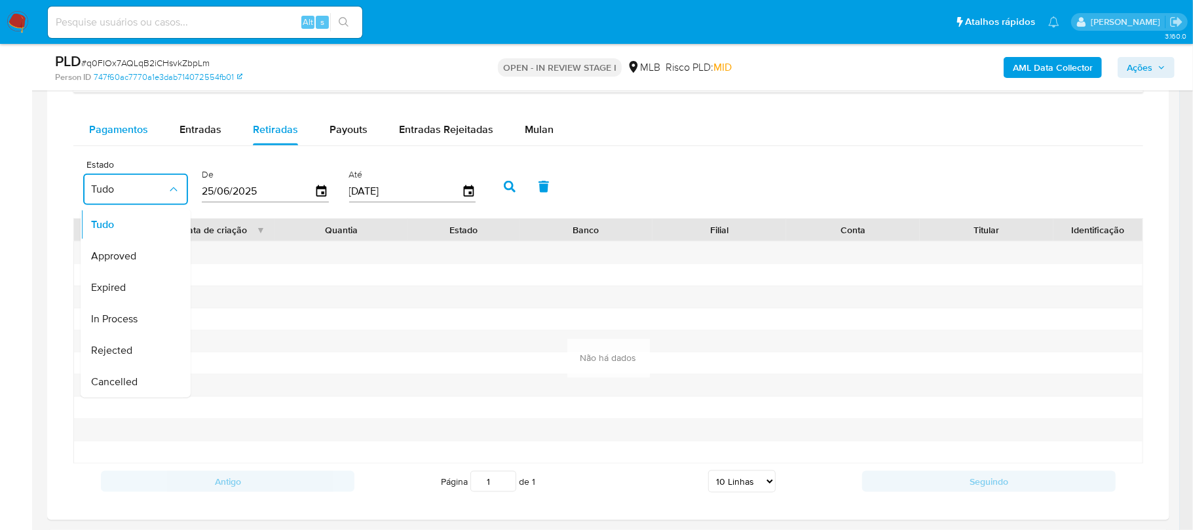
click at [121, 143] on div "Pagamentos" at bounding box center [118, 129] width 59 height 31
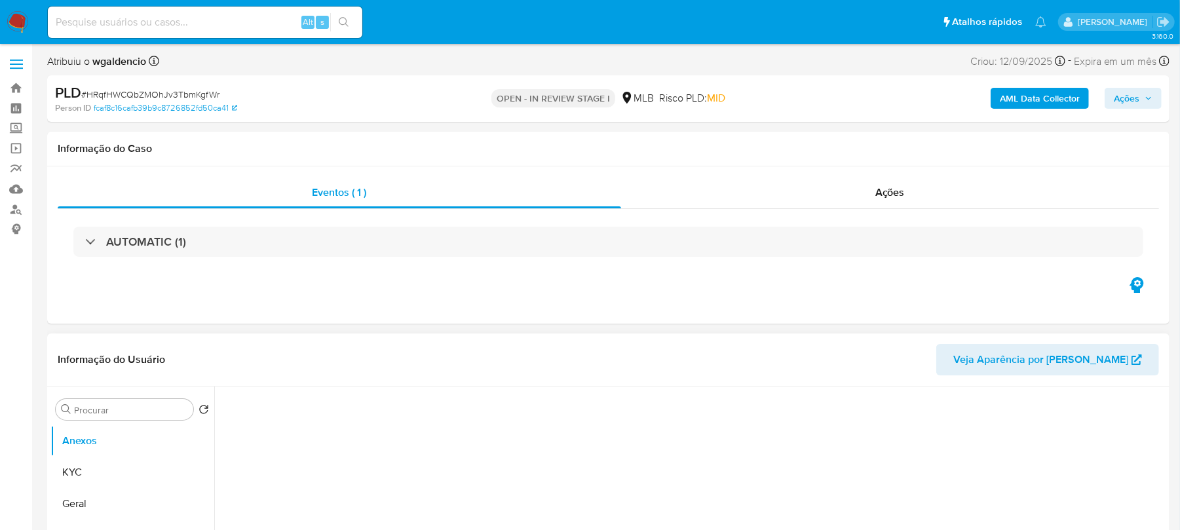
select select "10"
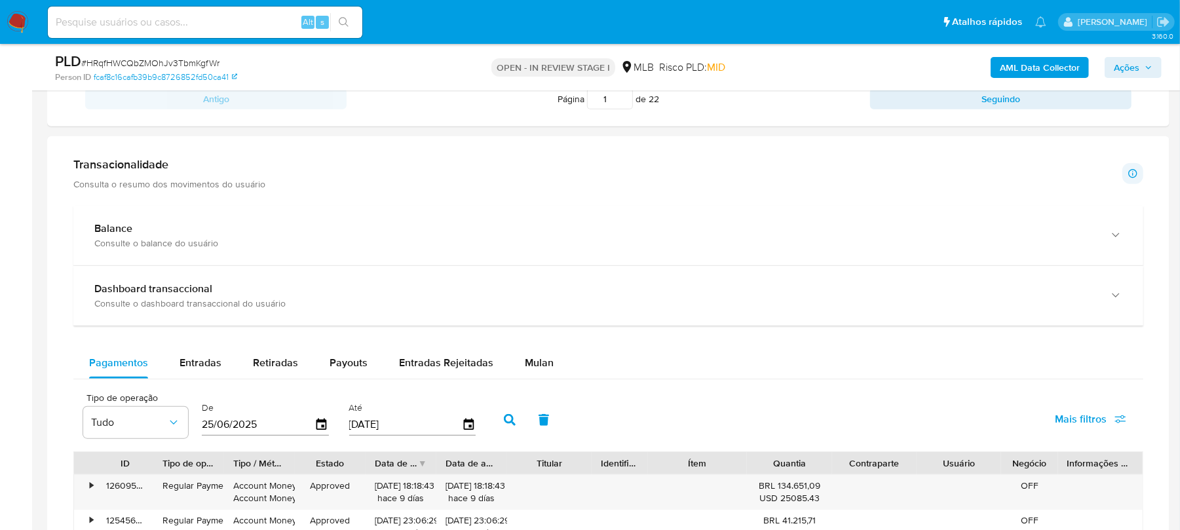
scroll to position [1048, 0]
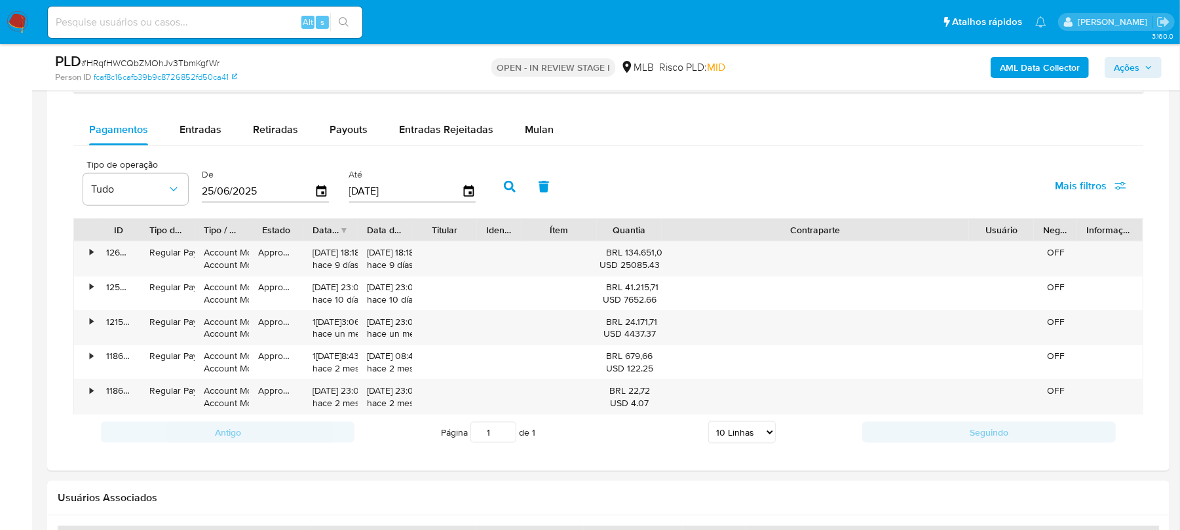
drag, startPoint x: 908, startPoint y: 233, endPoint x: 1130, endPoint y: 212, distance: 223.1
click at [1130, 212] on div "Tipo de operação Tudo De [DATE] Até [DATE] Mais filtros ID Tipo de operação Tip…" at bounding box center [608, 301] width 1070 height 297
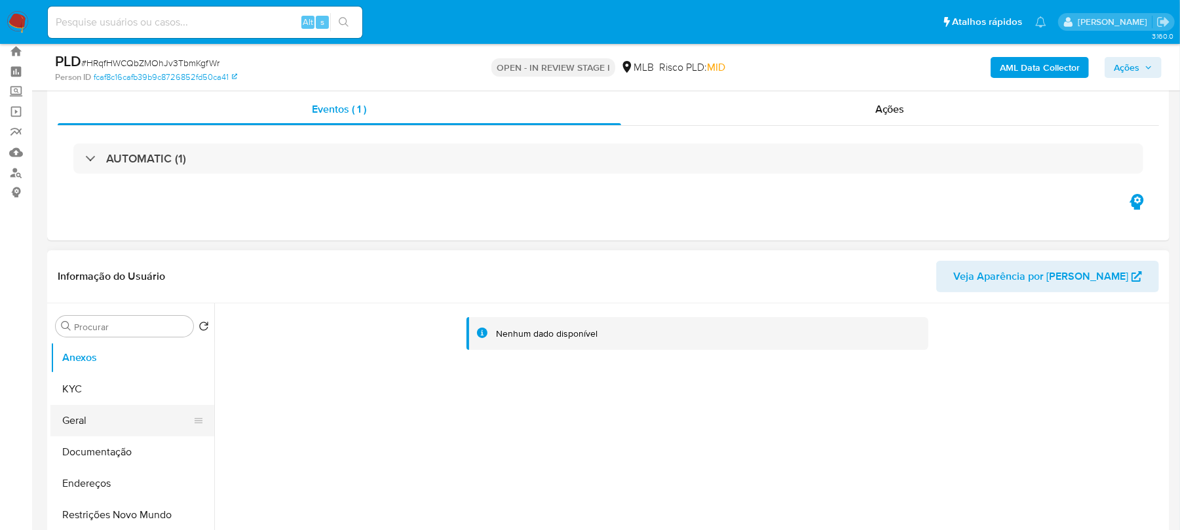
scroll to position [116, 0]
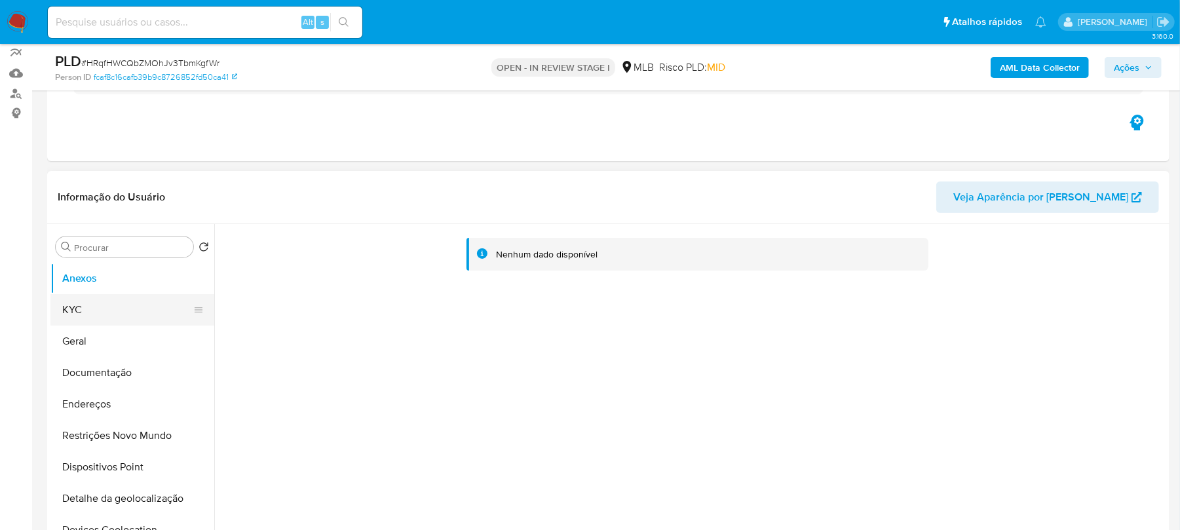
click at [77, 309] on button "KYC" at bounding box center [126, 309] width 153 height 31
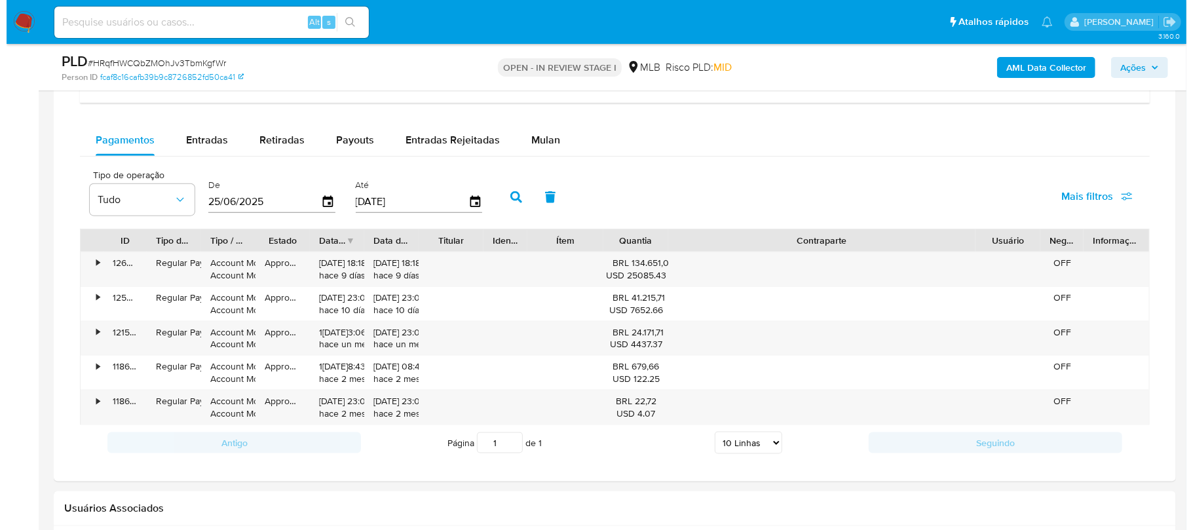
scroll to position [1048, 0]
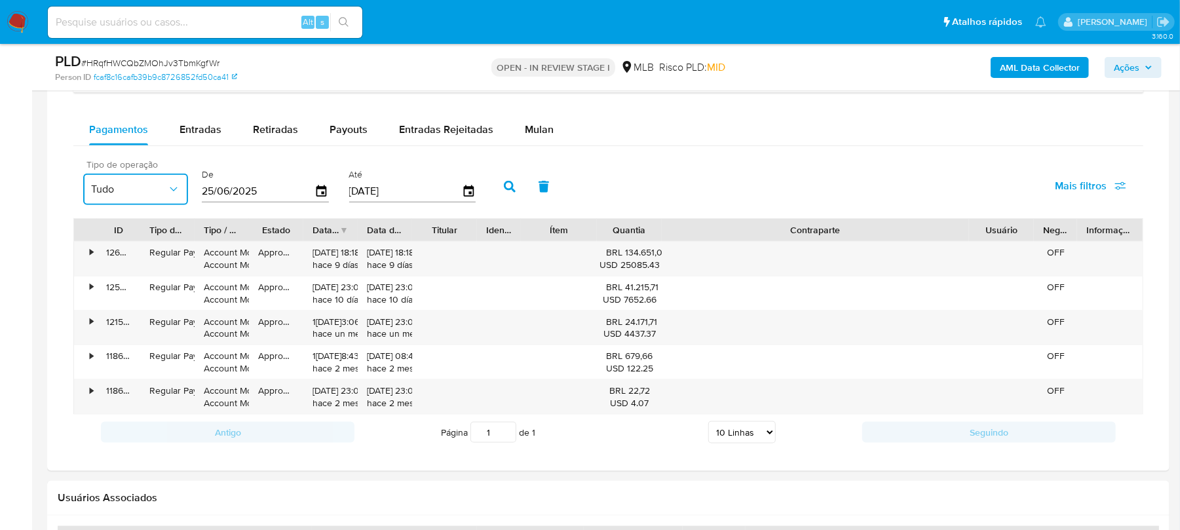
click at [166, 196] on span "Tudo" at bounding box center [129, 189] width 76 height 13
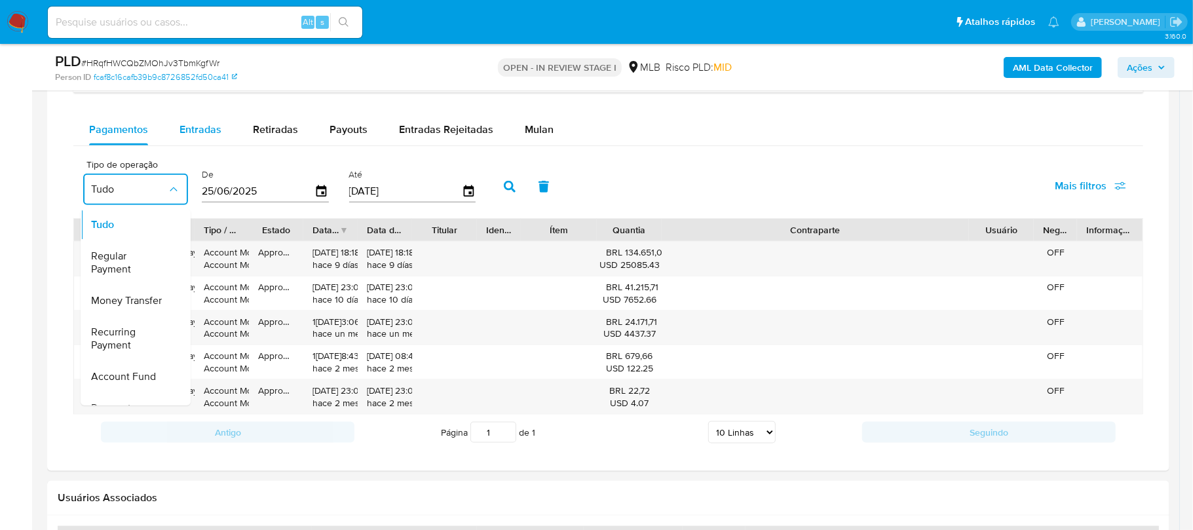
click at [190, 137] on span "Entradas" at bounding box center [201, 129] width 42 height 15
select select "10"
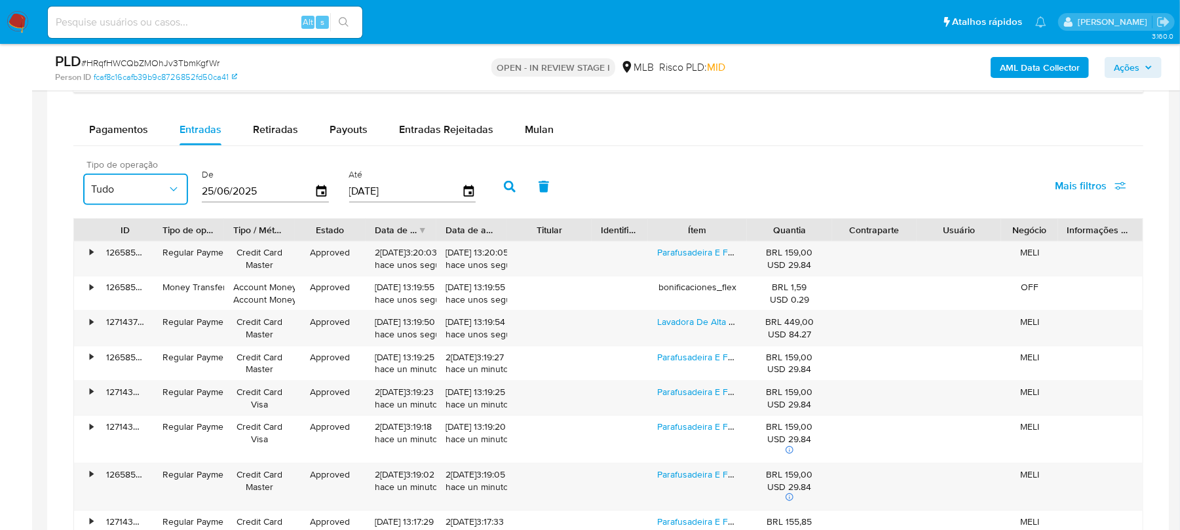
click at [168, 196] on icon "button" at bounding box center [173, 189] width 13 height 13
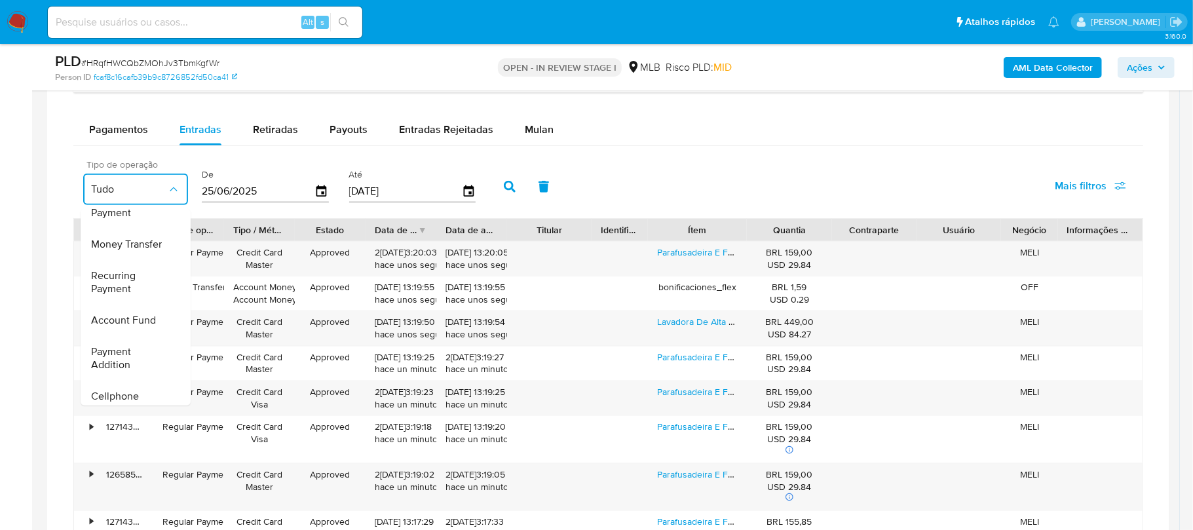
scroll to position [61, 0]
click at [116, 282] on span "Recurring Payment" at bounding box center [129, 278] width 76 height 26
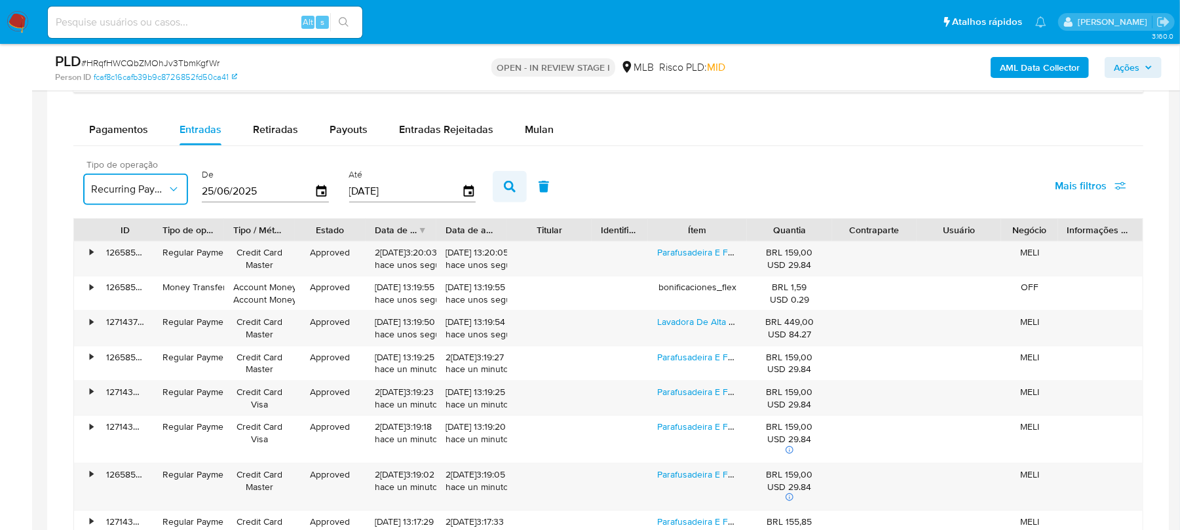
click at [508, 193] on icon "button" at bounding box center [510, 187] width 12 height 12
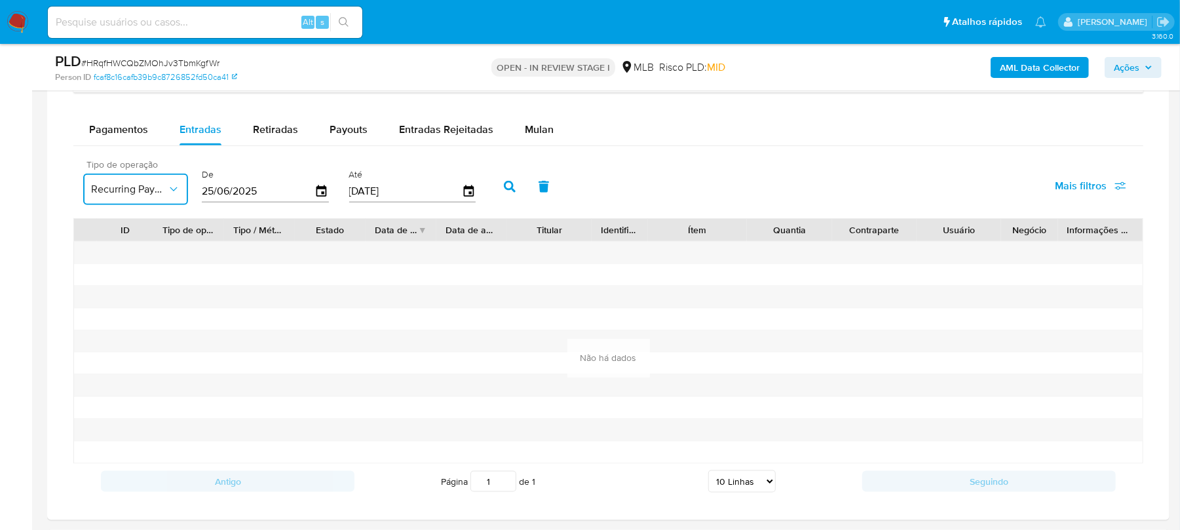
click at [172, 190] on icon "button" at bounding box center [173, 189] width 13 height 13
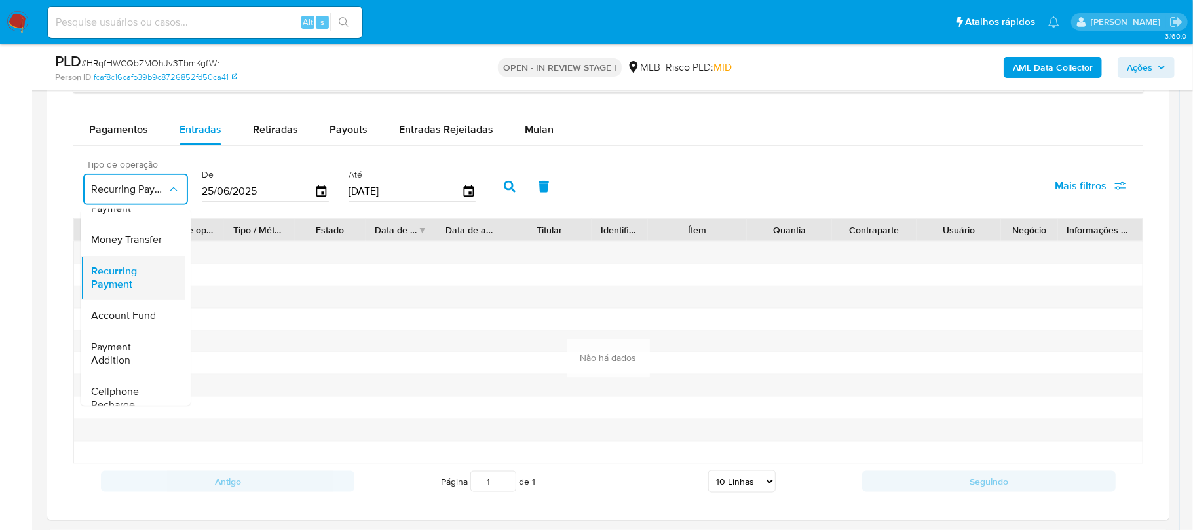
scroll to position [116, 0]
click at [121, 312] on span "Payment Addition" at bounding box center [129, 299] width 76 height 26
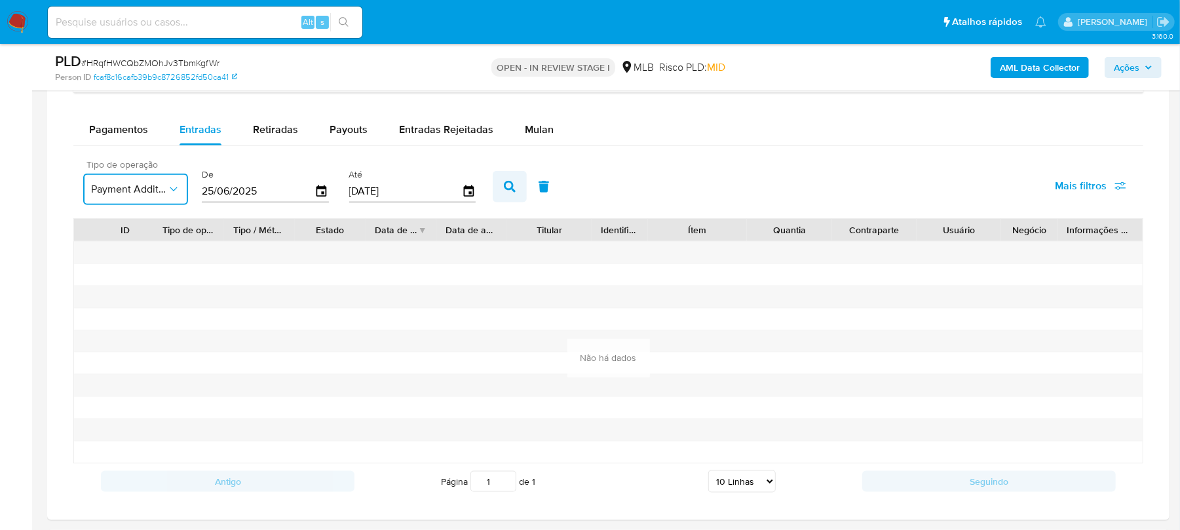
click at [506, 185] on icon "button" at bounding box center [510, 187] width 12 height 12
click at [165, 194] on span "Payment Addition" at bounding box center [129, 189] width 76 height 13
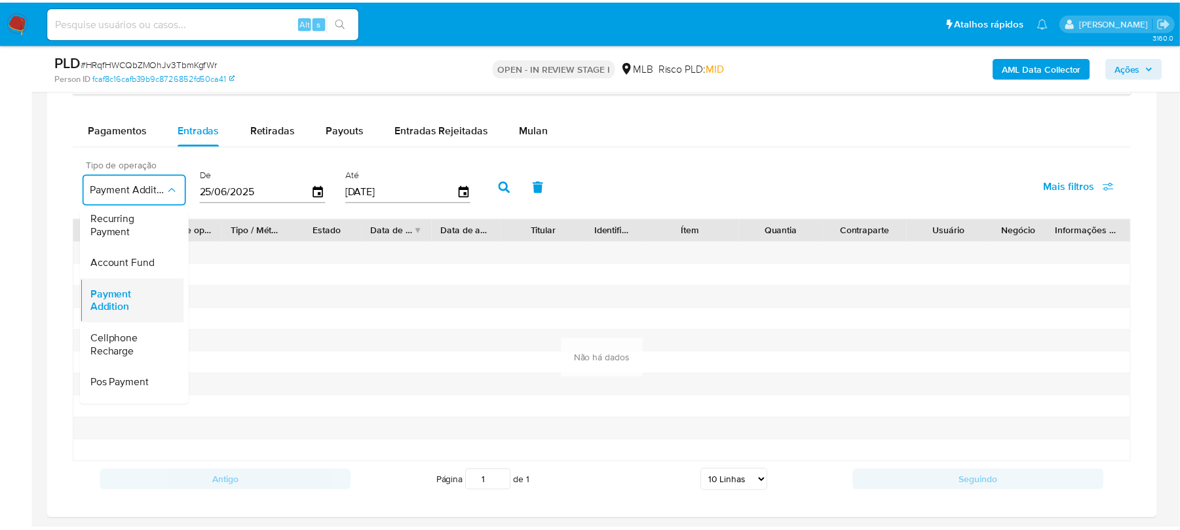
scroll to position [197, 0]
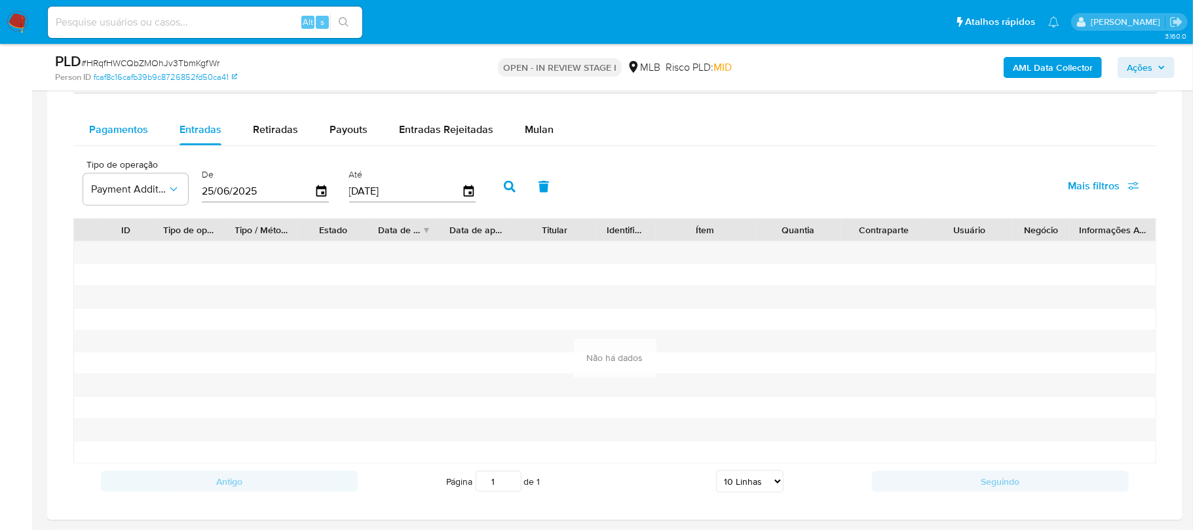
click at [124, 131] on span "Pagamentos" at bounding box center [118, 129] width 59 height 15
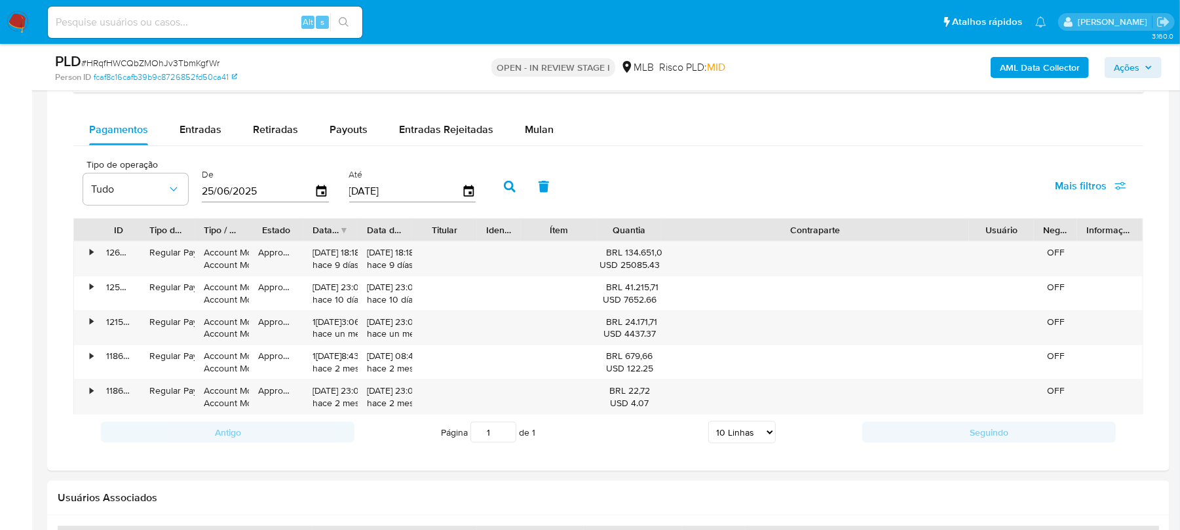
click at [510, 198] on button "button" at bounding box center [510, 186] width 34 height 31
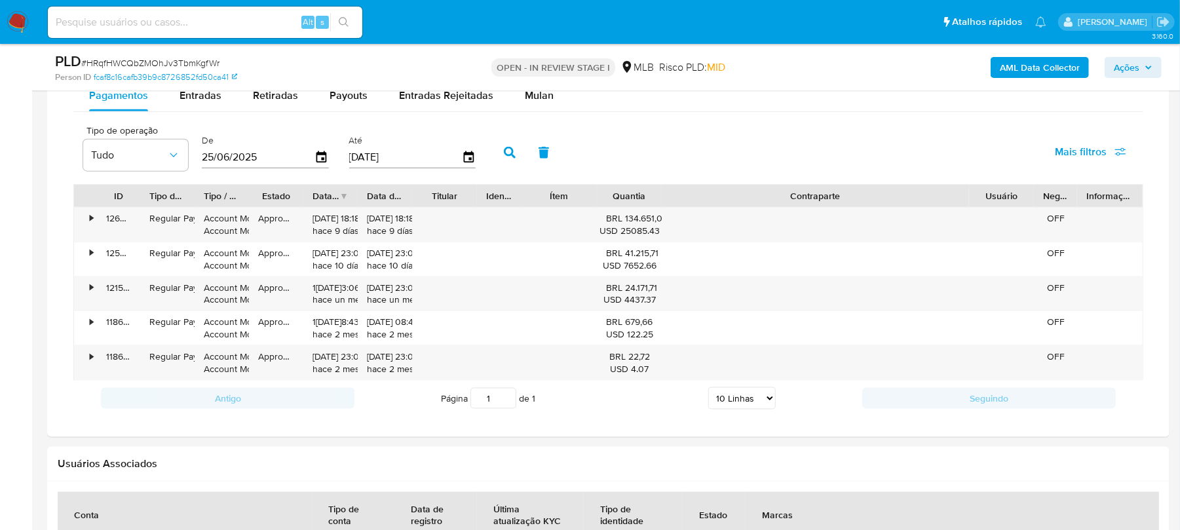
scroll to position [1042, 0]
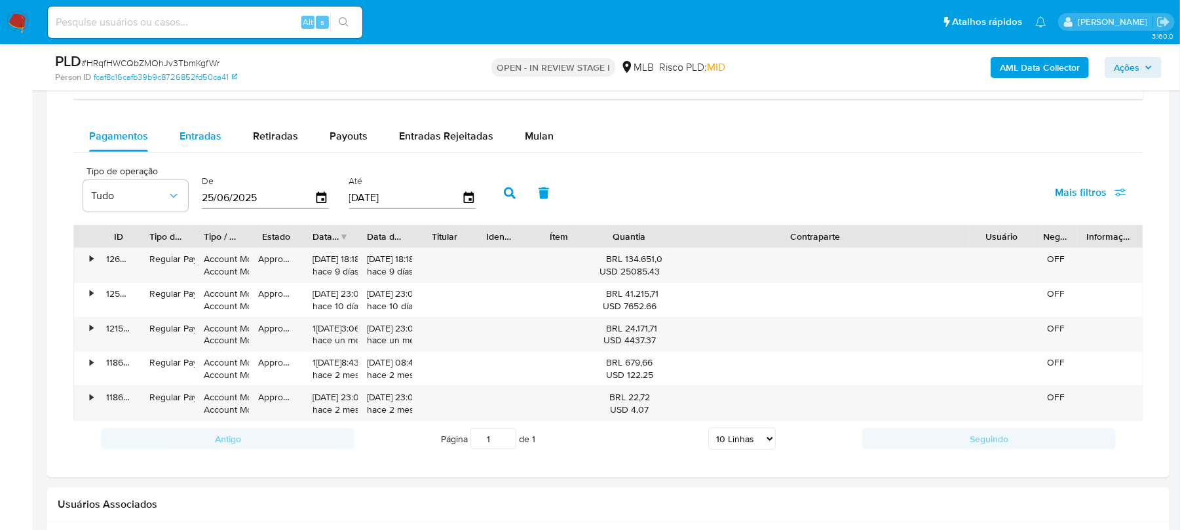
click at [208, 140] on span "Entradas" at bounding box center [201, 135] width 42 height 15
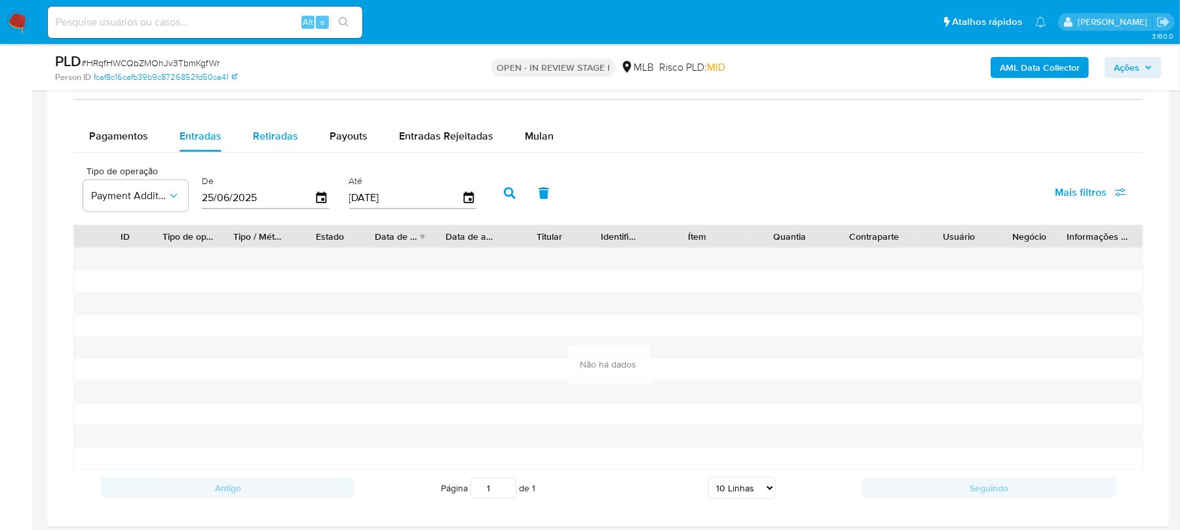
click at [265, 143] on span "Retiradas" at bounding box center [275, 135] width 45 height 15
select select "10"
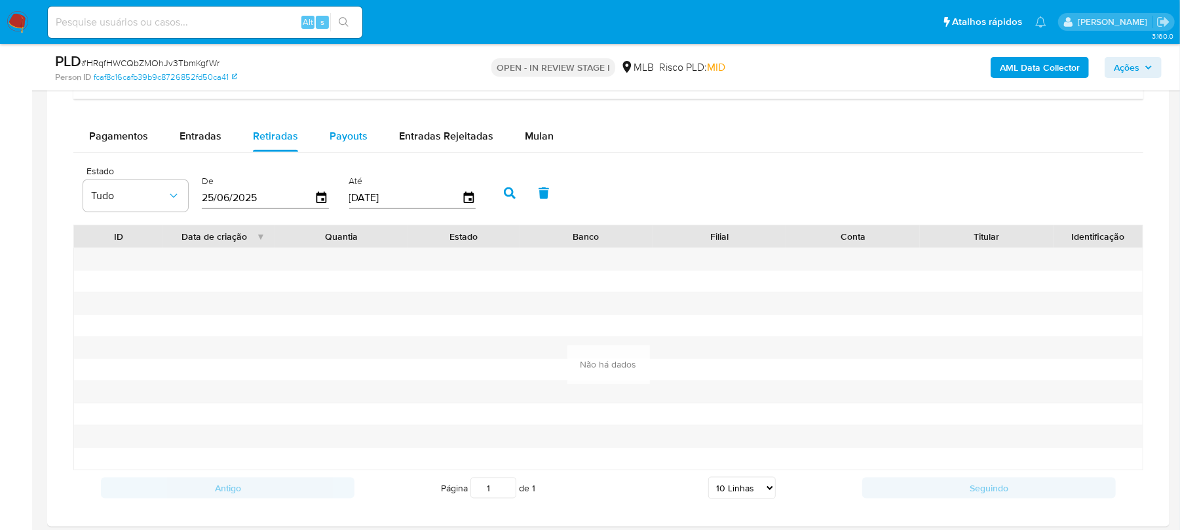
click at [336, 138] on span "Payouts" at bounding box center [349, 135] width 38 height 15
select select "10"
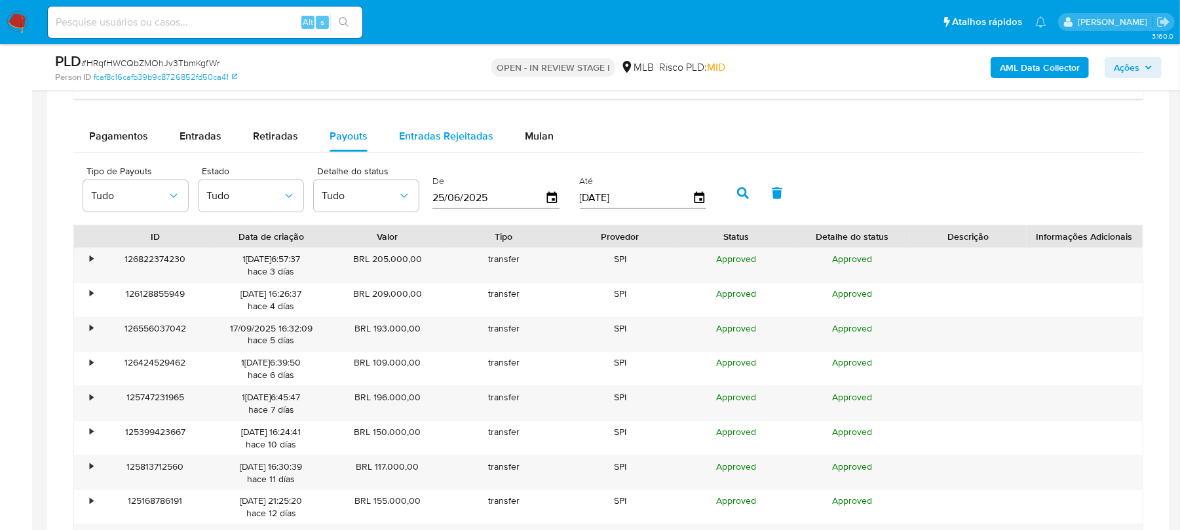
click at [417, 135] on span "Entradas Rejeitadas" at bounding box center [446, 135] width 94 height 15
select select "10"
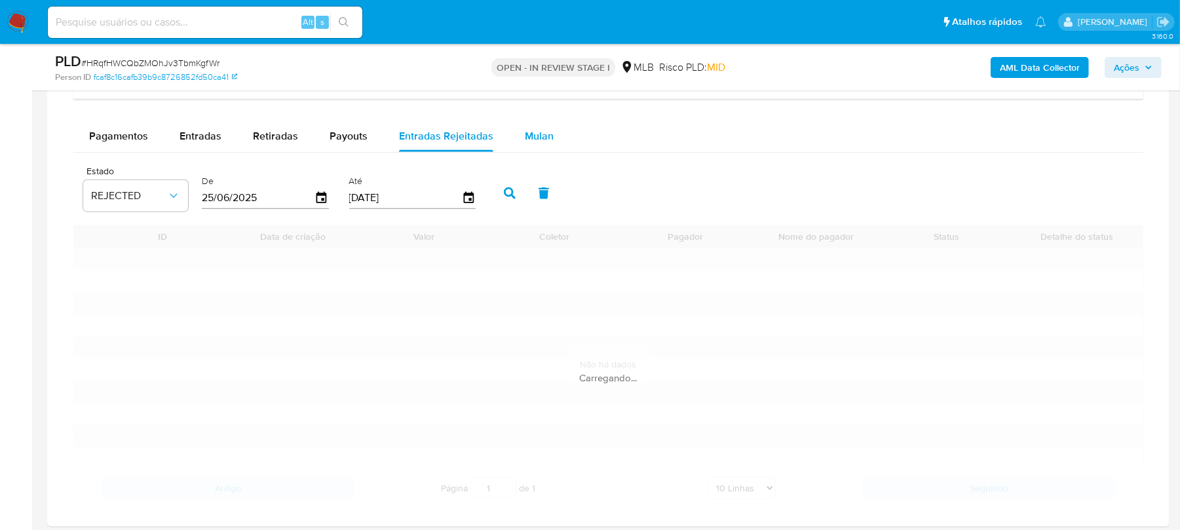
click at [551, 136] on button "Mulan" at bounding box center [539, 136] width 60 height 31
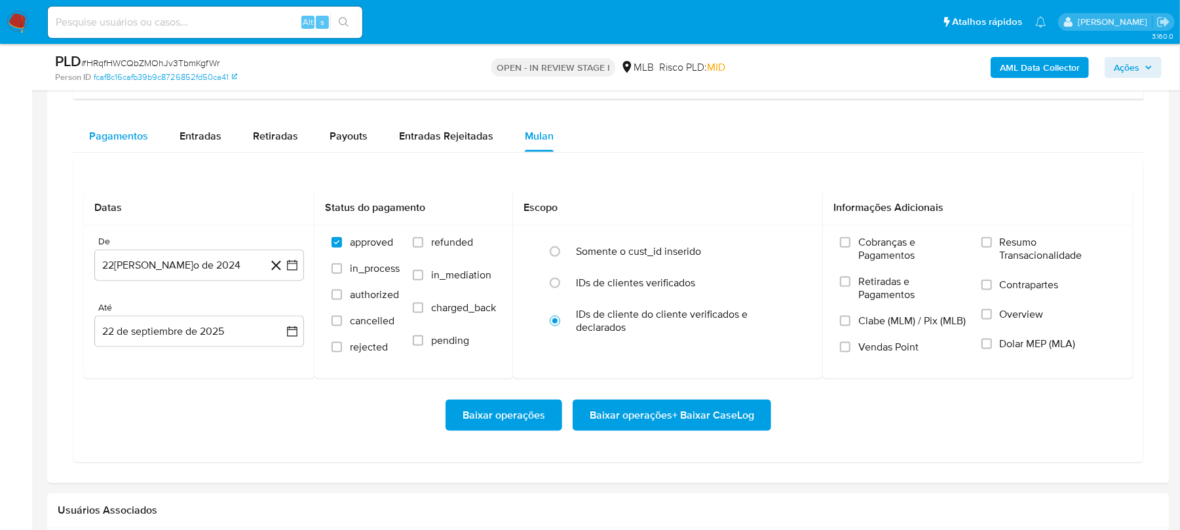
click at [127, 149] on div "Pagamentos" at bounding box center [118, 136] width 59 height 31
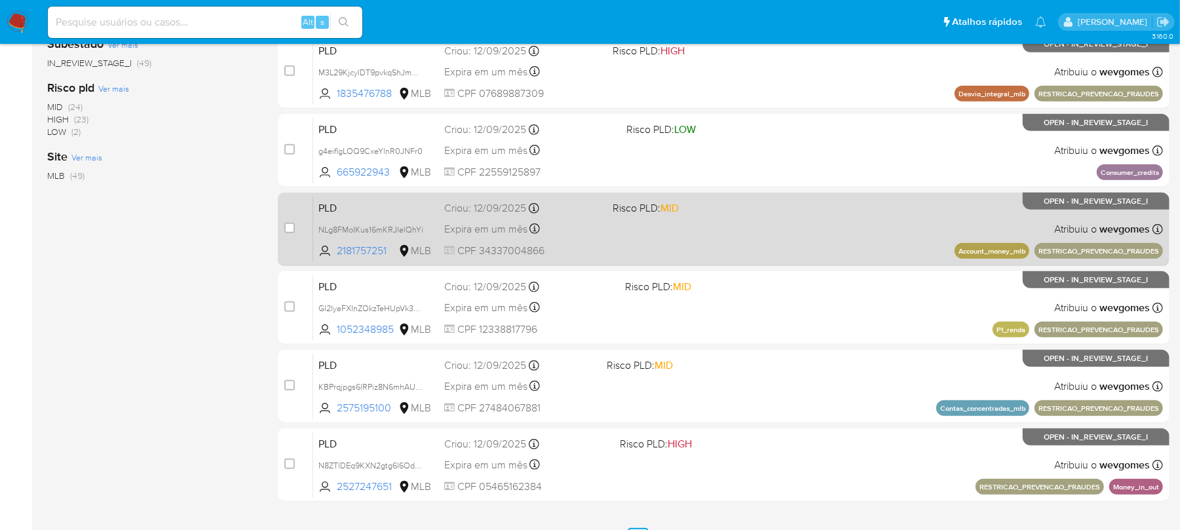
scroll to position [551, 0]
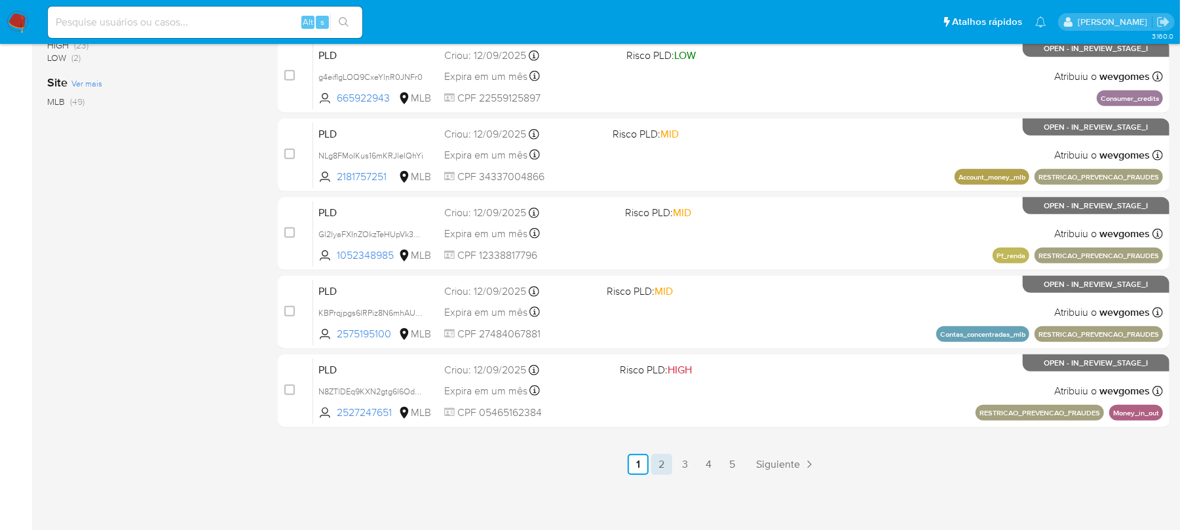
click at [668, 469] on link "2" at bounding box center [661, 464] width 21 height 21
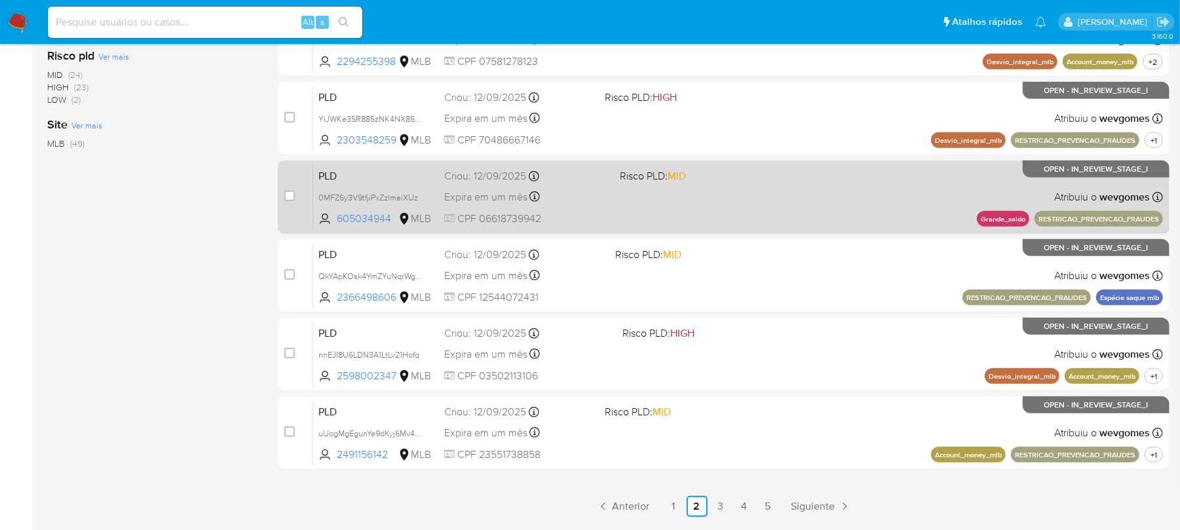
scroll to position [551, 0]
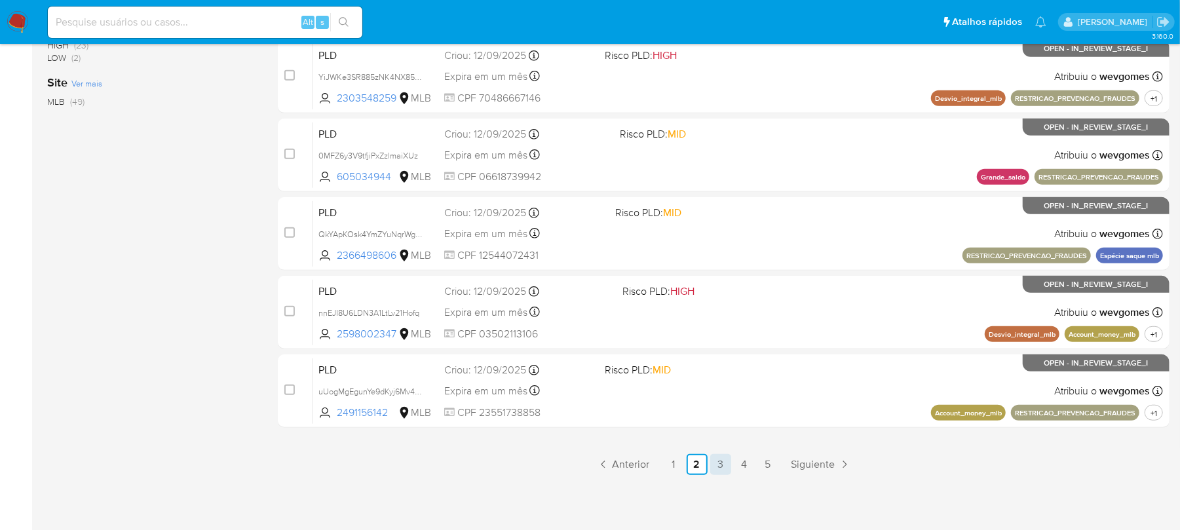
click at [723, 468] on link "3" at bounding box center [720, 464] width 21 height 21
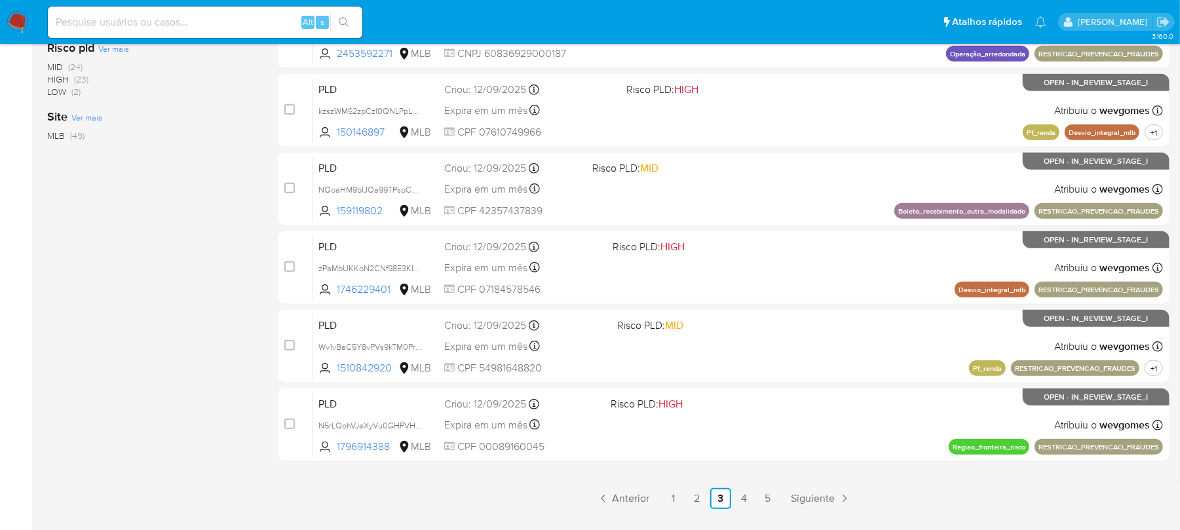
scroll to position [551, 0]
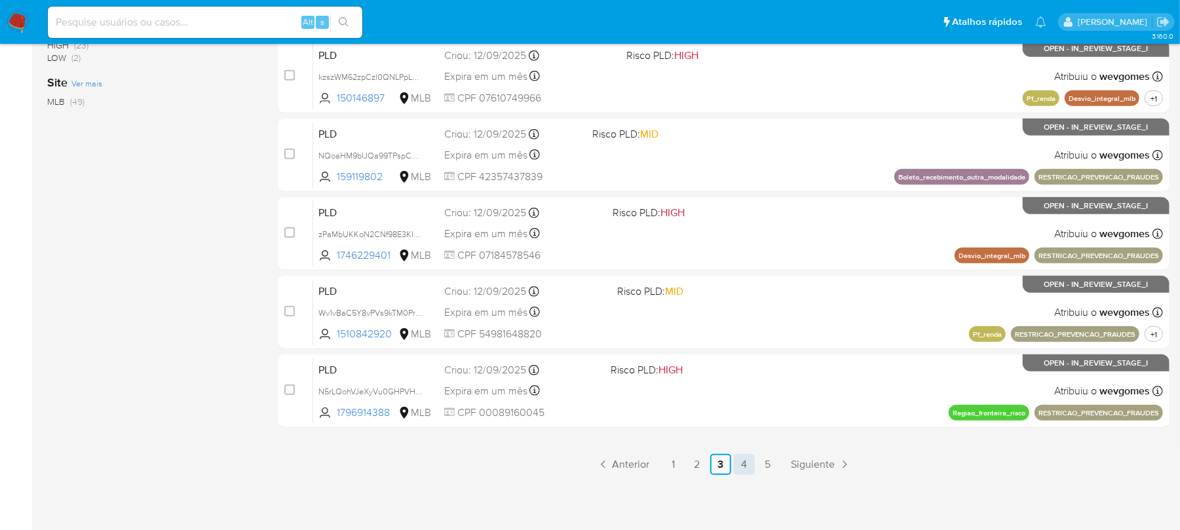
click at [748, 468] on link "4" at bounding box center [744, 464] width 21 height 21
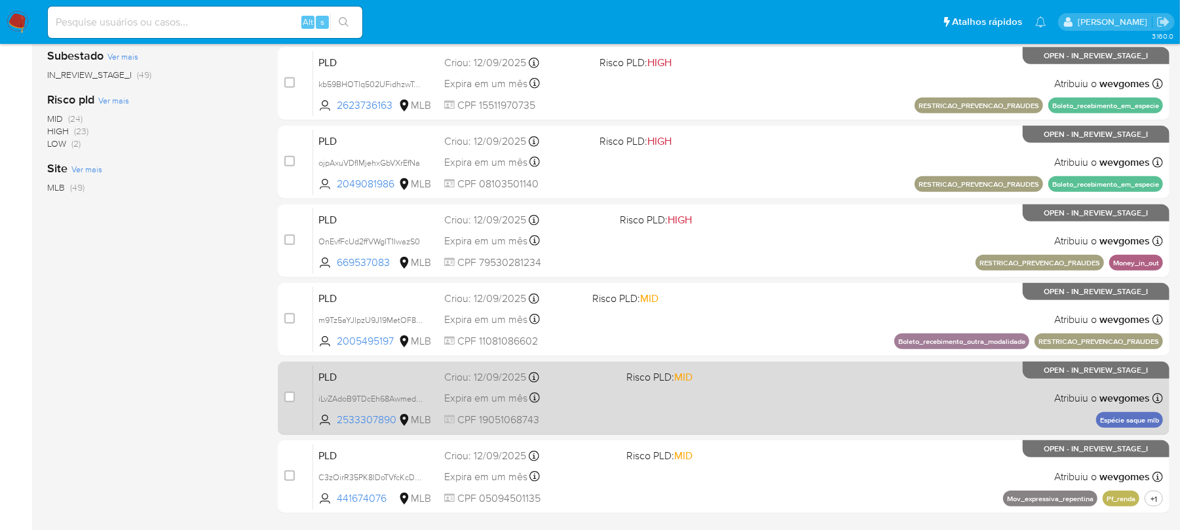
scroll to position [551, 0]
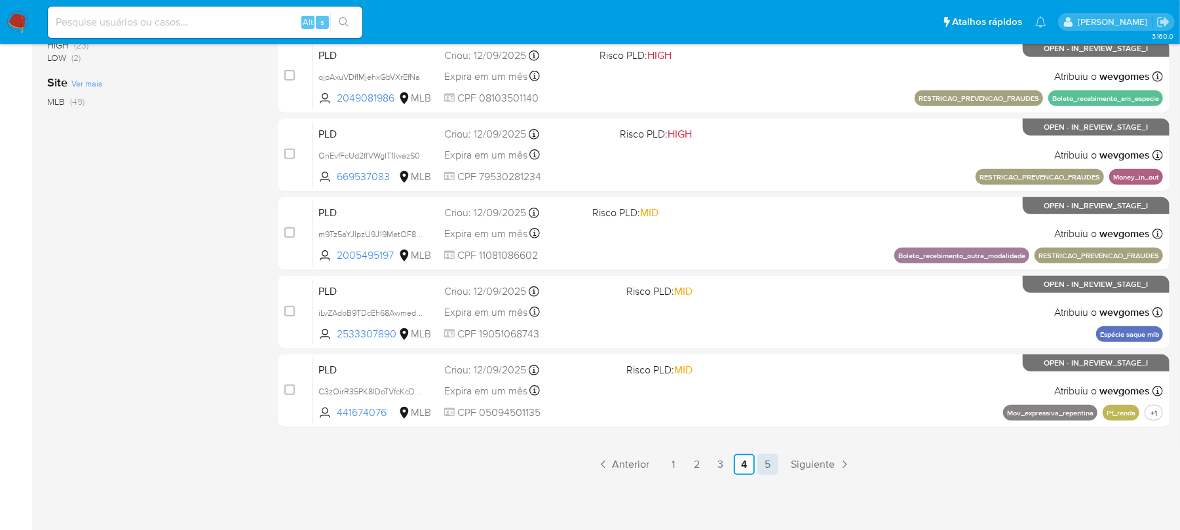
click at [768, 465] on link "5" at bounding box center [767, 464] width 21 height 21
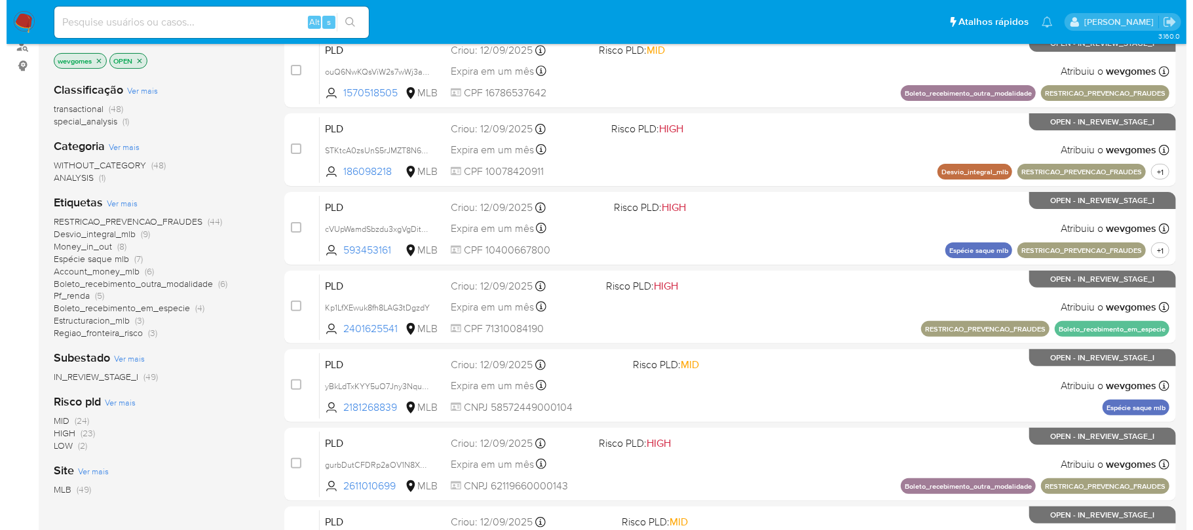
scroll to position [116, 0]
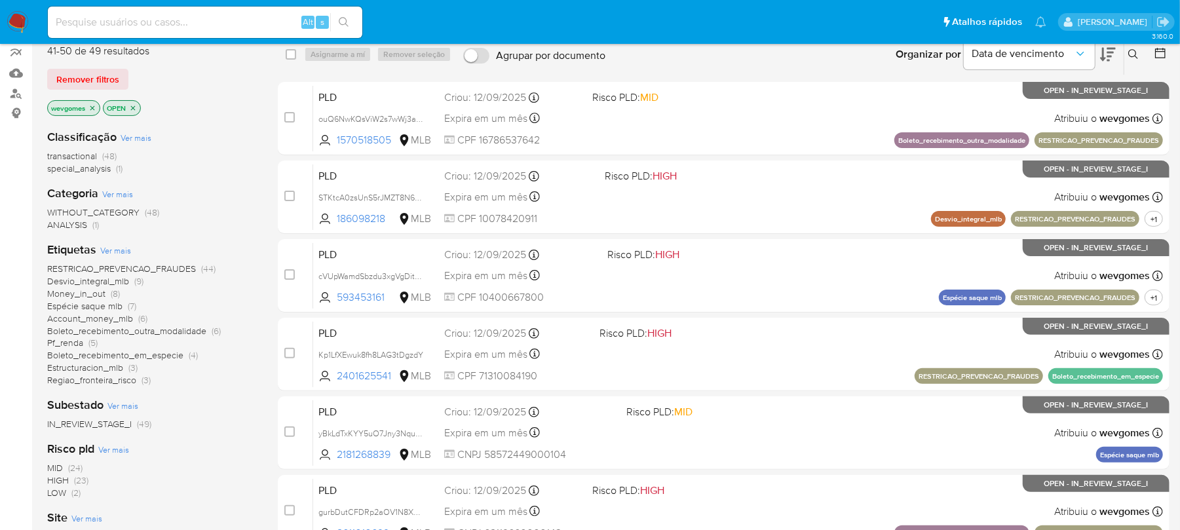
click at [92, 106] on icon "close-filter" at bounding box center [92, 107] width 5 height 5
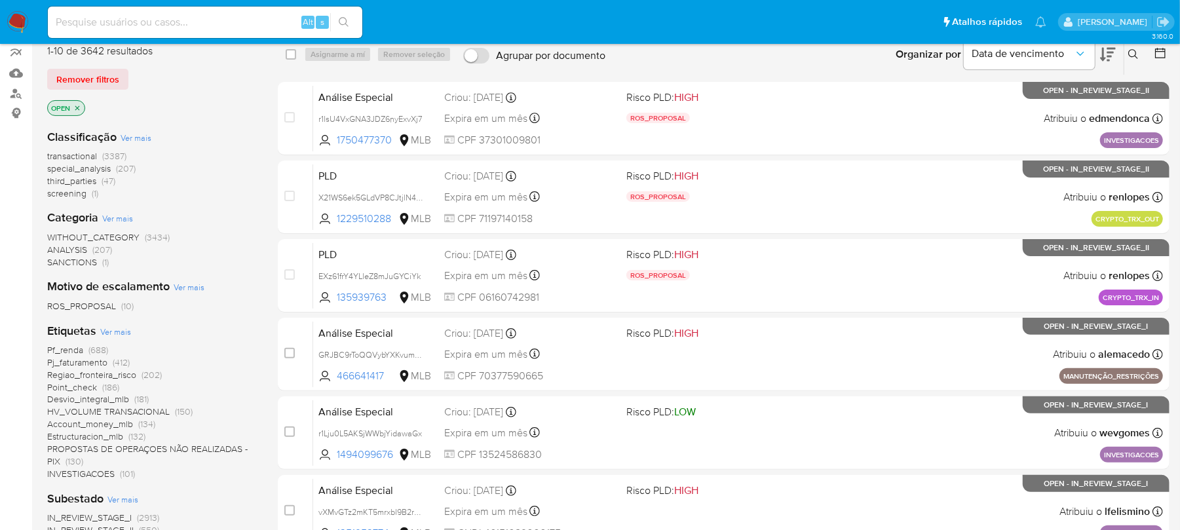
click at [114, 329] on span "Ver mais" at bounding box center [115, 332] width 31 height 12
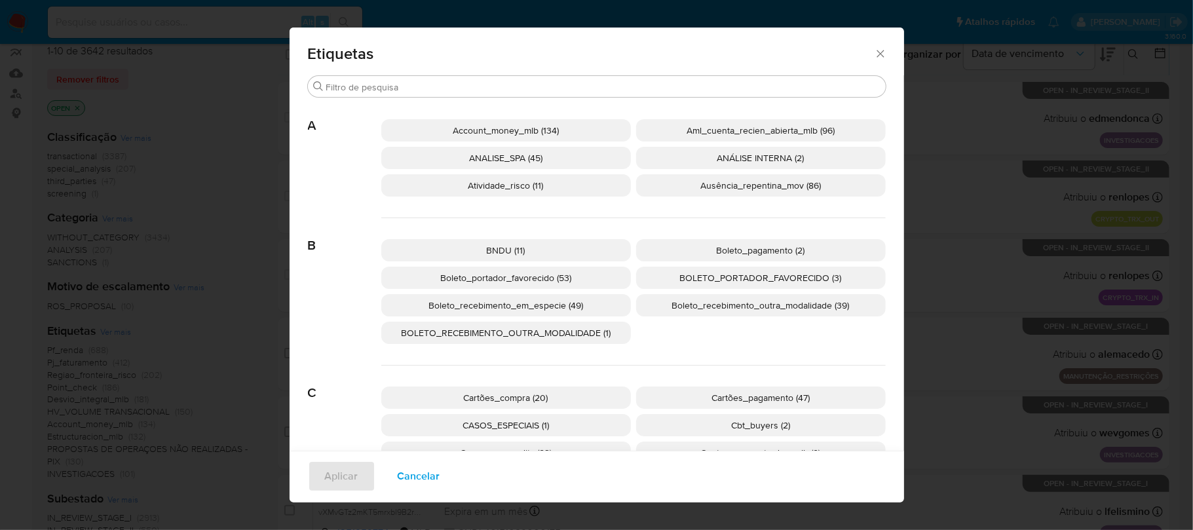
click at [725, 187] on span "Ausência_repentina_mov (86)" at bounding box center [760, 185] width 121 height 13
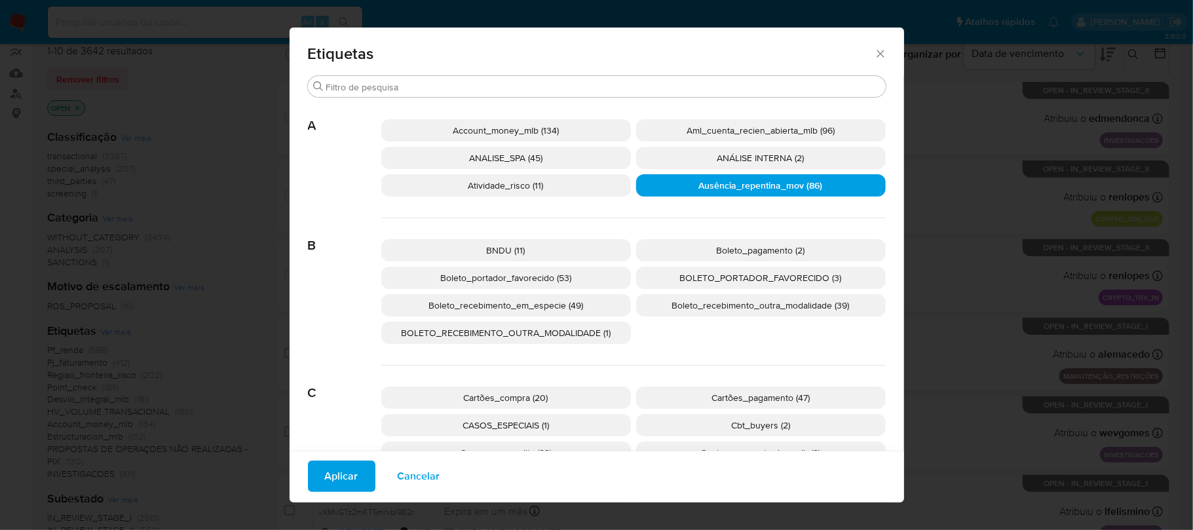
click at [337, 470] on span "Aplicar" at bounding box center [341, 476] width 33 height 29
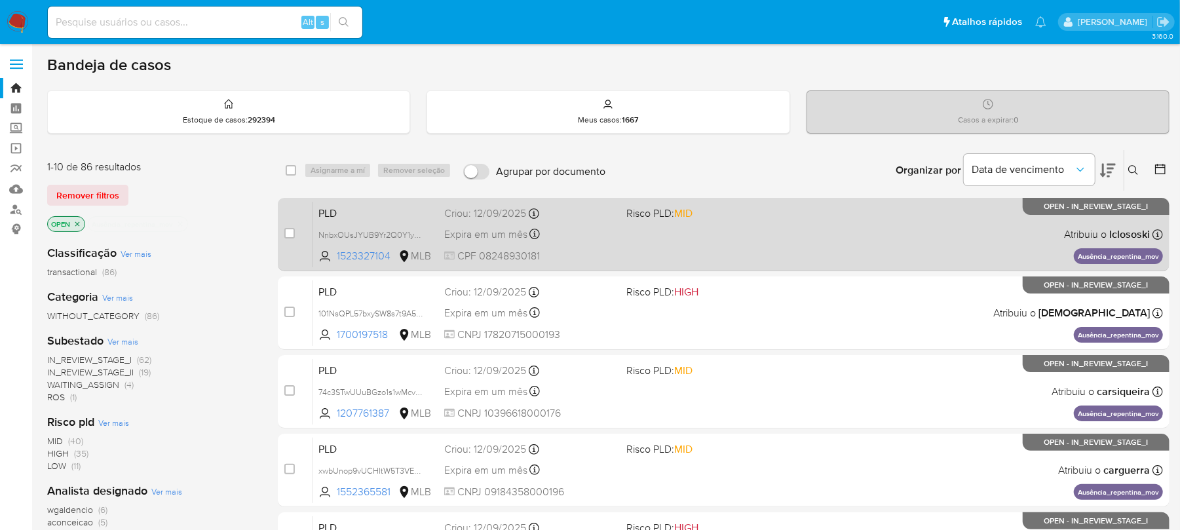
click at [753, 250] on div "PLD NnbxOUsJYUB9Yr2Q0Y1yGxok 1523327104 MLB Risco PLD: MID Criou: 12/09/2025 Cr…" at bounding box center [738, 234] width 850 height 66
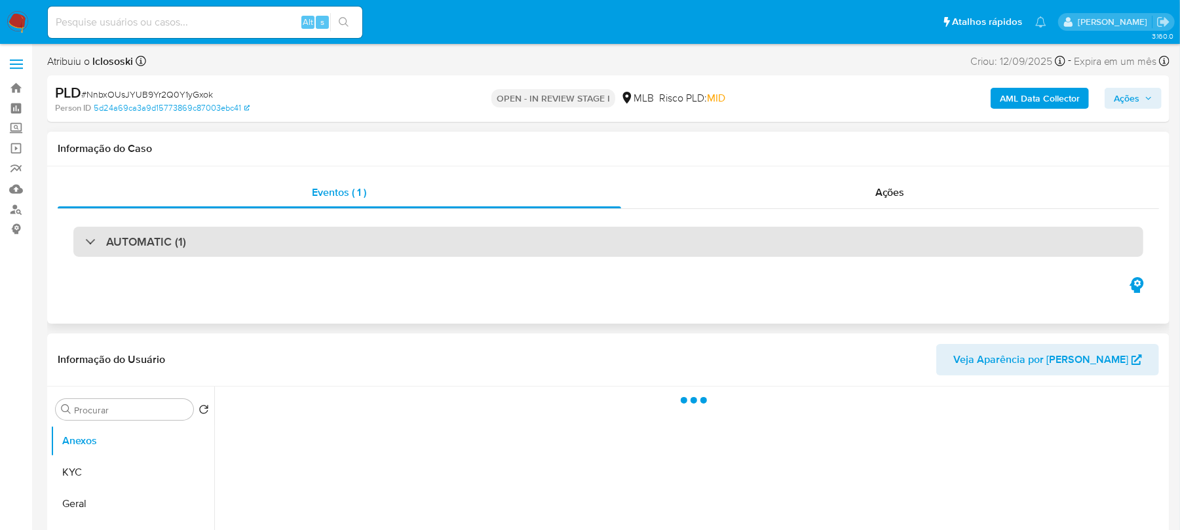
click at [182, 241] on h3 "AUTOMATIC (1)" at bounding box center [146, 242] width 80 height 14
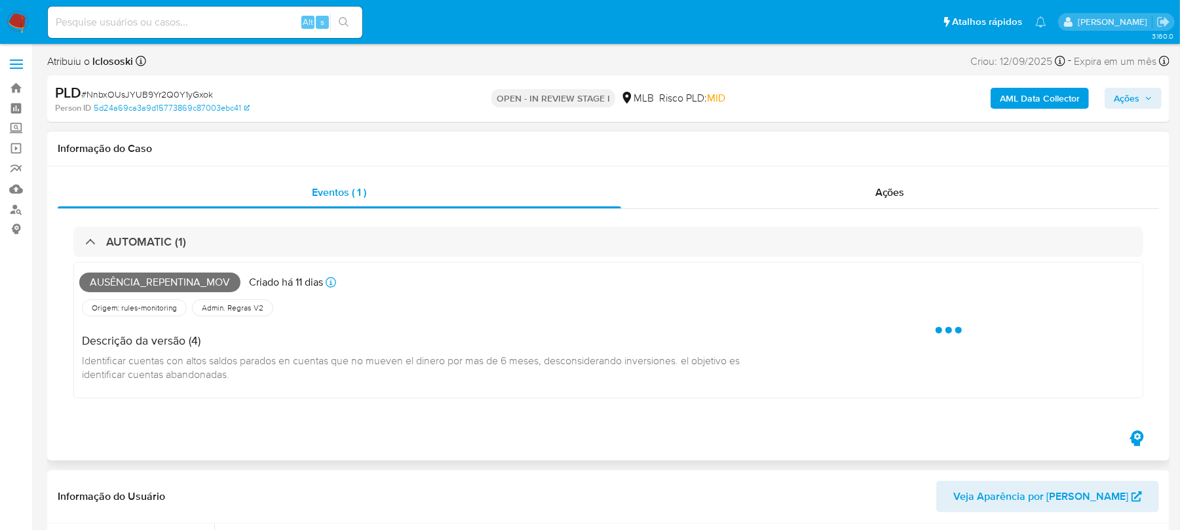
select select "10"
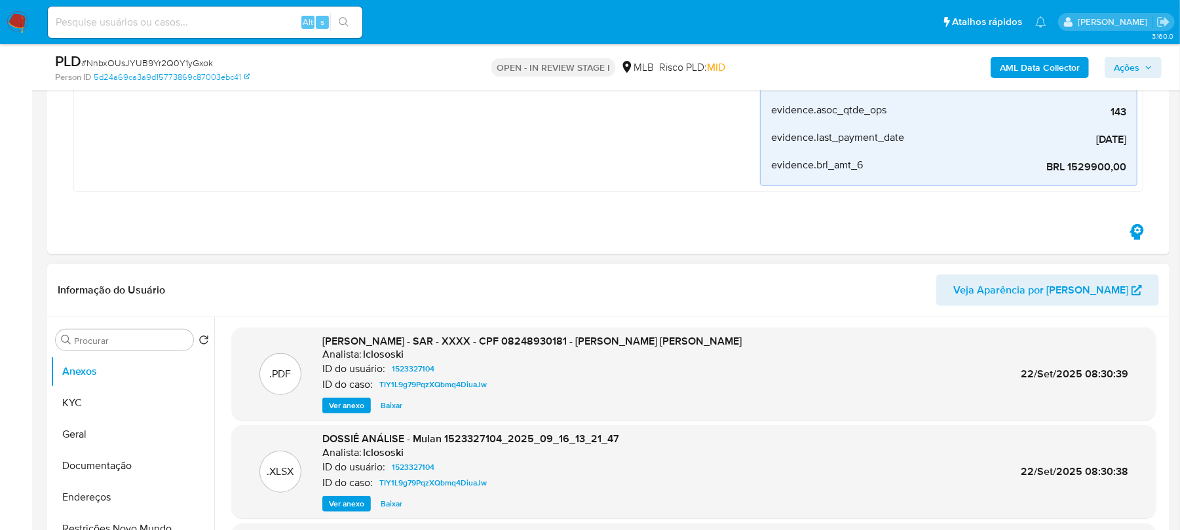
scroll to position [349, 0]
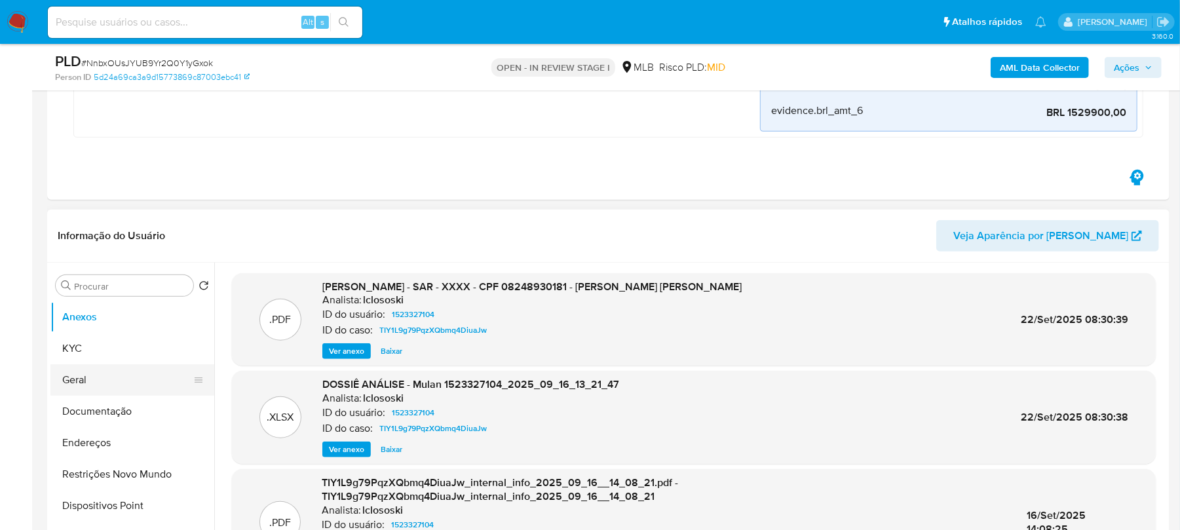
click at [83, 387] on button "Geral" at bounding box center [126, 379] width 153 height 31
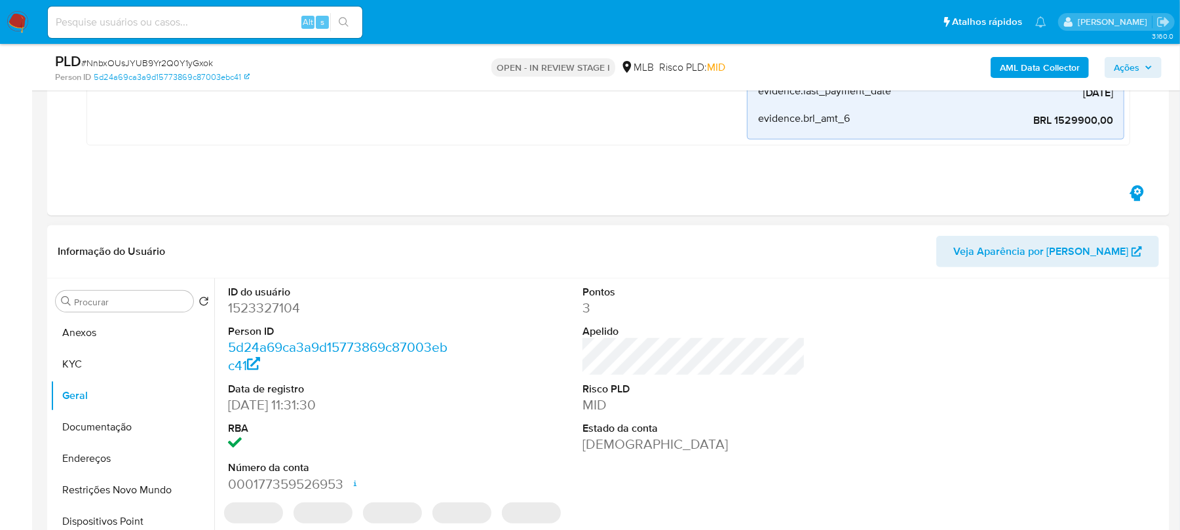
click at [263, 310] on dd "1523327104" at bounding box center [339, 308] width 223 height 18
copy dd "1523327104"
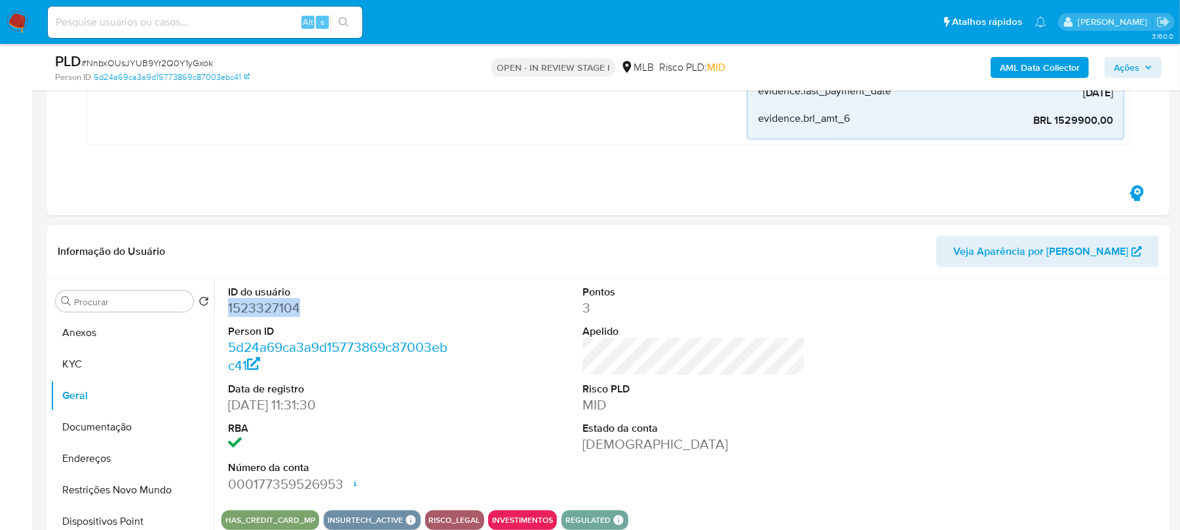
scroll to position [465, 0]
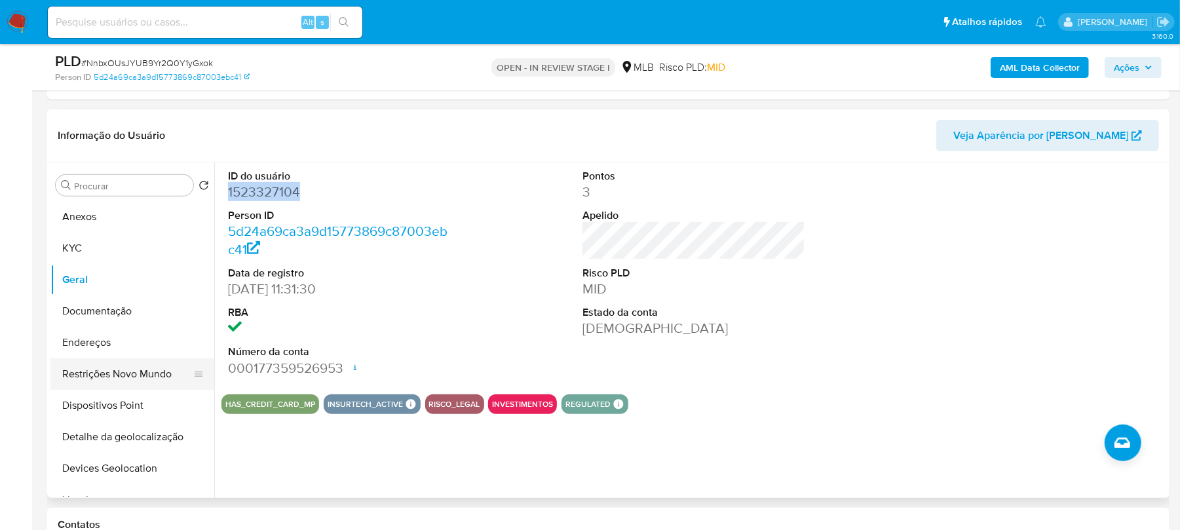
click at [92, 381] on button "Restrições Novo Mundo" at bounding box center [126, 373] width 153 height 31
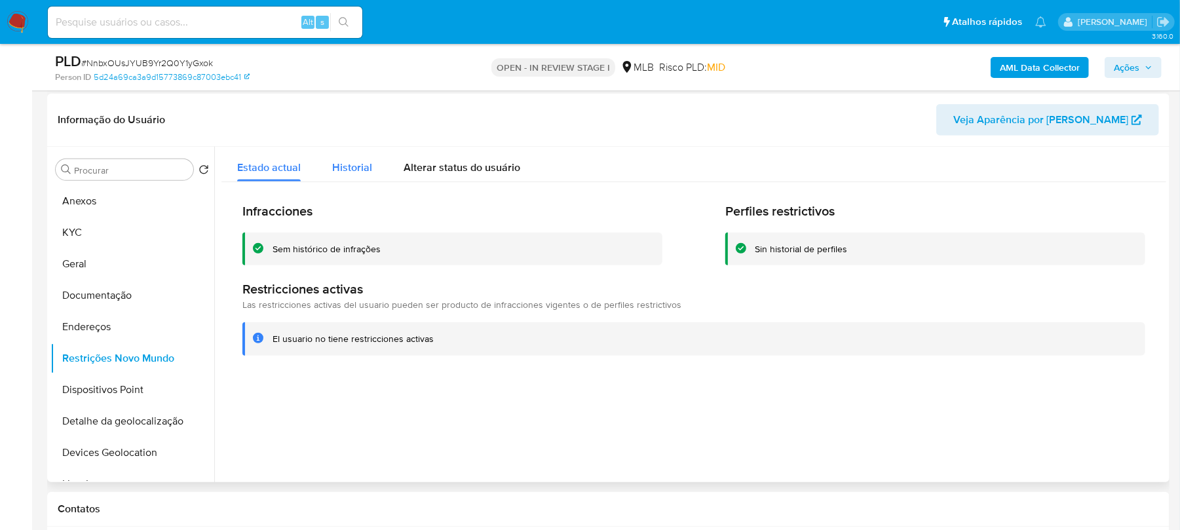
click at [357, 168] on span "Historial" at bounding box center [352, 167] width 40 height 15
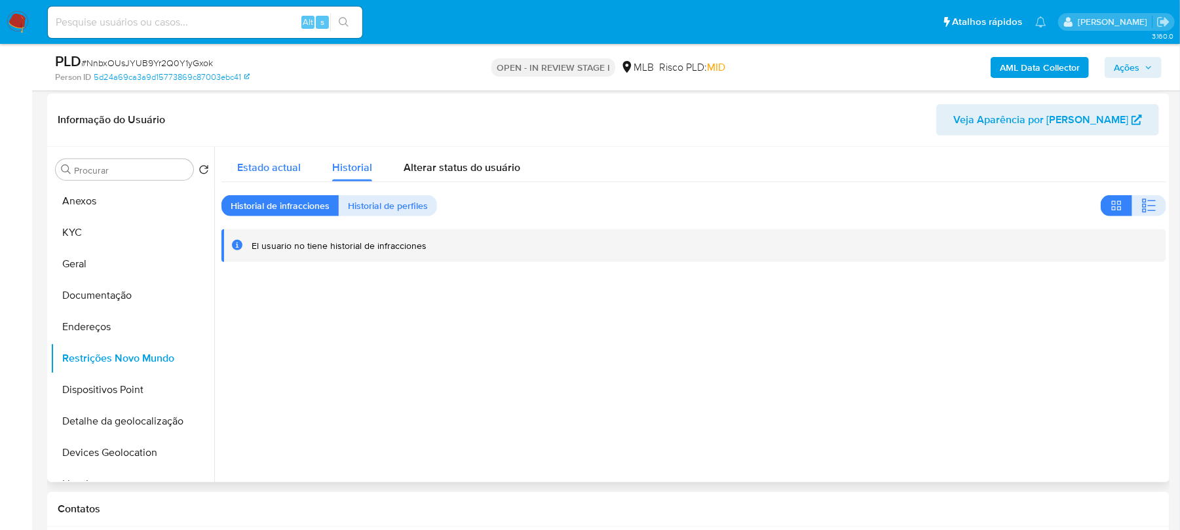
click at [265, 174] on span "Estado actual" at bounding box center [269, 167] width 64 height 15
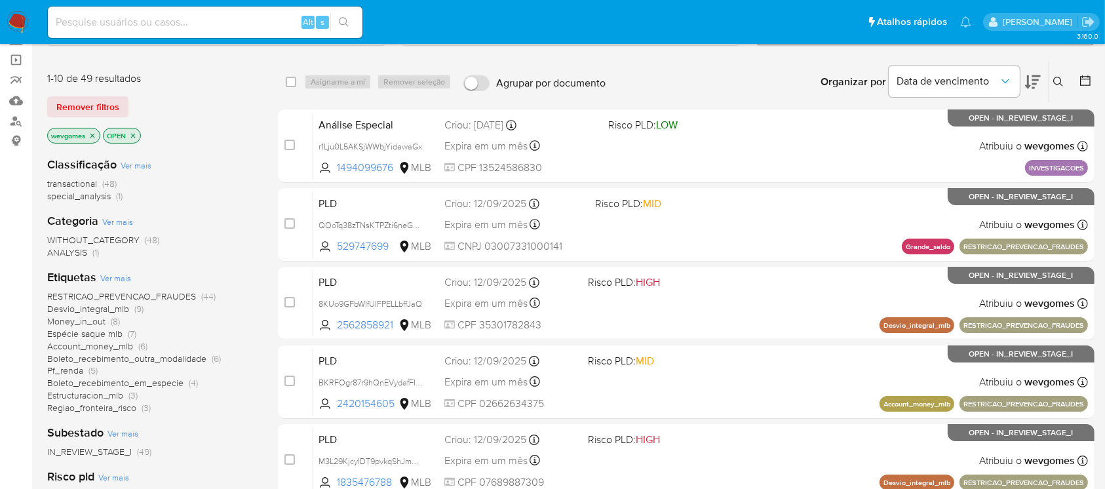
scroll to position [116, 0]
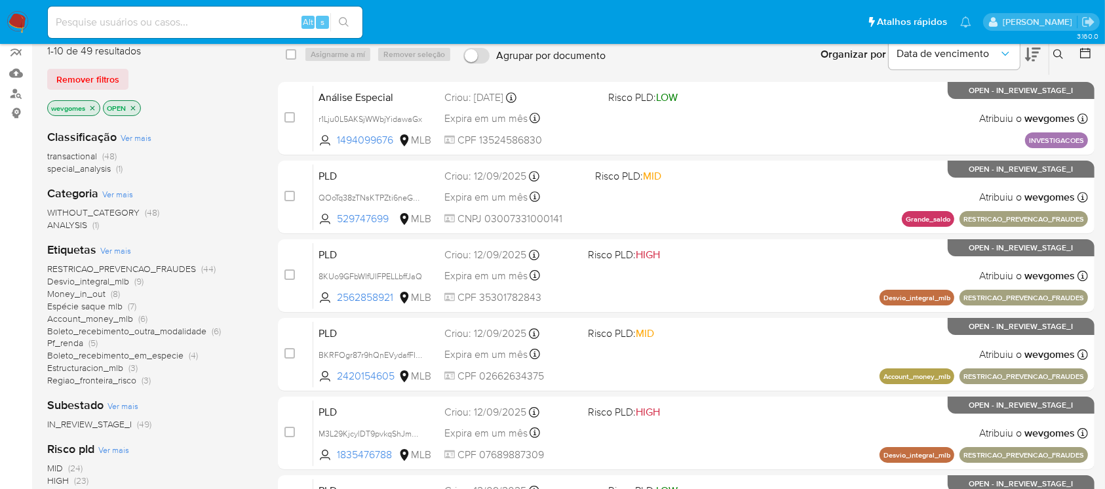
click at [90, 105] on icon "close-filter" at bounding box center [92, 108] width 8 height 8
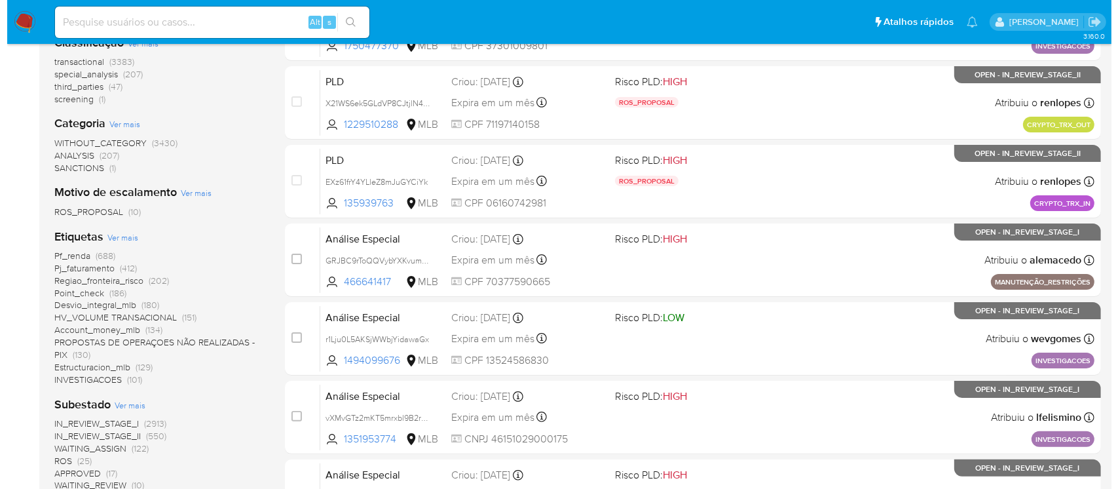
scroll to position [233, 0]
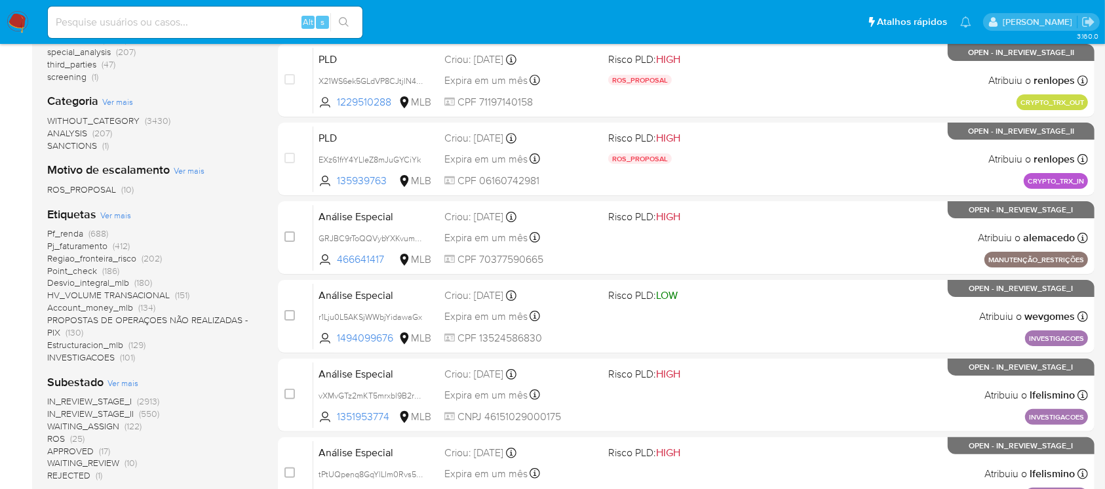
click at [112, 213] on span "Ver mais" at bounding box center [115, 215] width 31 height 12
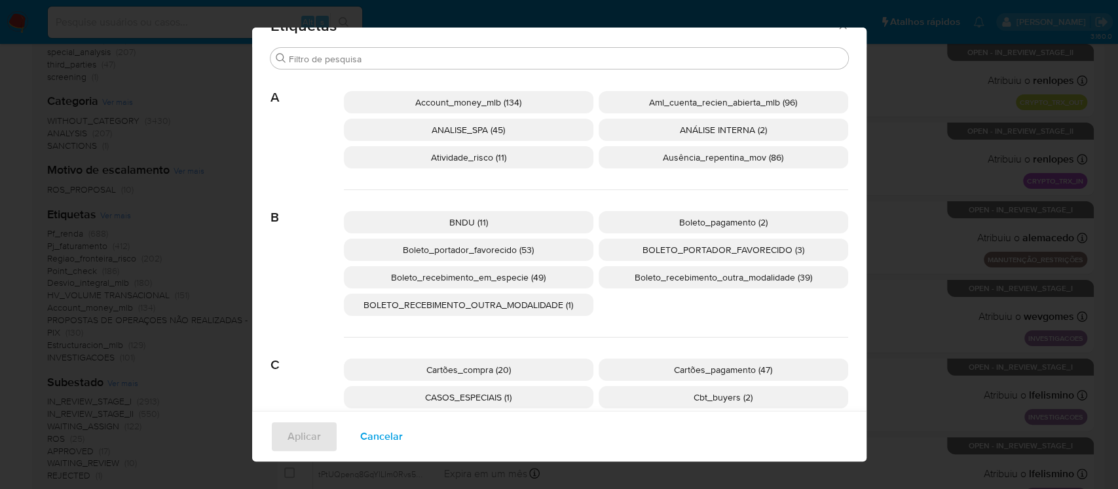
scroll to position [0, 0]
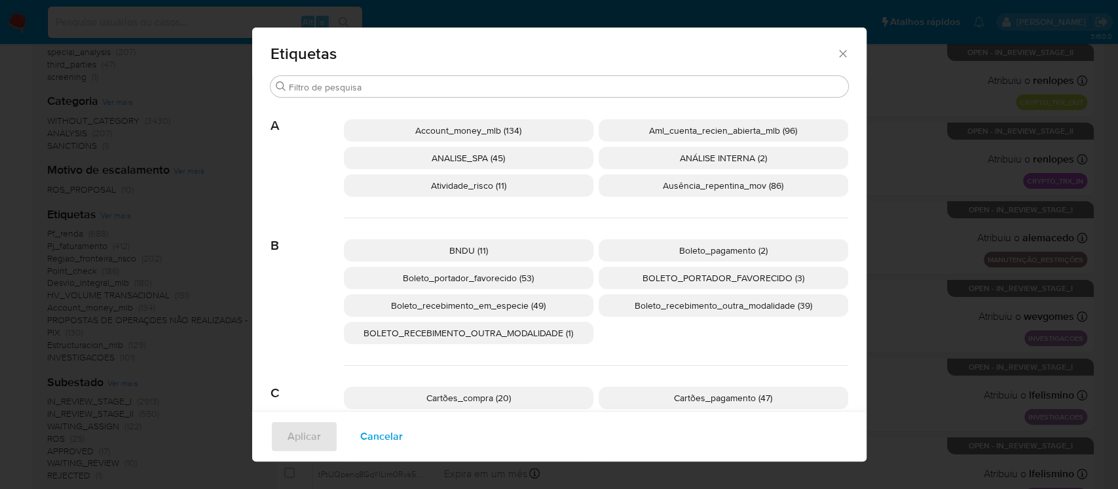
click at [697, 189] on span "Ausência_repentina_mov (86)" at bounding box center [723, 185] width 121 height 13
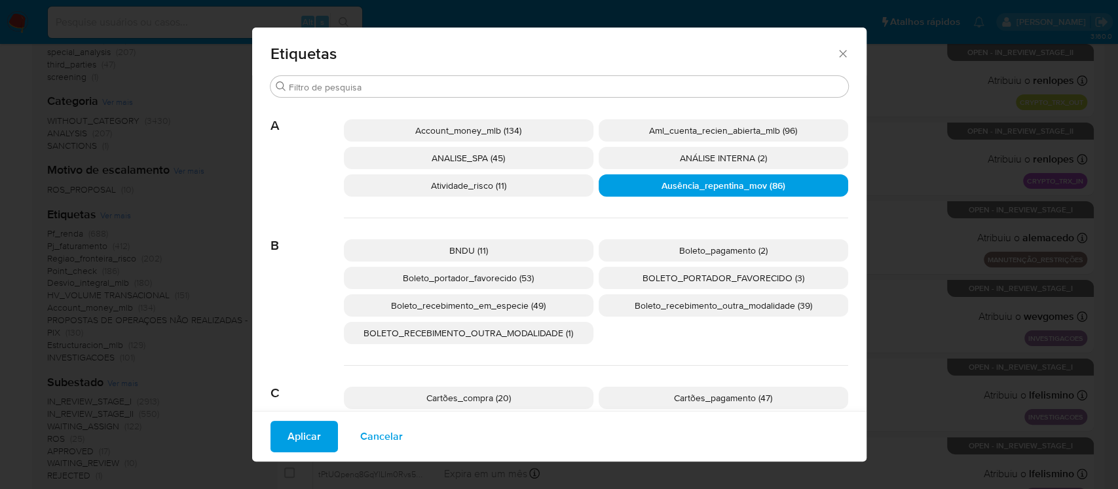
click at [297, 432] on span "Aplicar" at bounding box center [304, 436] width 33 height 29
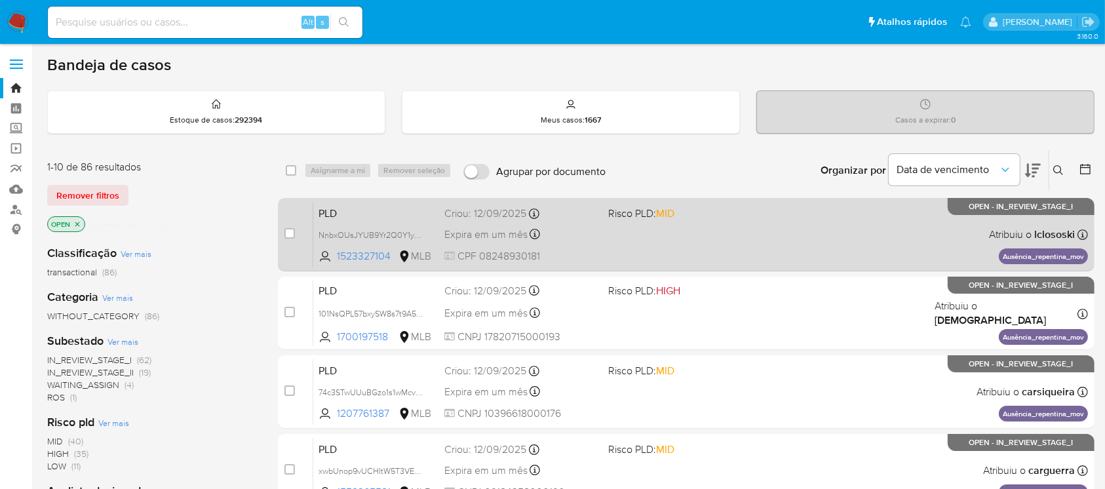
click at [765, 227] on div "PLD NnbxOUsJYUB9Yr2Q0Y1yGxok 1523327104 MLB Risco PLD: MID Criou: [DATE] Criou:…" at bounding box center [700, 234] width 774 height 66
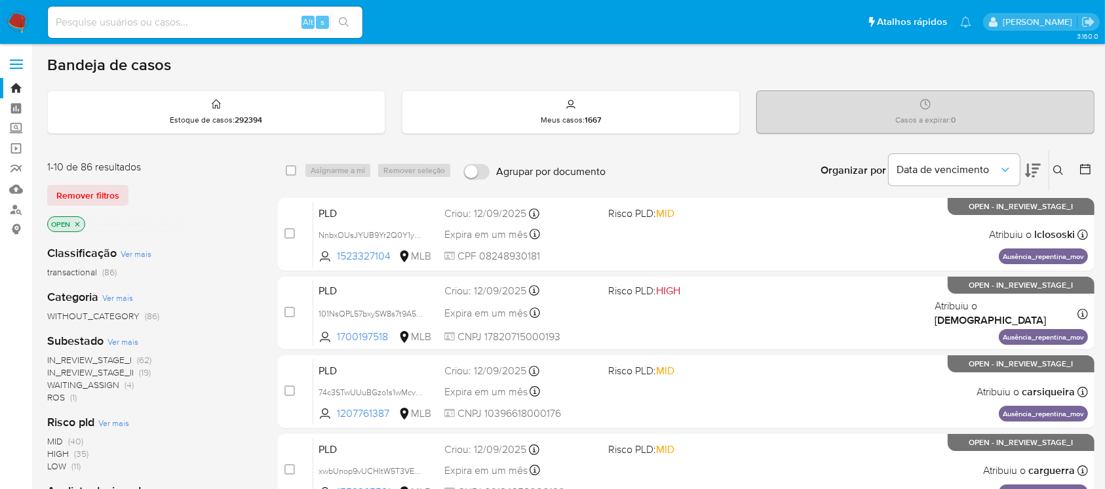
click at [10, 18] on img at bounding box center [18, 22] width 22 height 22
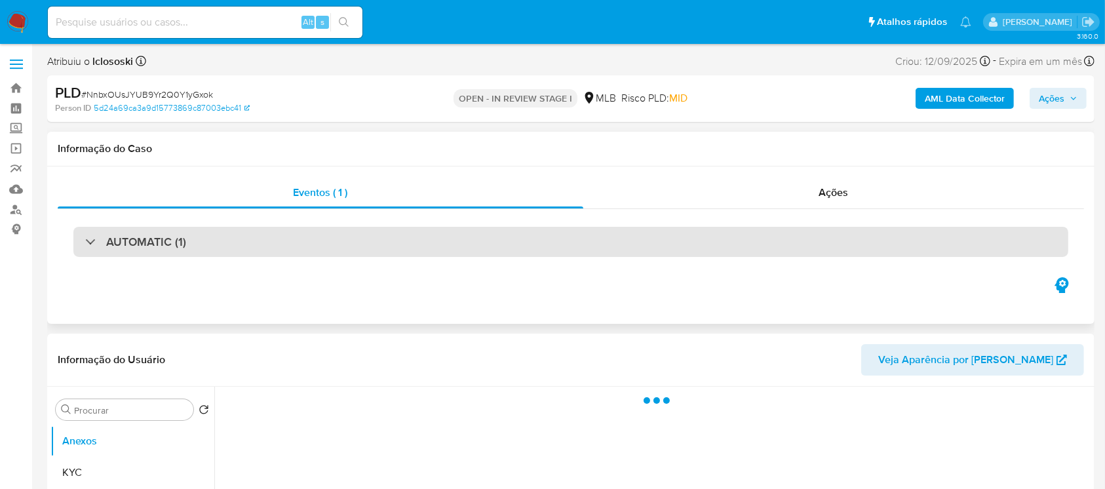
click at [162, 245] on h3 "AUTOMATIC (1)" at bounding box center [146, 242] width 80 height 14
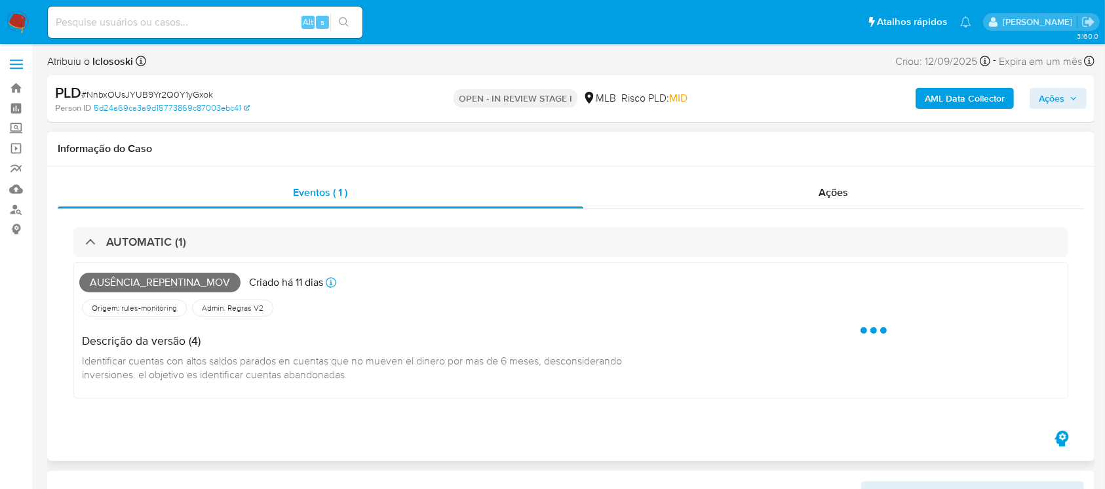
select select "10"
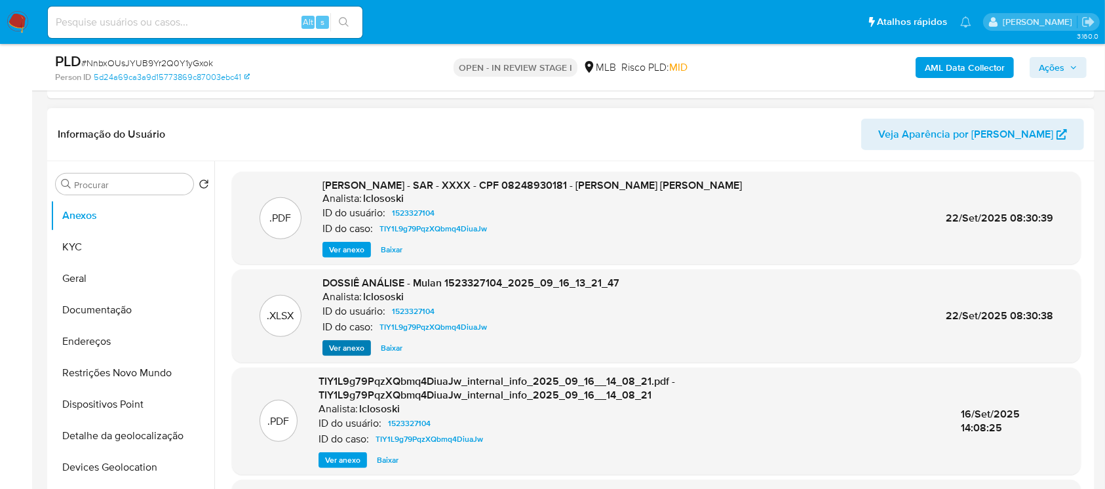
scroll to position [466, 0]
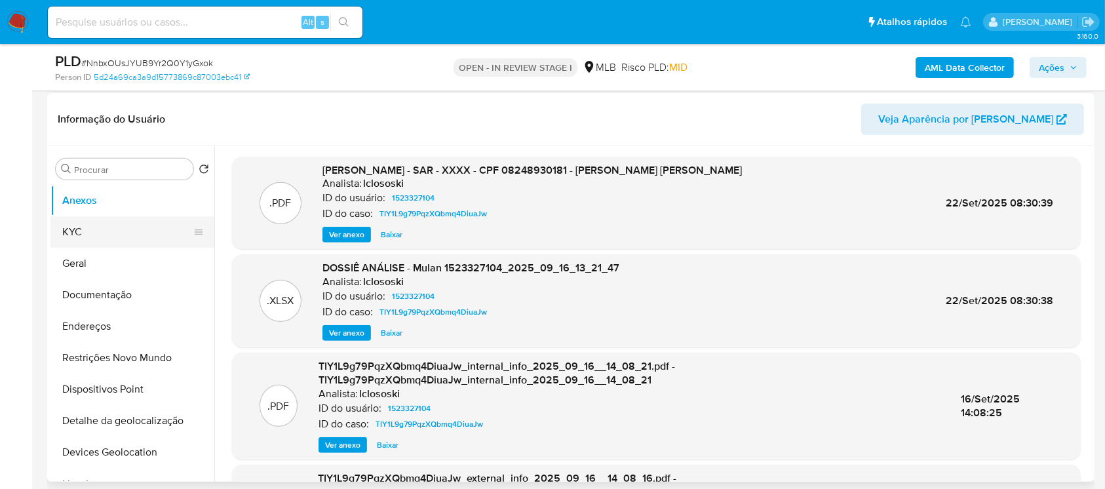
click at [68, 235] on button "KYC" at bounding box center [126, 231] width 153 height 31
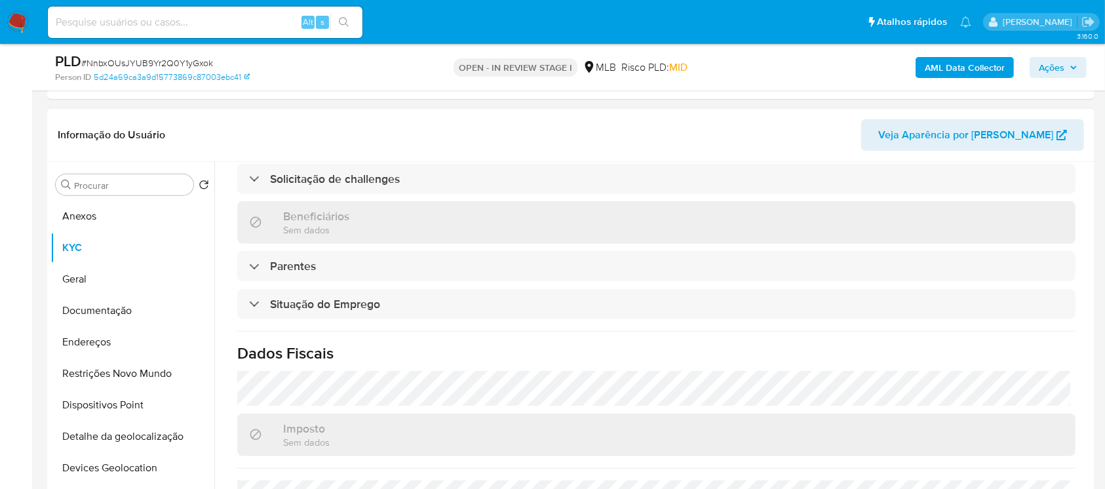
scroll to position [557, 0]
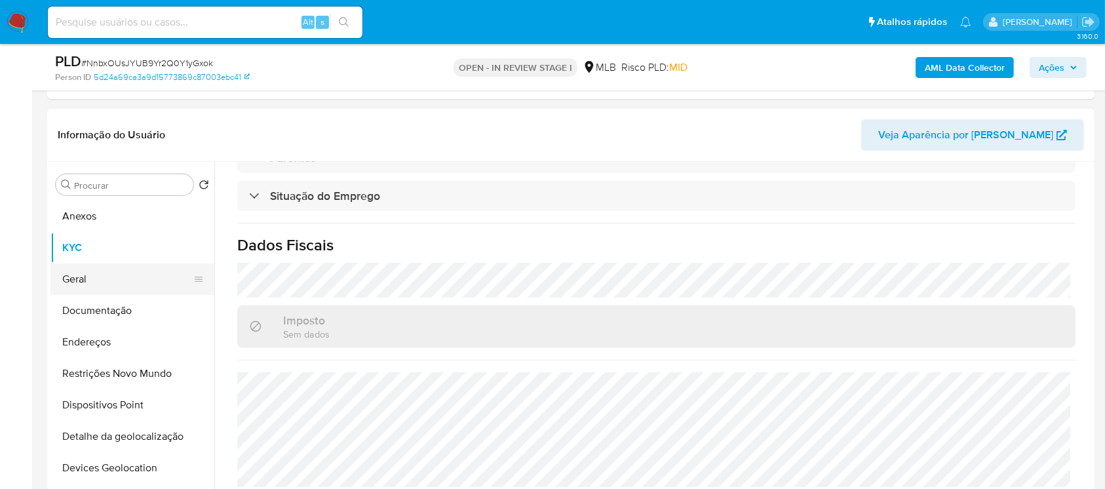
click at [81, 289] on button "Geral" at bounding box center [126, 278] width 153 height 31
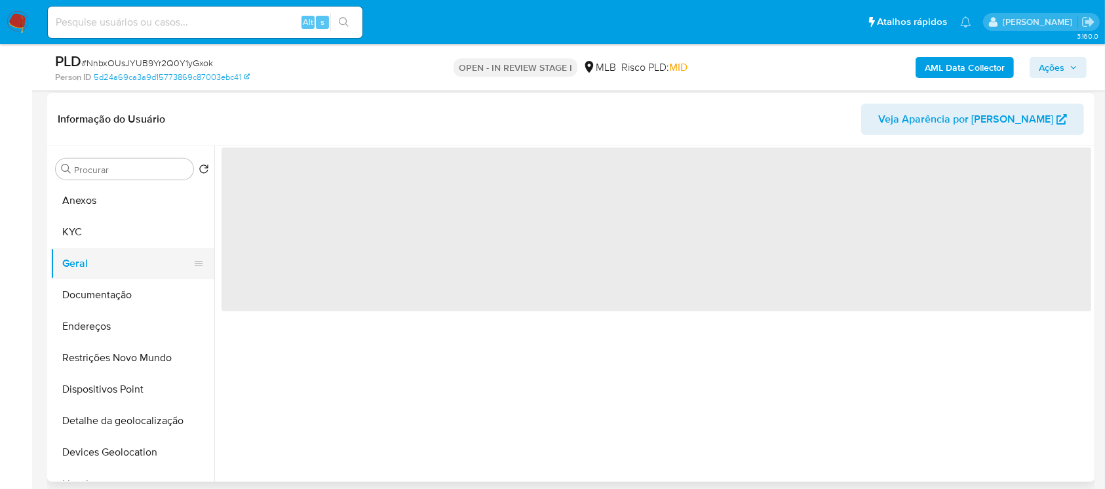
scroll to position [0, 0]
click at [94, 349] on button "Restrições Novo Mundo" at bounding box center [126, 357] width 153 height 31
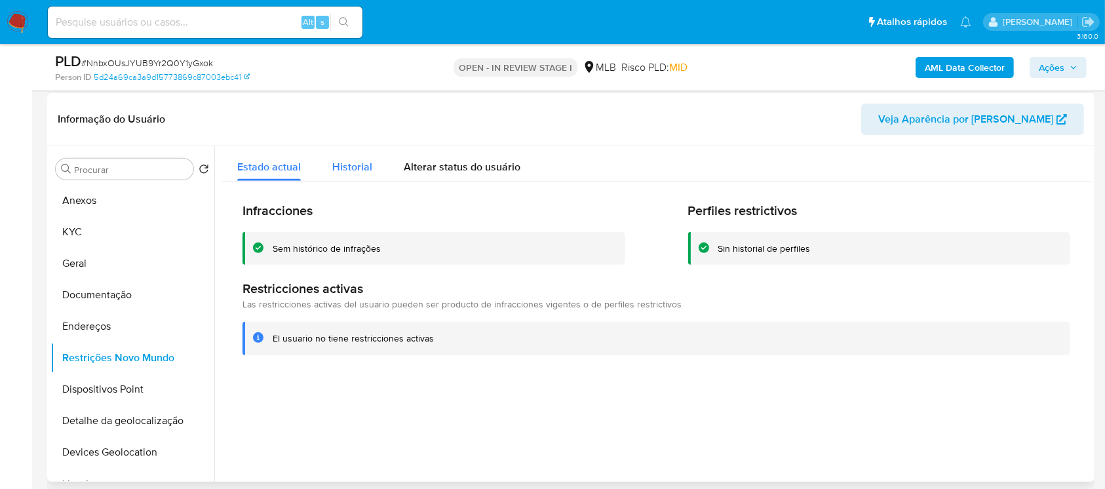
click at [342, 168] on span "Historial" at bounding box center [352, 166] width 40 height 15
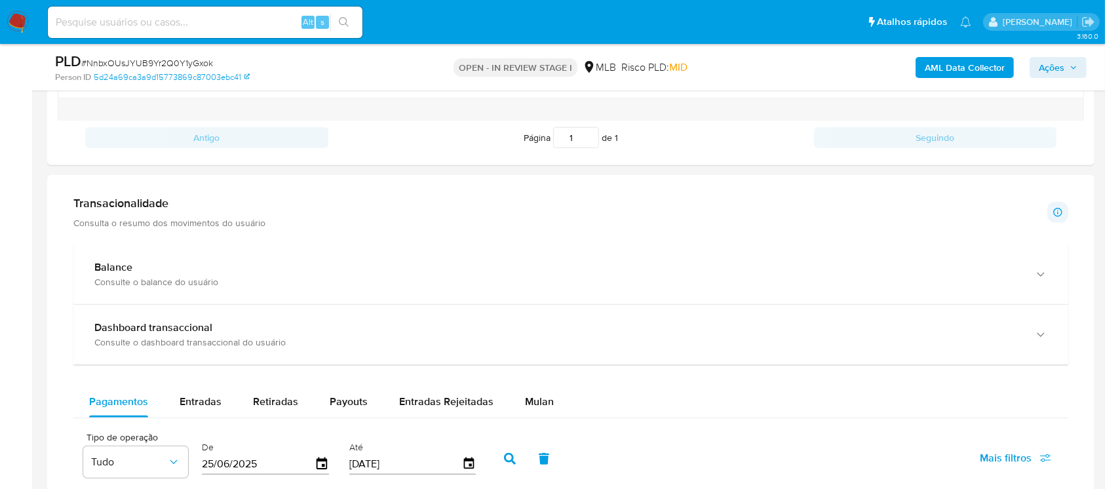
scroll to position [1281, 0]
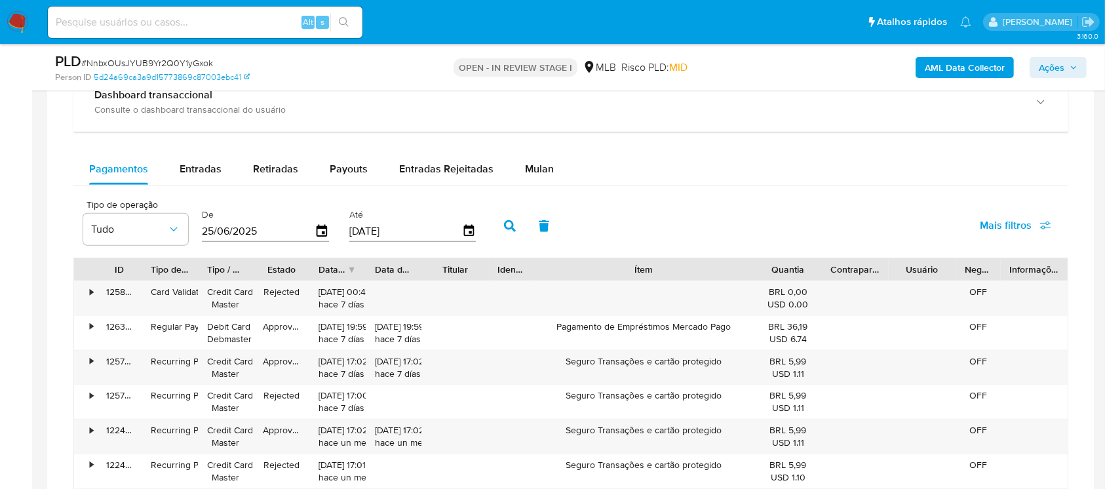
drag, startPoint x: 698, startPoint y: 265, endPoint x: 827, endPoint y: 270, distance: 129.2
click at [827, 270] on div "ID Tipo de operação Tipo / Método Estado Data de criação Data de aprovação Titu…" at bounding box center [570, 269] width 993 height 22
click at [166, 364] on div "Recurring Payment" at bounding box center [169, 361] width 37 height 12
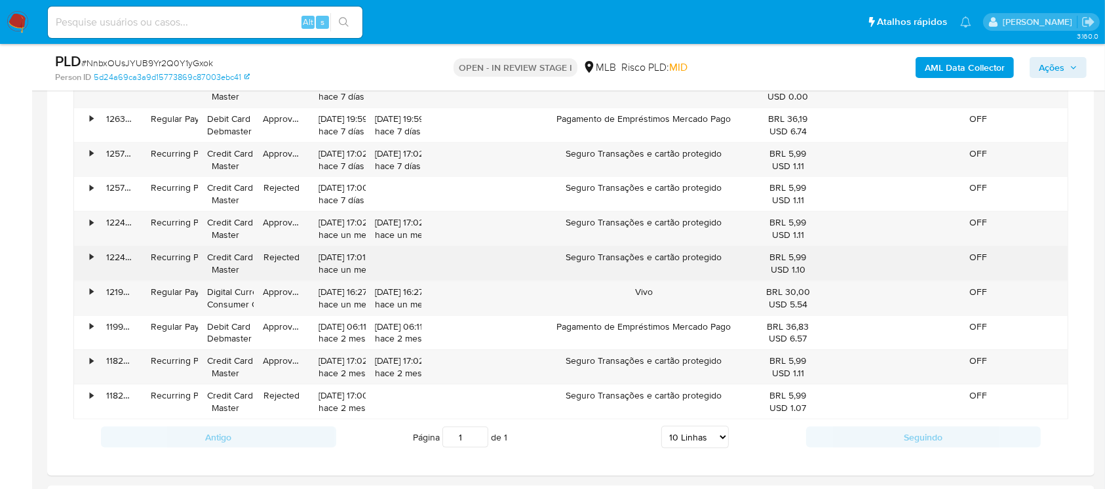
scroll to position [1514, 0]
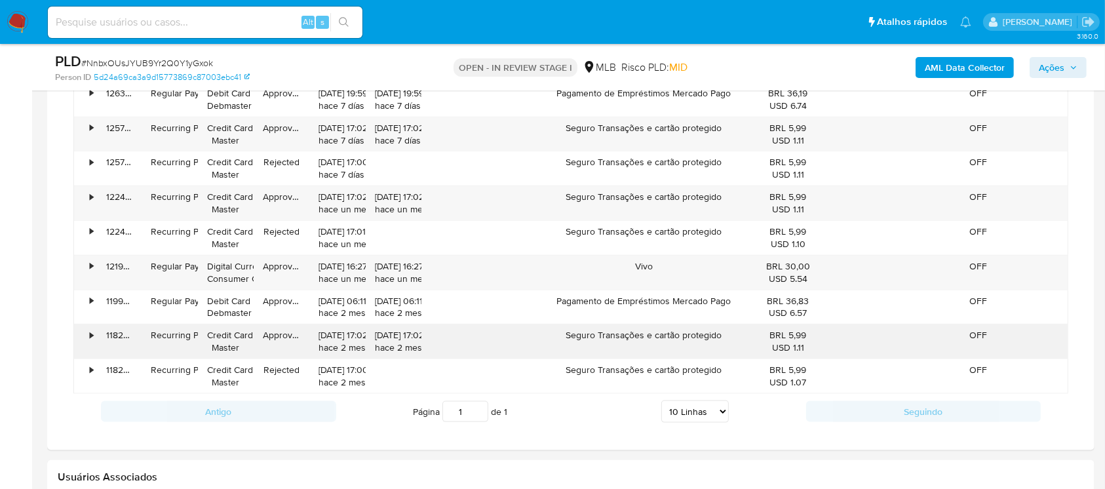
click at [90, 337] on div "•" at bounding box center [91, 335] width 3 height 12
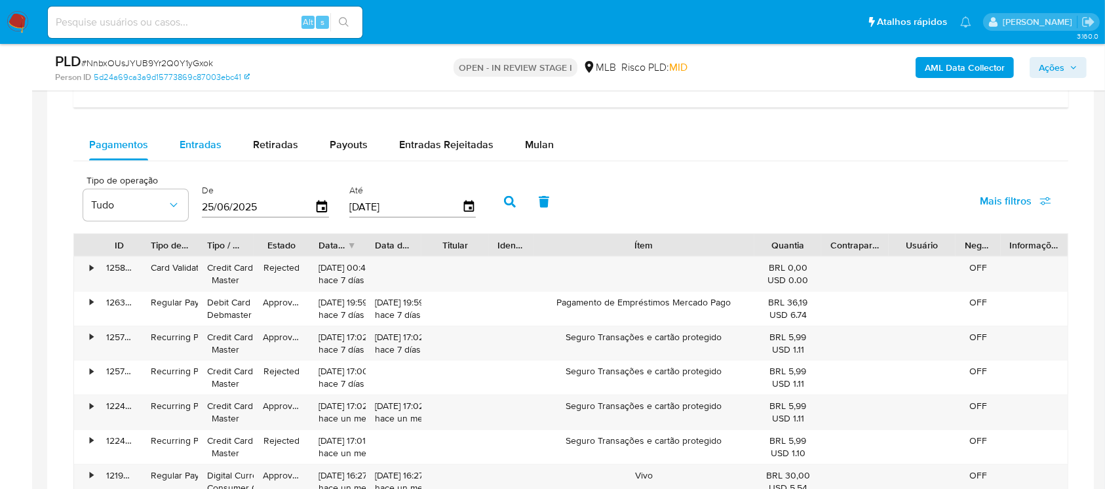
scroll to position [1281, 0]
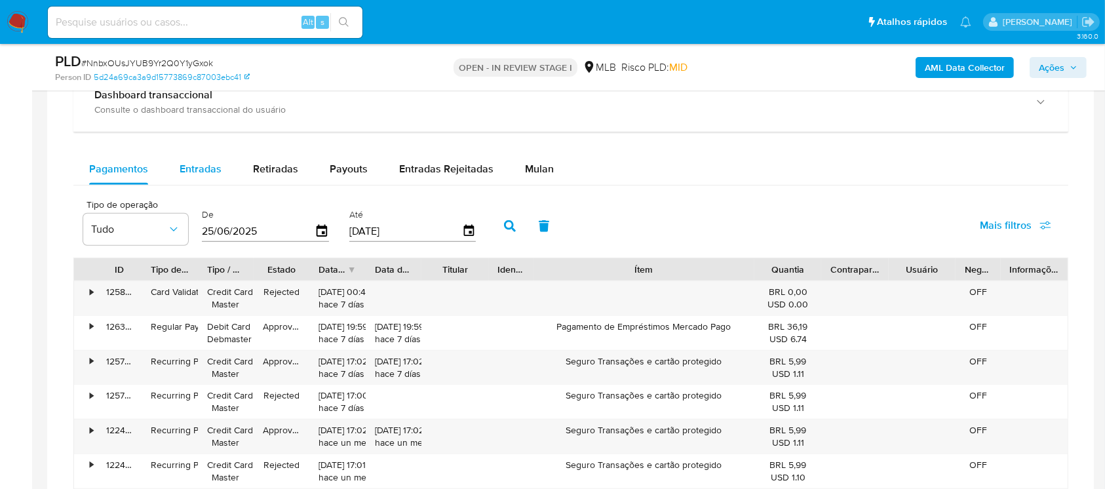
click at [199, 168] on span "Entradas" at bounding box center [201, 168] width 42 height 15
select select "10"
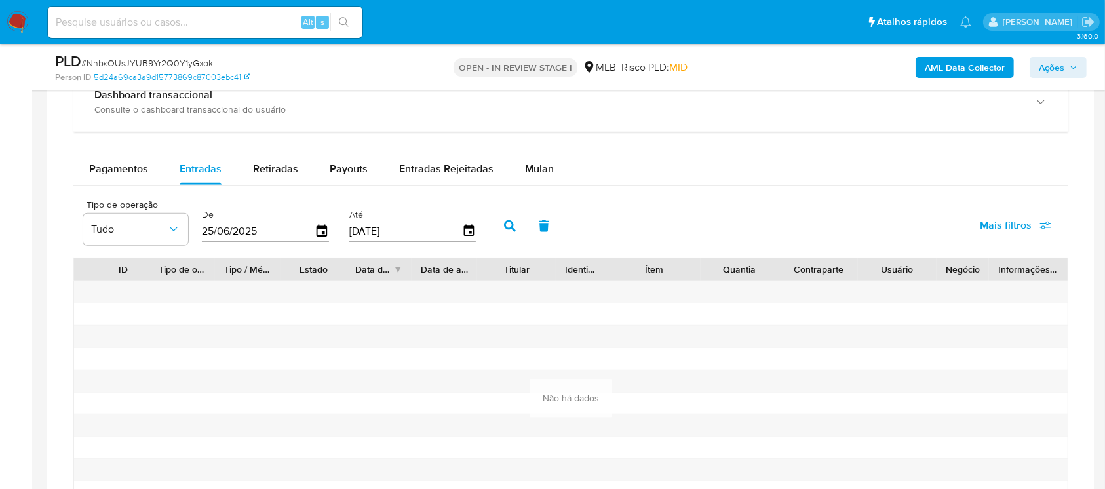
click at [261, 229] on input "25/06/2025" at bounding box center [258, 230] width 113 height 21
type input "0_/__/____"
type input "01/04/2025"
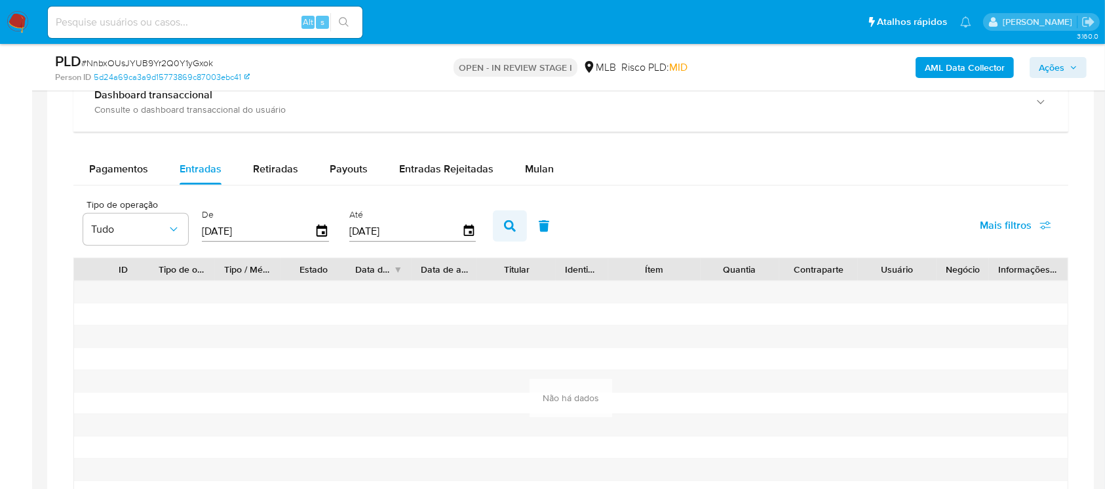
click at [514, 232] on button "button" at bounding box center [510, 225] width 34 height 31
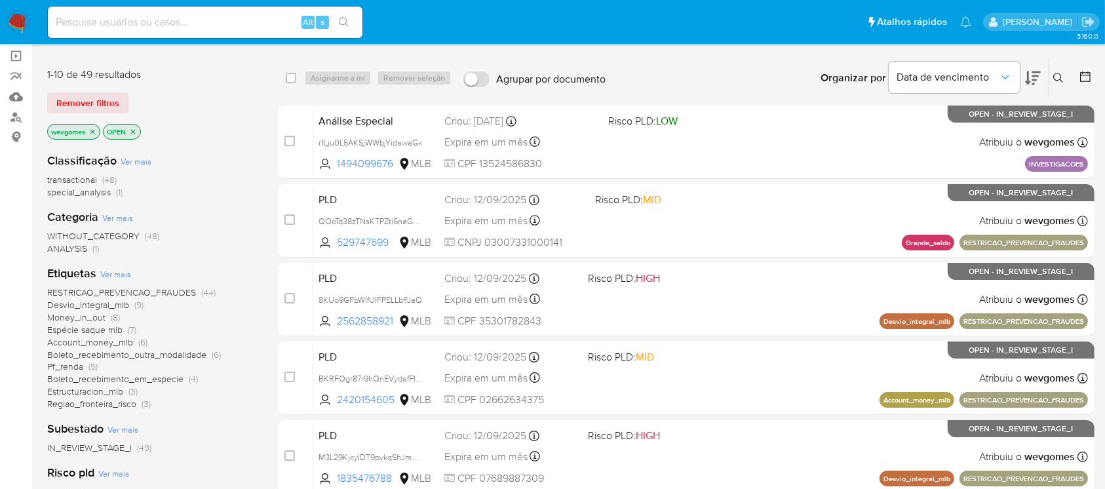
scroll to position [116, 0]
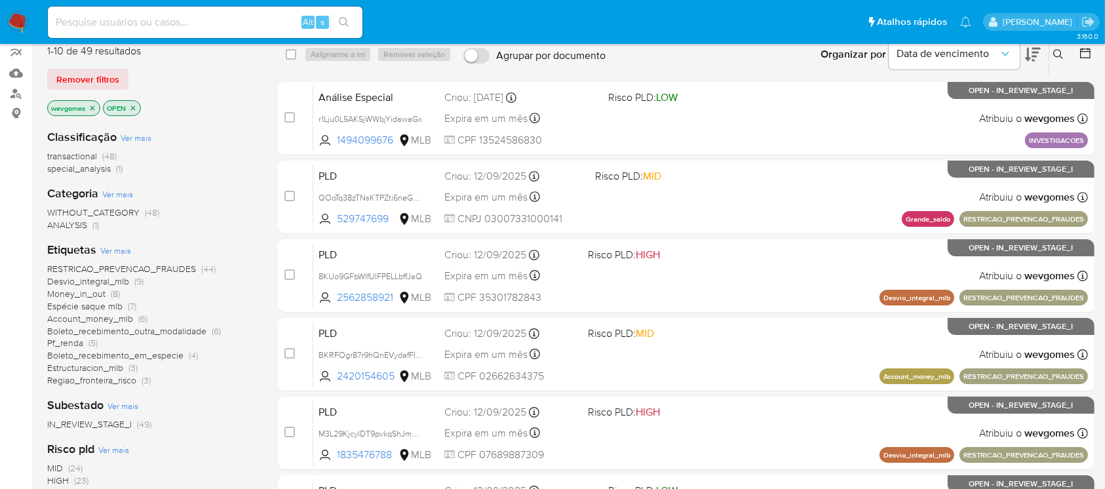
click at [94, 104] on icon "close-filter" at bounding box center [92, 108] width 8 height 8
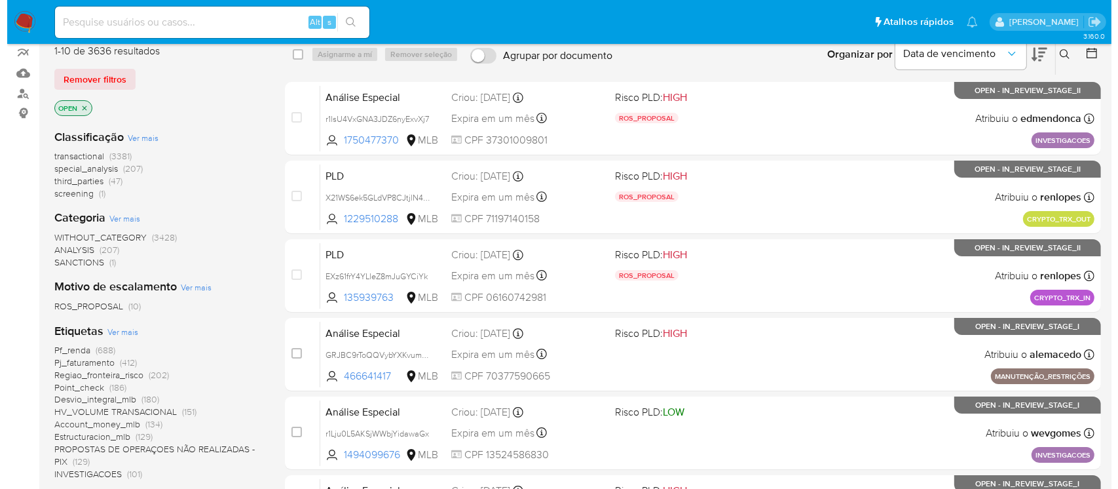
scroll to position [233, 0]
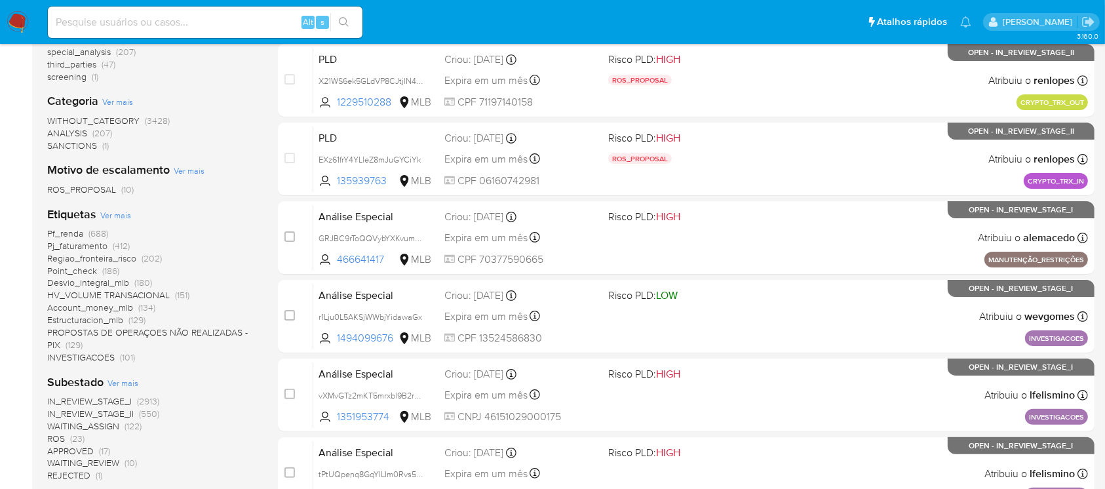
click at [115, 215] on span "Ver mais" at bounding box center [115, 215] width 31 height 12
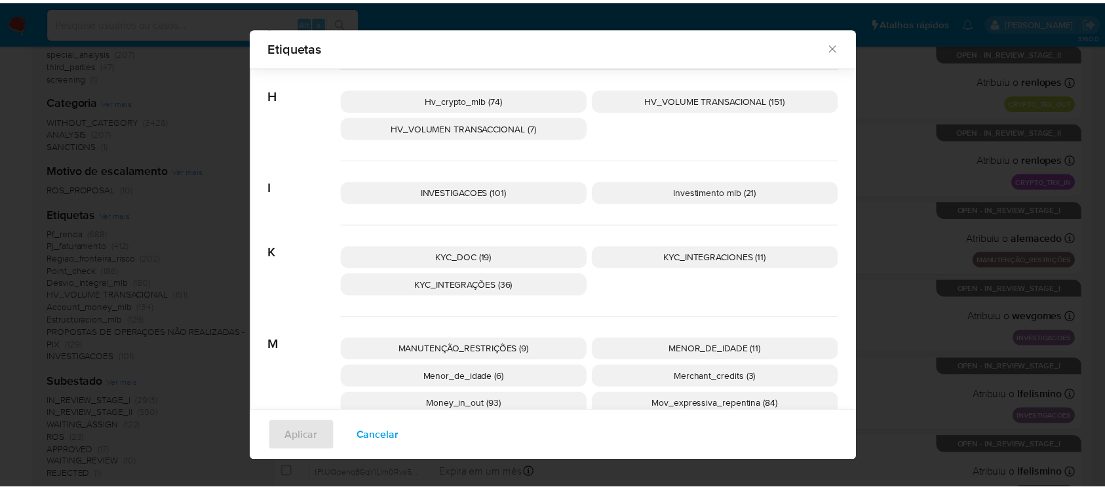
scroll to position [922, 0]
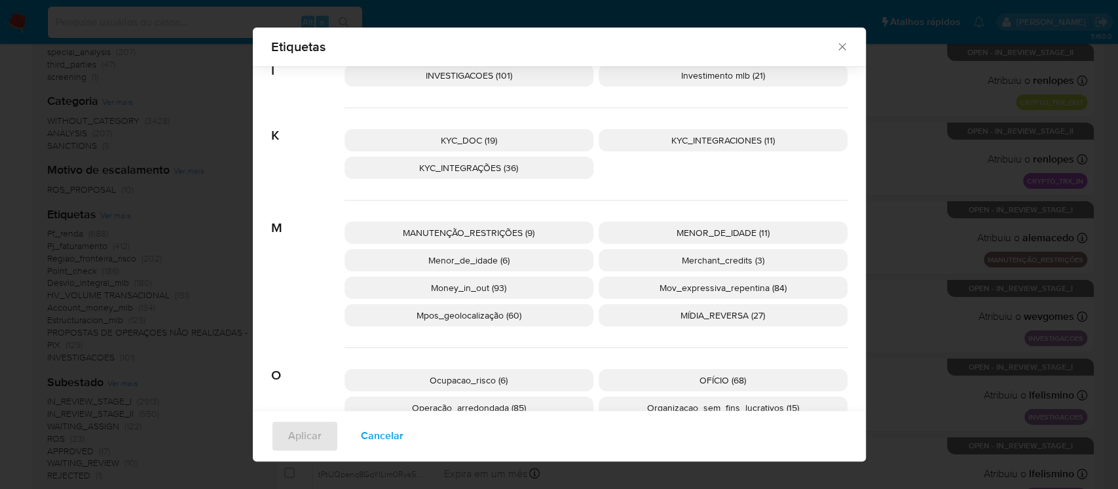
click at [463, 317] on span "Mpos_geolocalização (60)" at bounding box center [469, 315] width 105 height 13
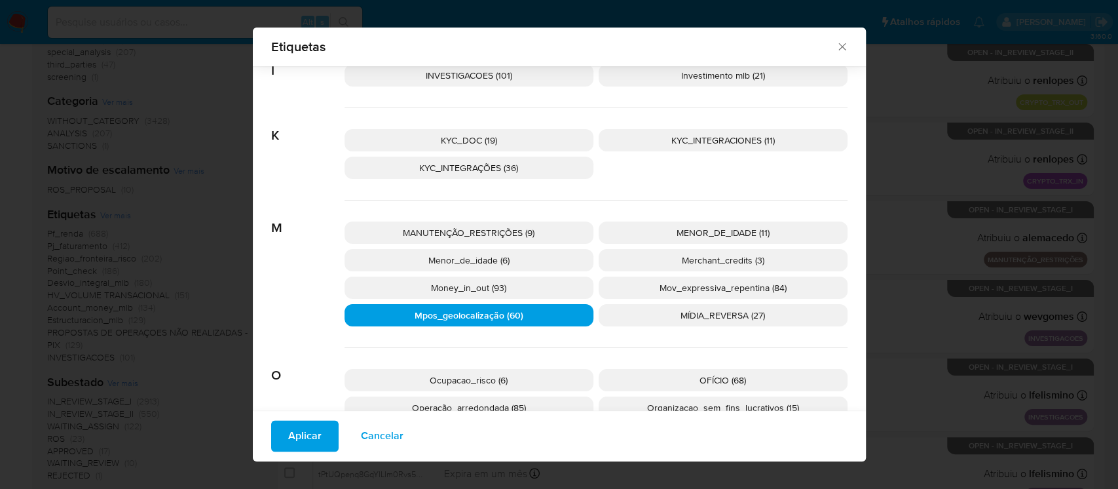
click at [275, 430] on button "Aplicar" at bounding box center [304, 436] width 67 height 31
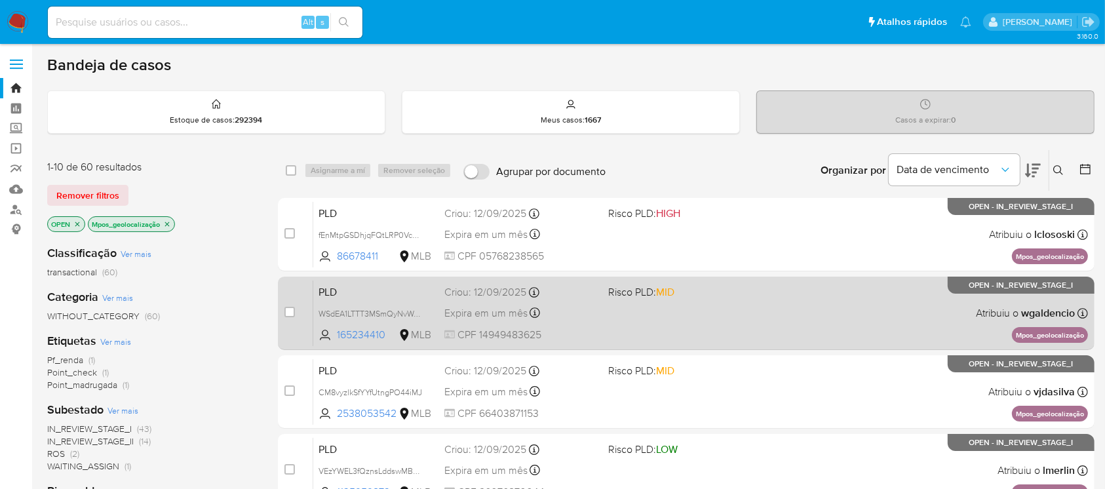
click at [752, 323] on div "PLD WSdEA1LTTT3MSmQyNvWo3vuU 165234410 MLB Risco PLD: MID Criou: 12/09/2025 Cri…" at bounding box center [700, 313] width 774 height 66
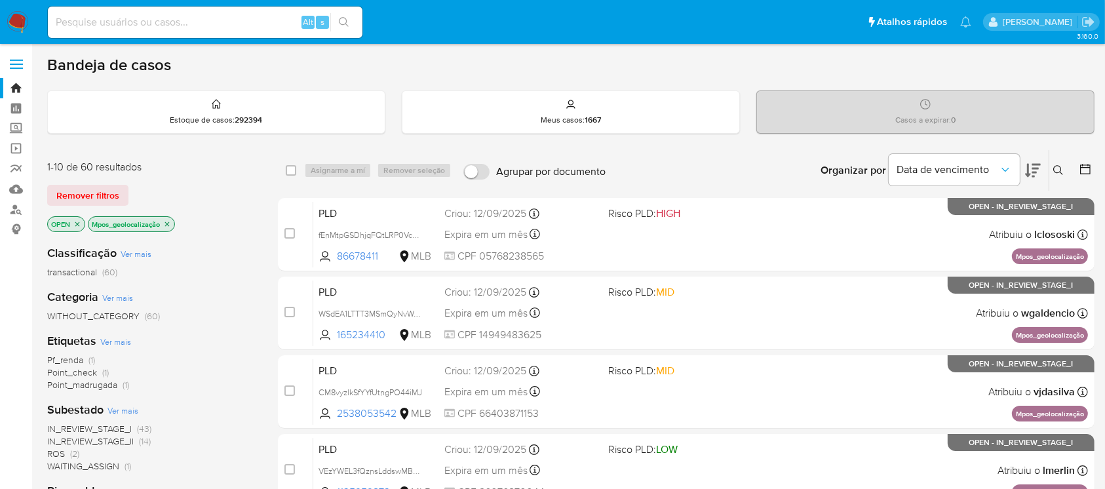
click at [17, 30] on img at bounding box center [18, 22] width 22 height 22
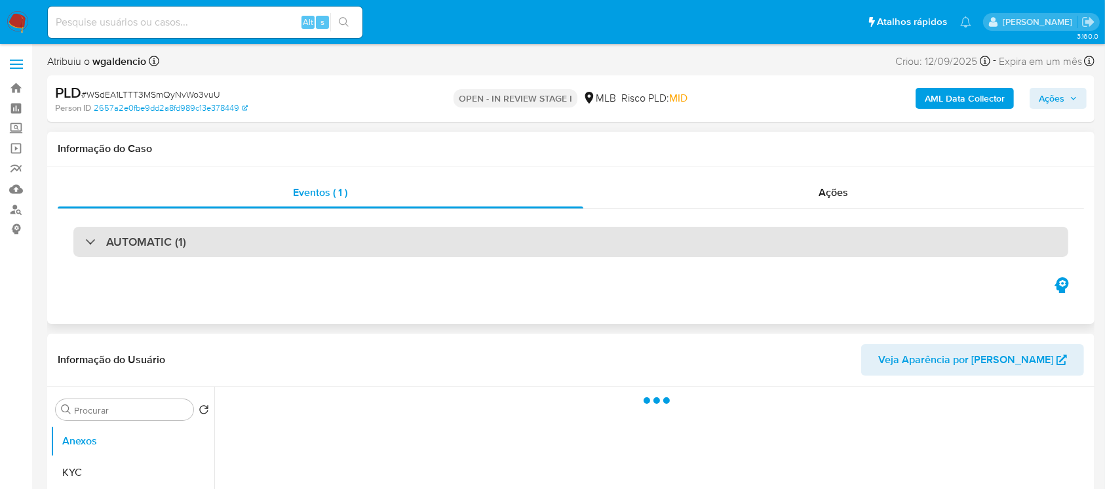
click at [259, 235] on div "AUTOMATIC (1)" at bounding box center [570, 242] width 995 height 30
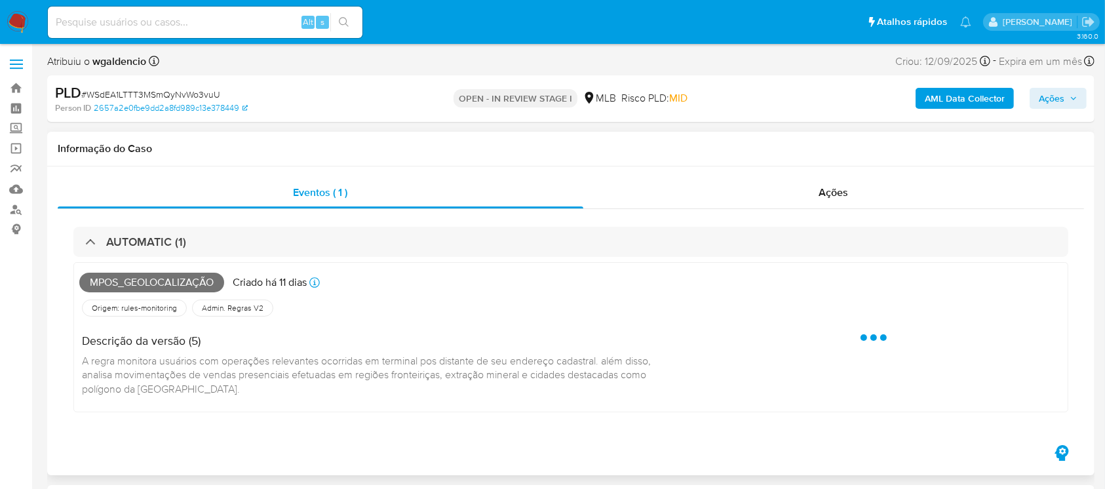
select select "10"
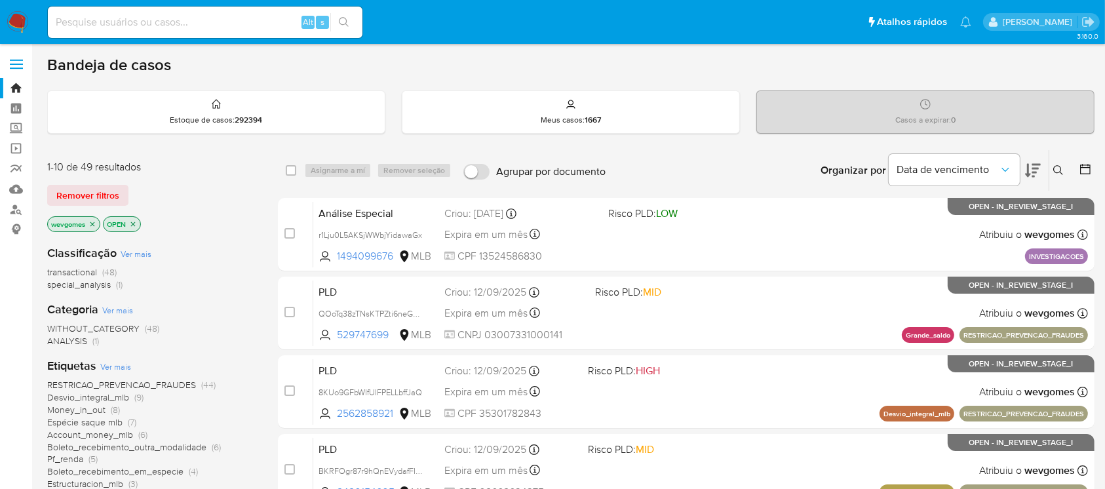
click at [21, 20] on img at bounding box center [18, 22] width 22 height 22
